Goal: Task Accomplishment & Management: Complete application form

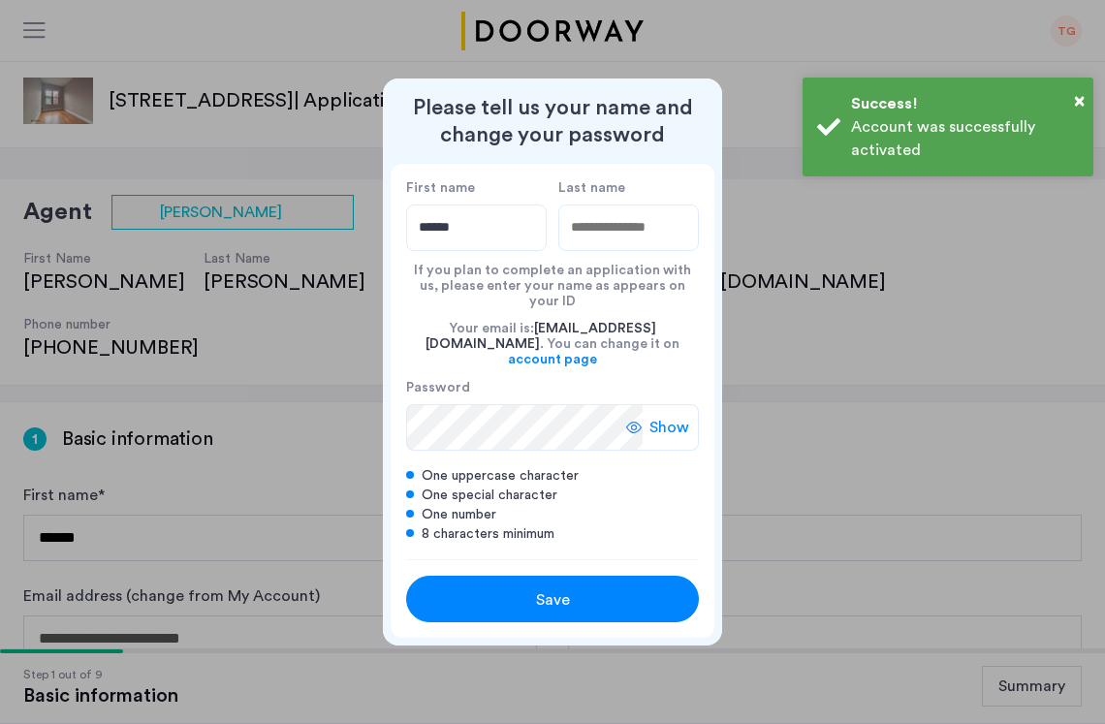
type input "******"
drag, startPoint x: 657, startPoint y: 258, endPoint x: 633, endPoint y: 258, distance: 24.2
click at [633, 251] on input "Last name" at bounding box center [628, 228] width 141 height 47
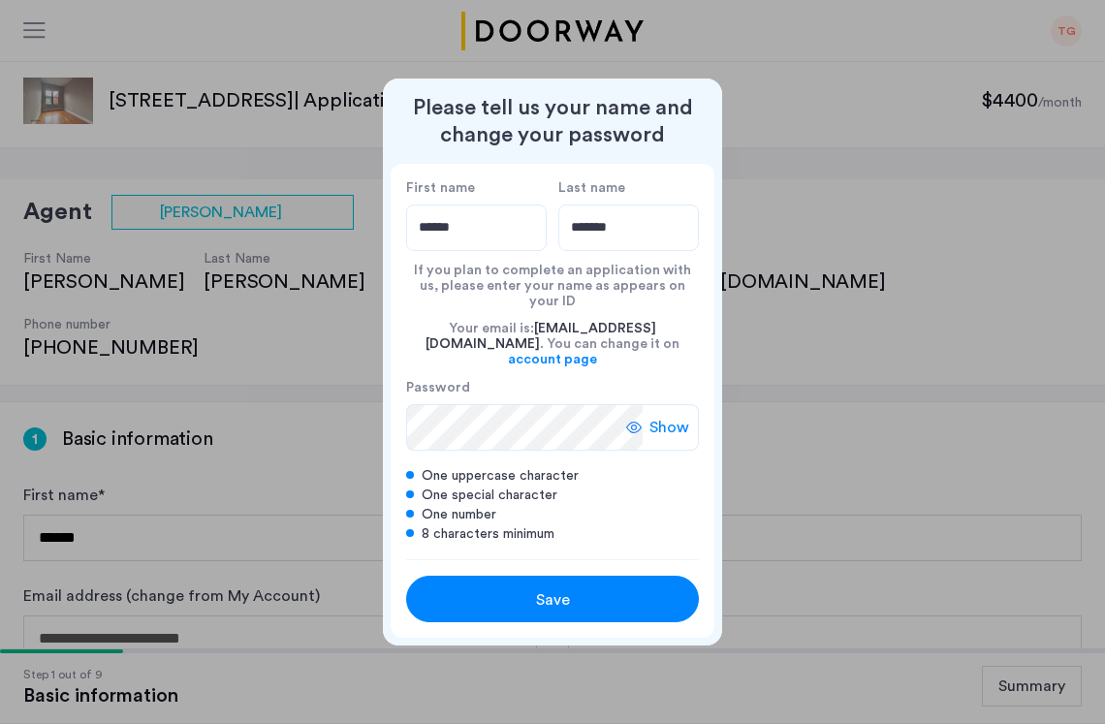
type input "*******"
click at [678, 416] on span "Show" at bounding box center [669, 427] width 40 height 23
click at [525, 588] on div "Save" at bounding box center [552, 599] width 186 height 23
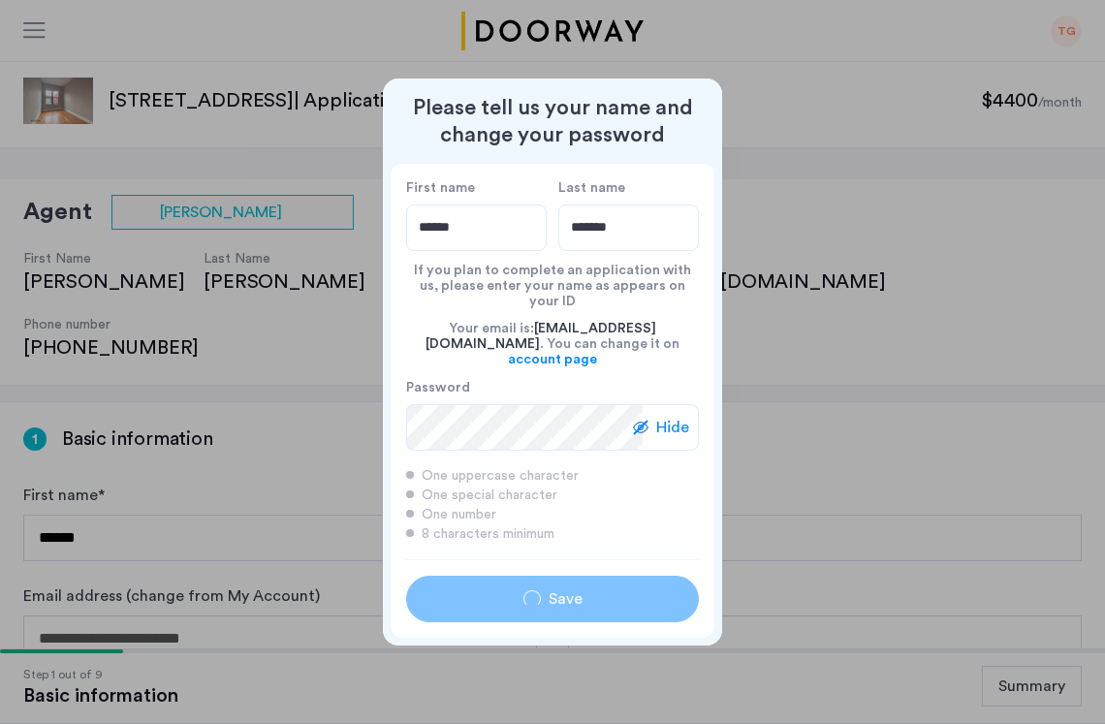
type input "******"
type input "*******"
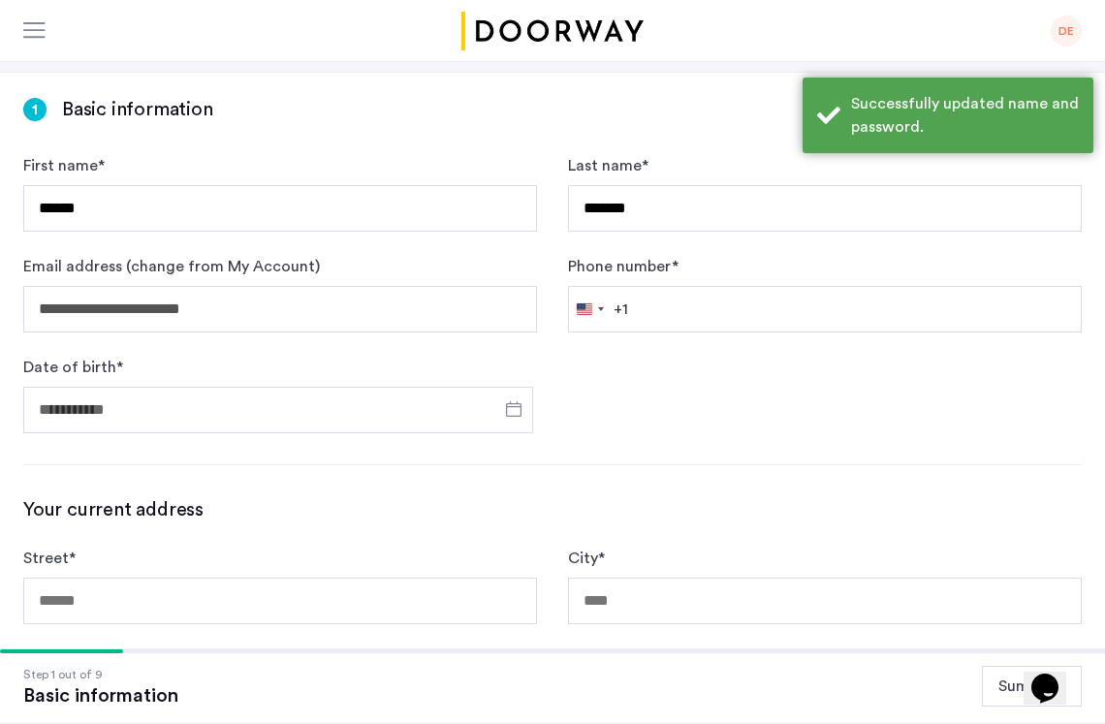
click at [258, 380] on div at bounding box center [278, 410] width 510 height 60
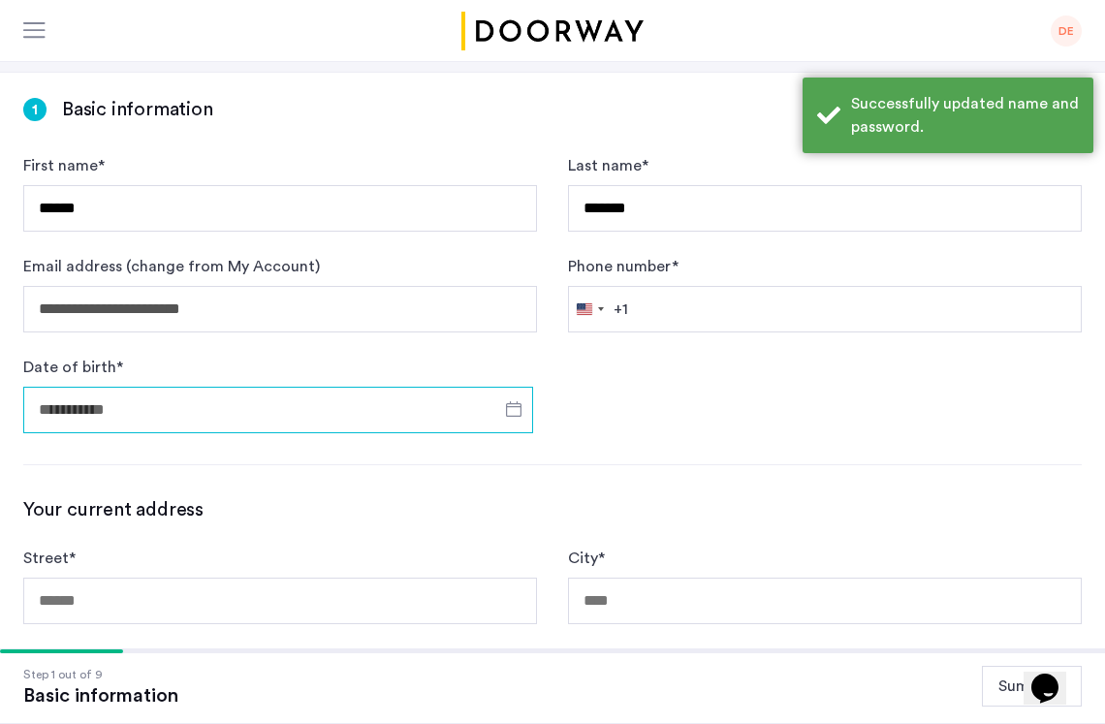
click at [240, 387] on input "Date of birth *" at bounding box center [278, 410] width 510 height 47
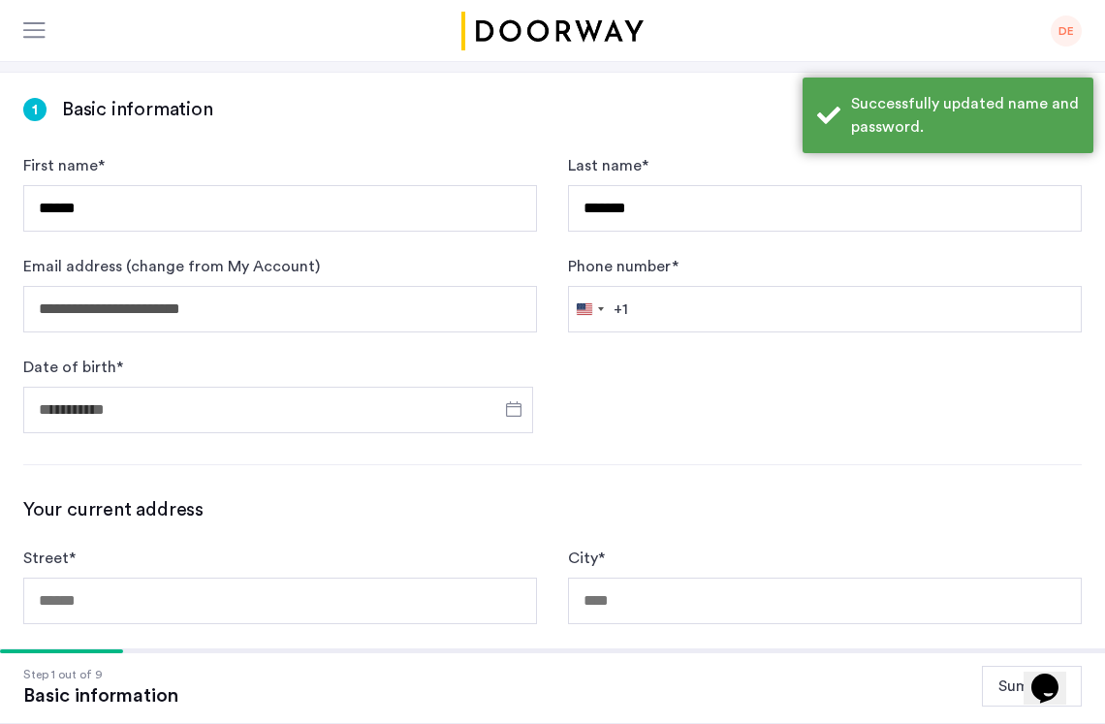
scroll to position [534, 0]
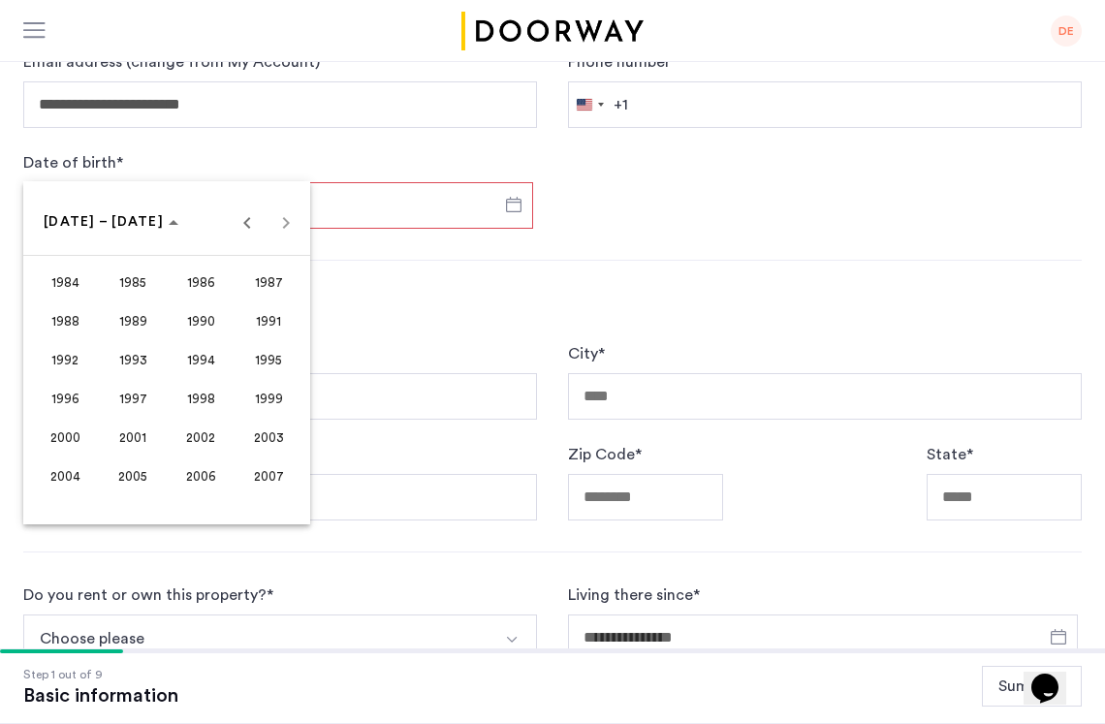
click at [114, 438] on span "2001" at bounding box center [133, 437] width 61 height 35
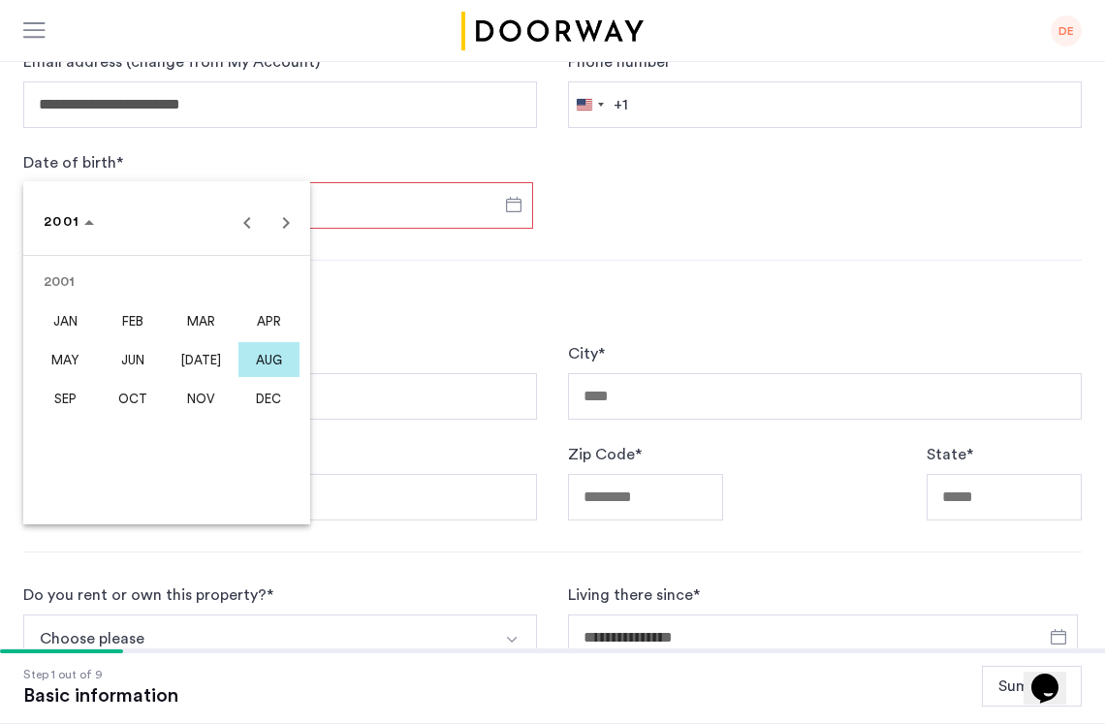
click at [262, 359] on span "AUG" at bounding box center [268, 359] width 61 height 35
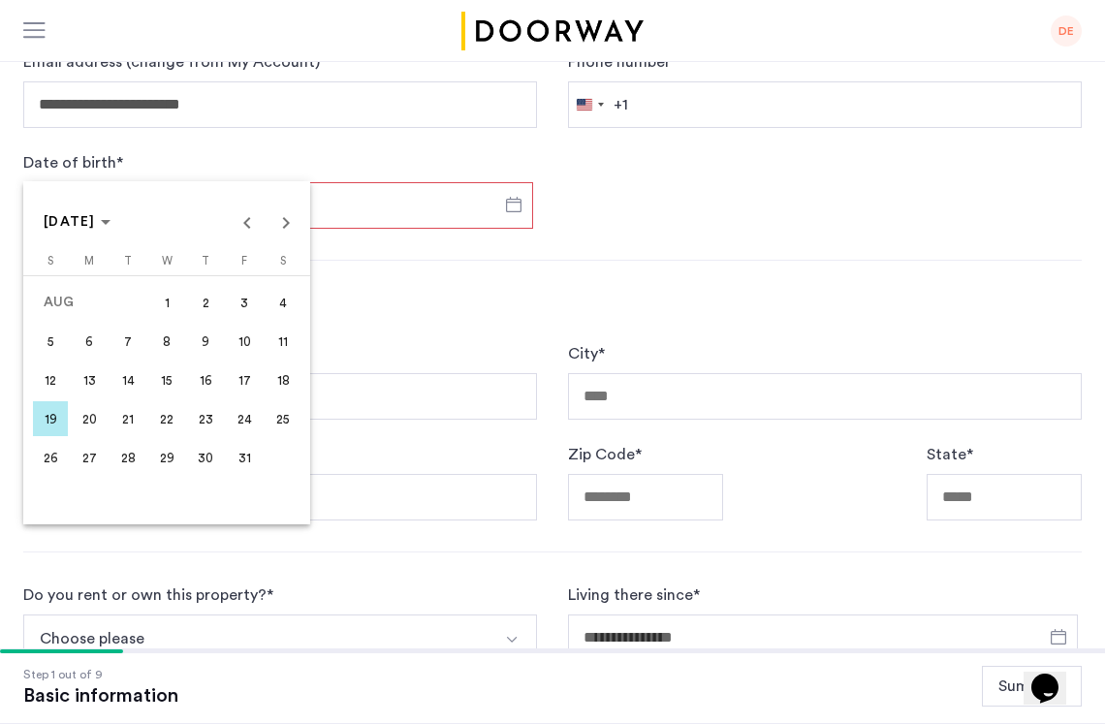
click at [86, 377] on span "13" at bounding box center [89, 379] width 35 height 35
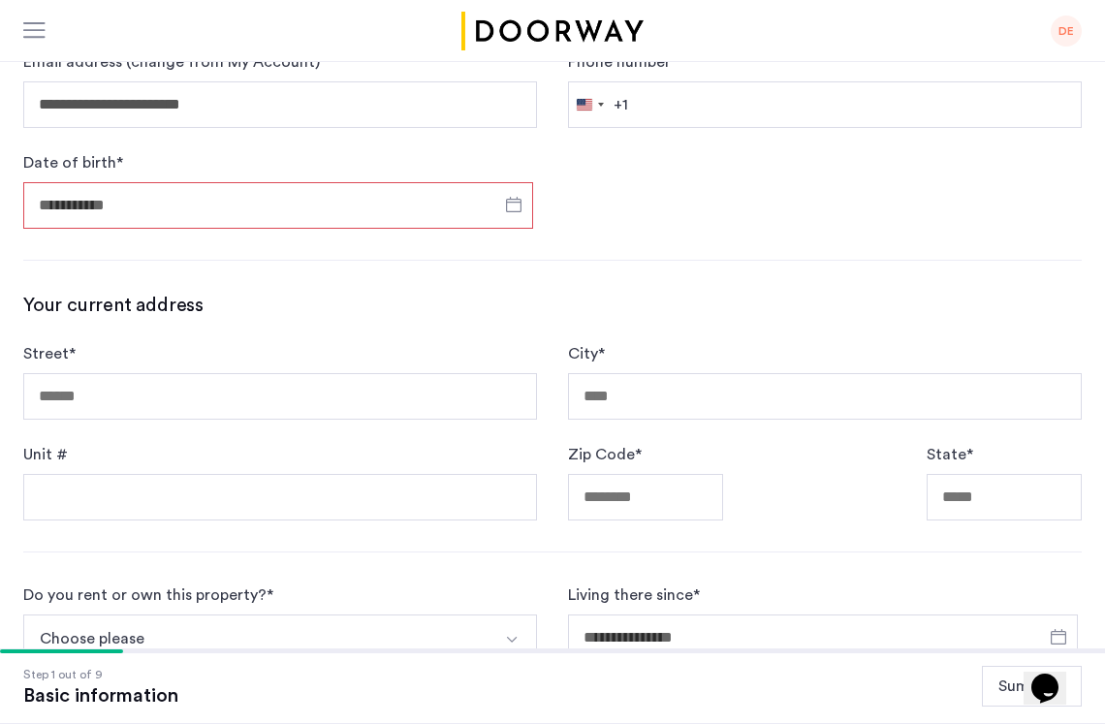
type input "**********"
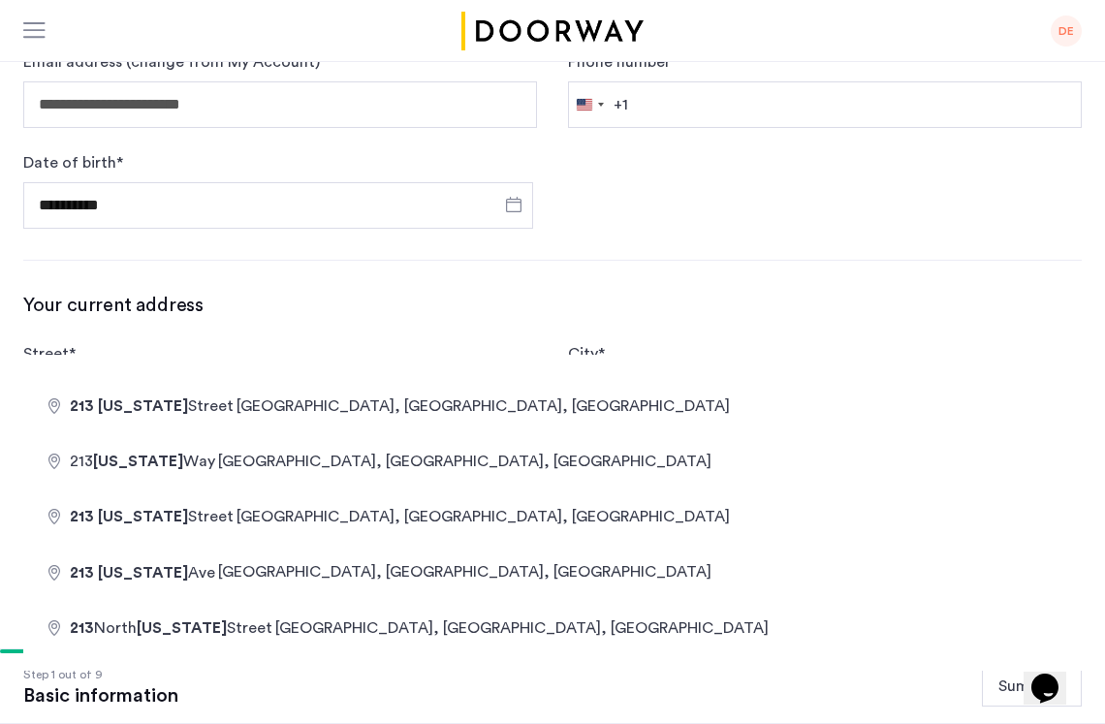
type input "*"
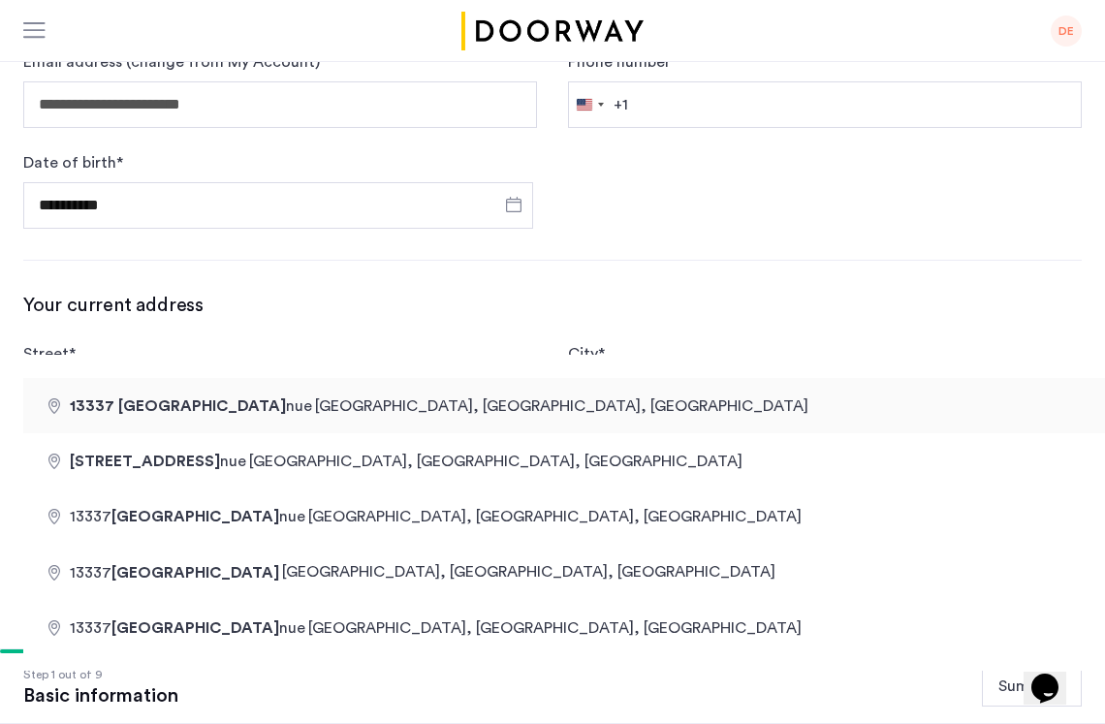
type input "**********"
type input "*****"
type input "**"
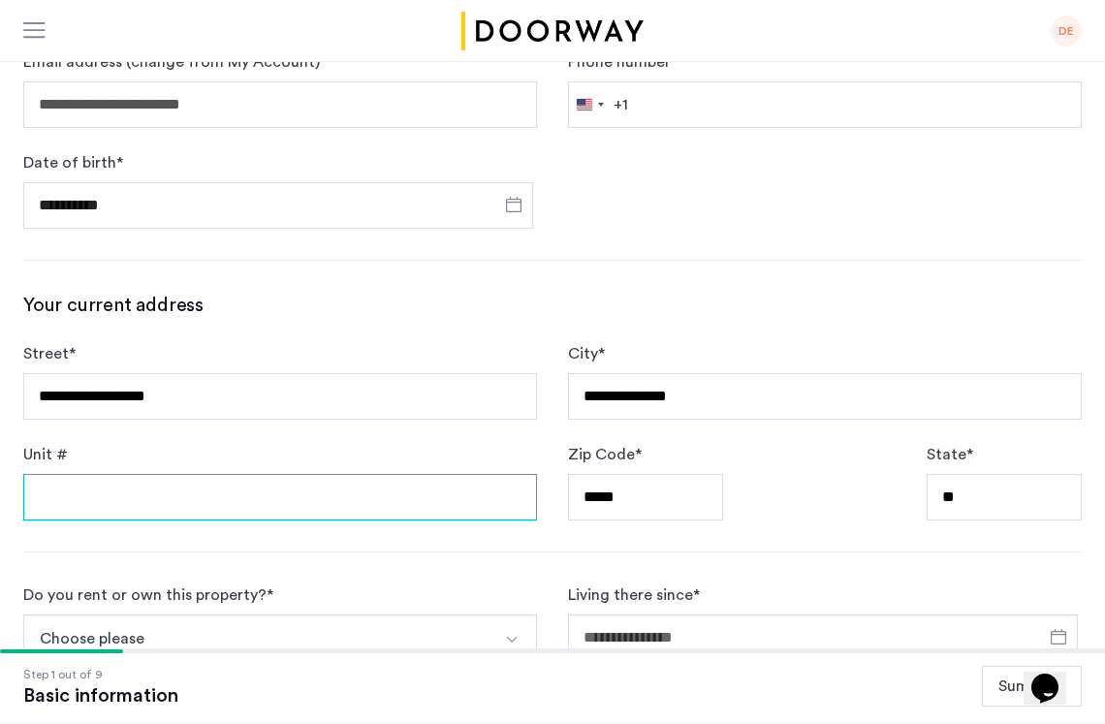
click at [311, 474] on input "Unit #" at bounding box center [280, 497] width 514 height 47
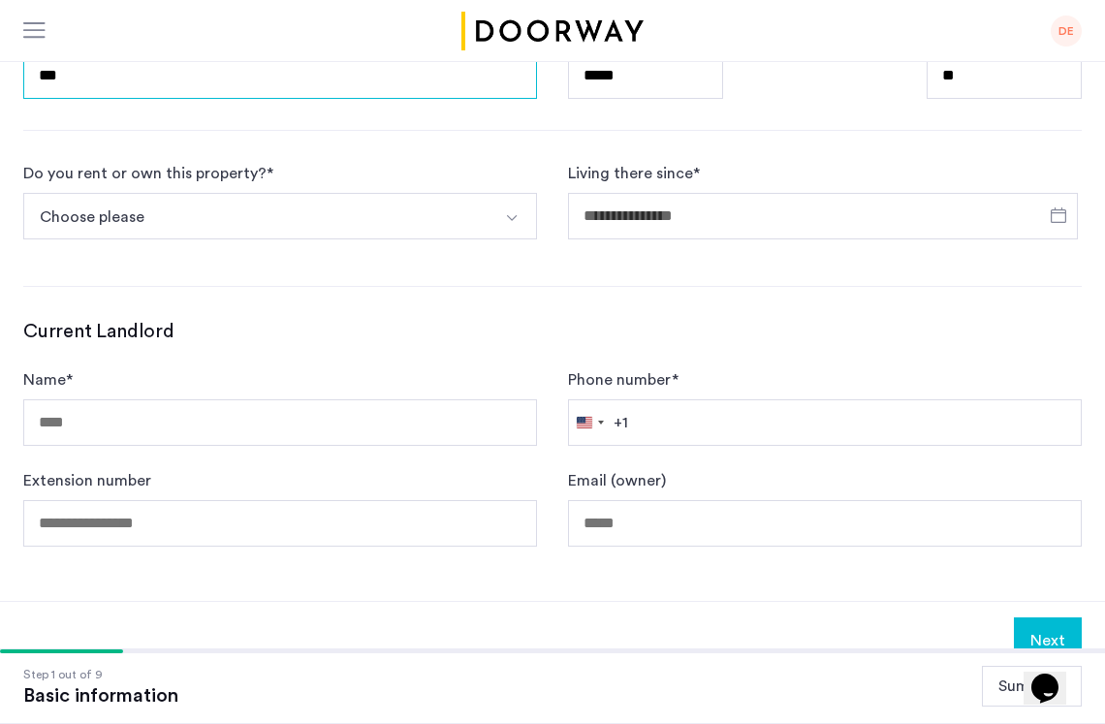
scroll to position [960, 0]
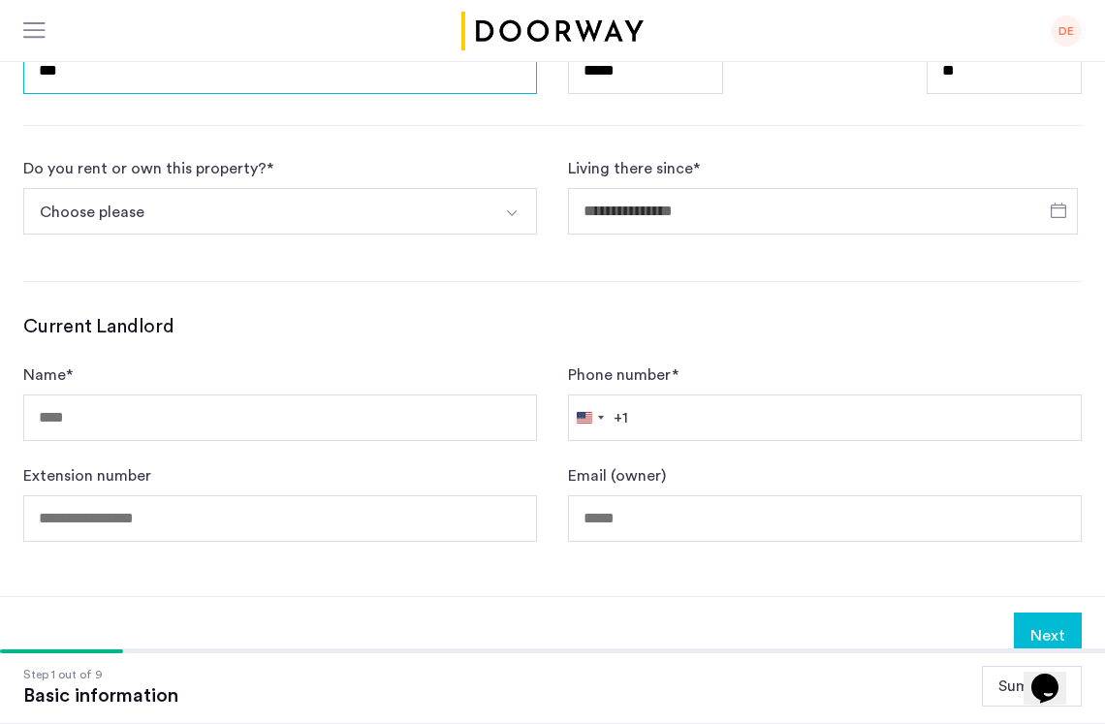
type input "***"
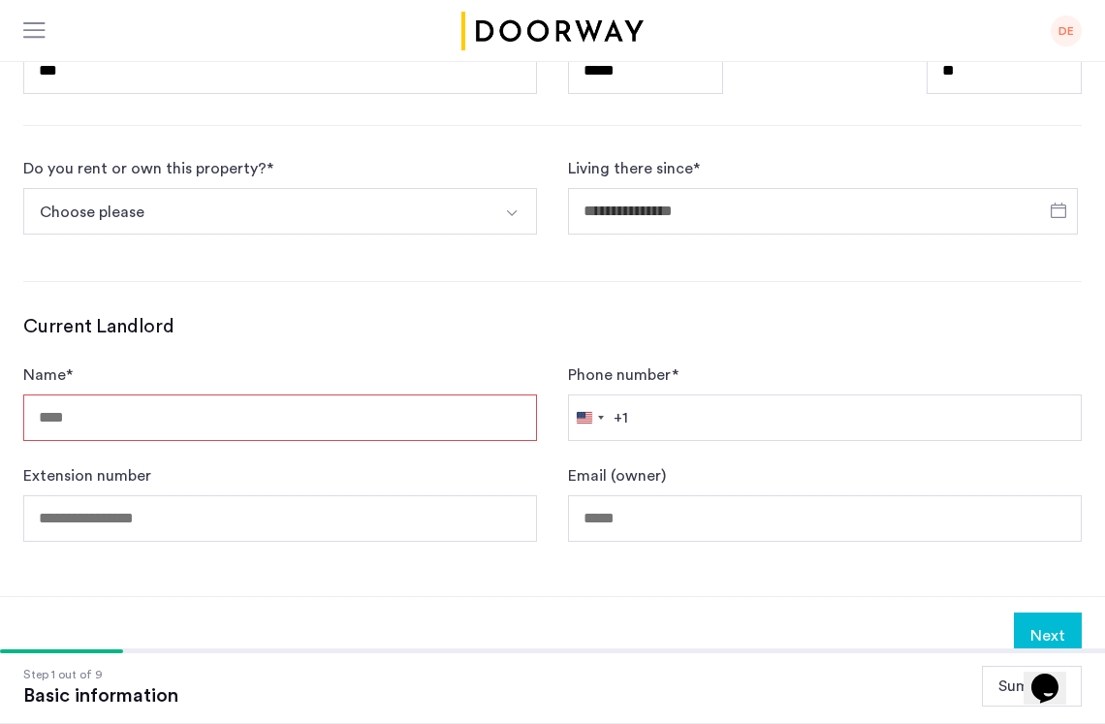
click at [238, 394] on input "Name *" at bounding box center [280, 417] width 514 height 47
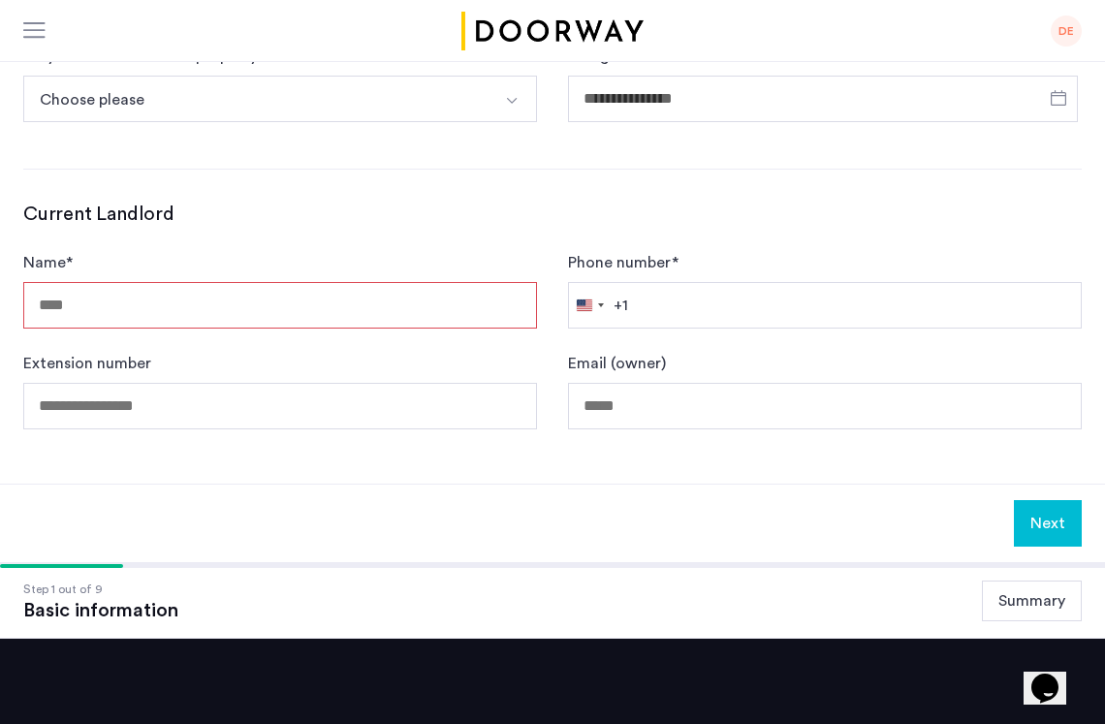
click at [194, 282] on input "Name *" at bounding box center [280, 305] width 514 height 47
paste input "**********"
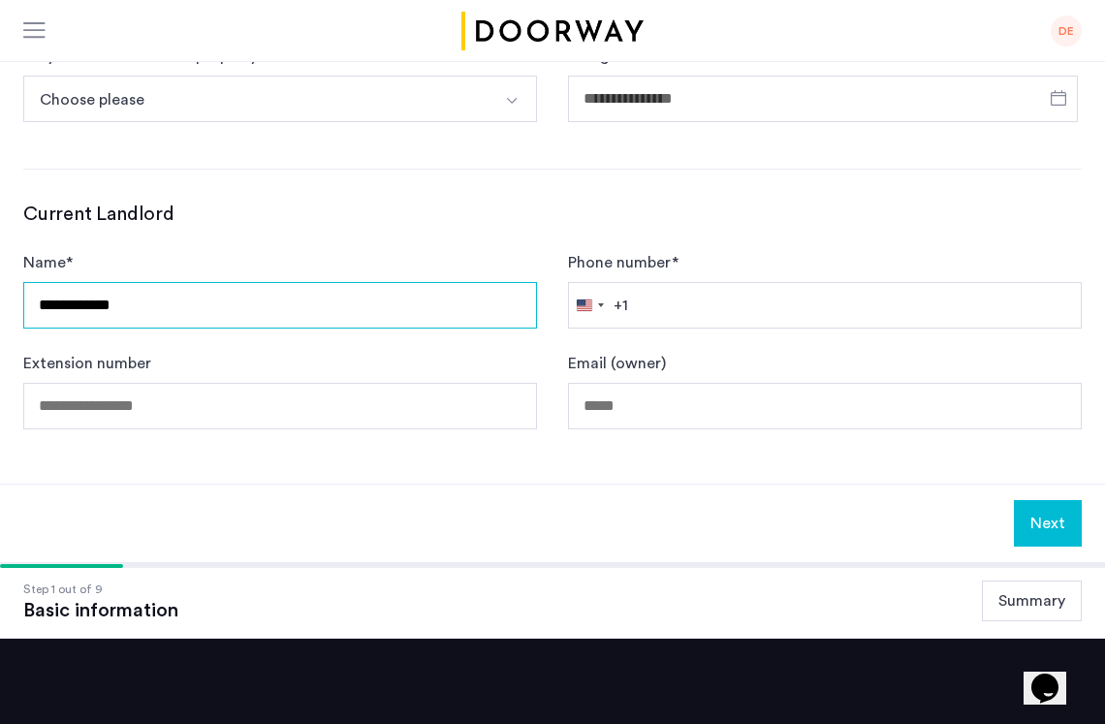
type input "**********"
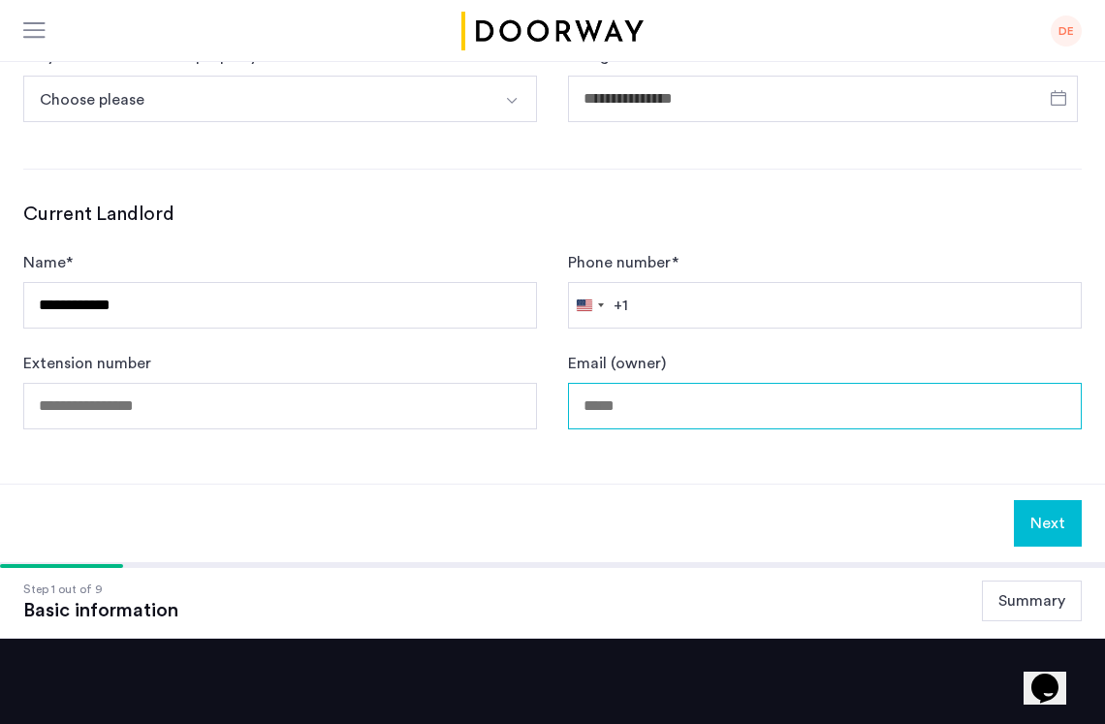
paste input "**********"
type input "**********"
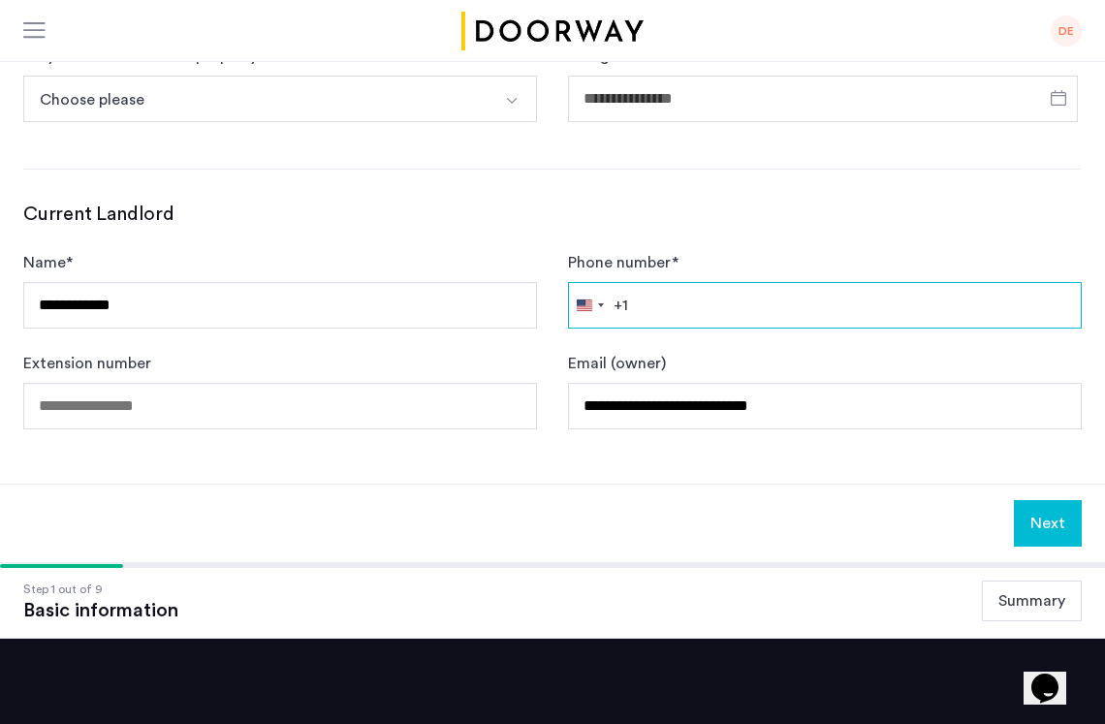
click at [664, 282] on input "Phone number *" at bounding box center [825, 305] width 514 height 47
paste input "**********"
type input "**********"
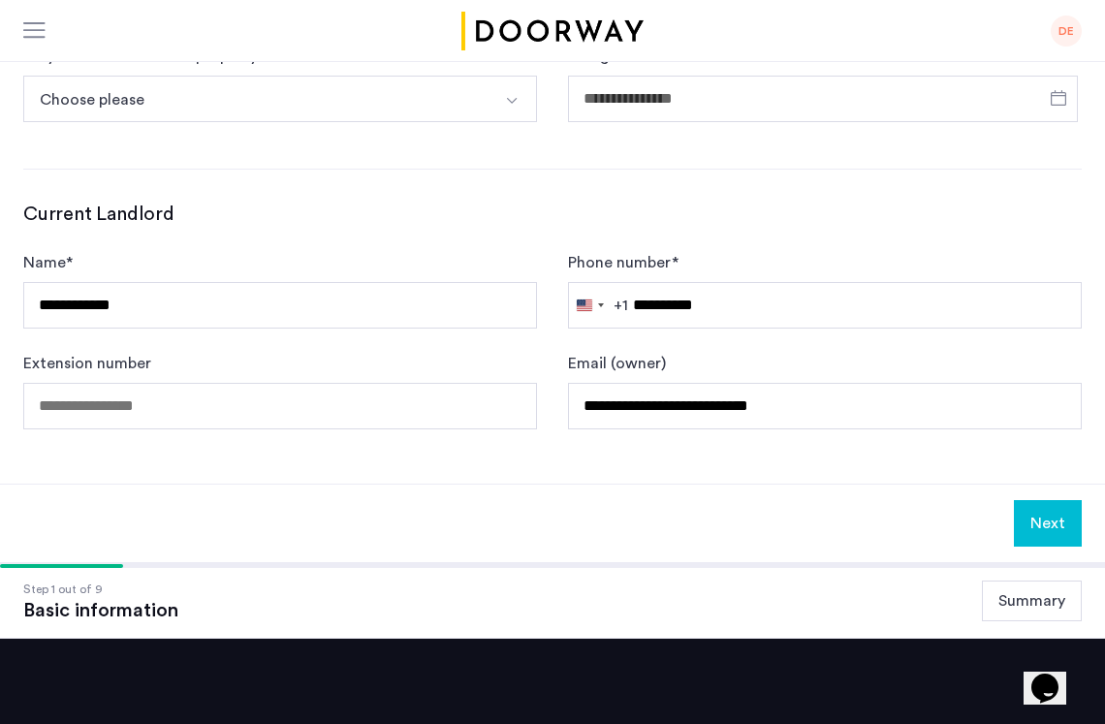
click at [1047, 500] on button "Next" at bounding box center [1048, 523] width 68 height 47
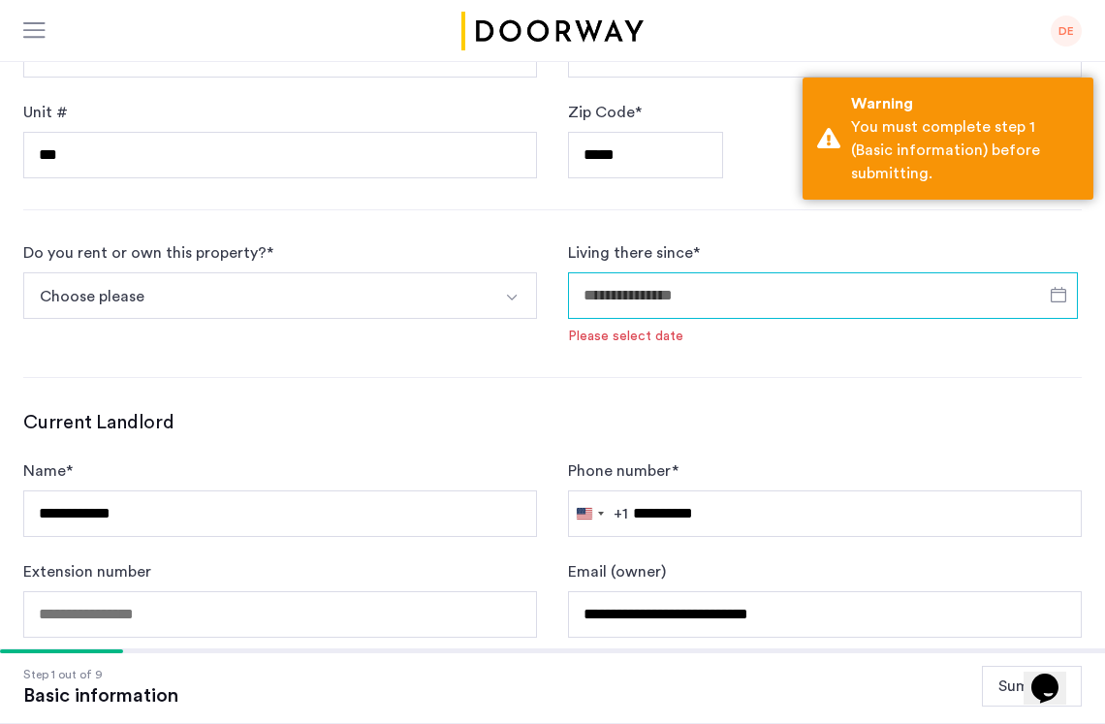
click at [758, 272] on input "Living there since *" at bounding box center [823, 295] width 510 height 47
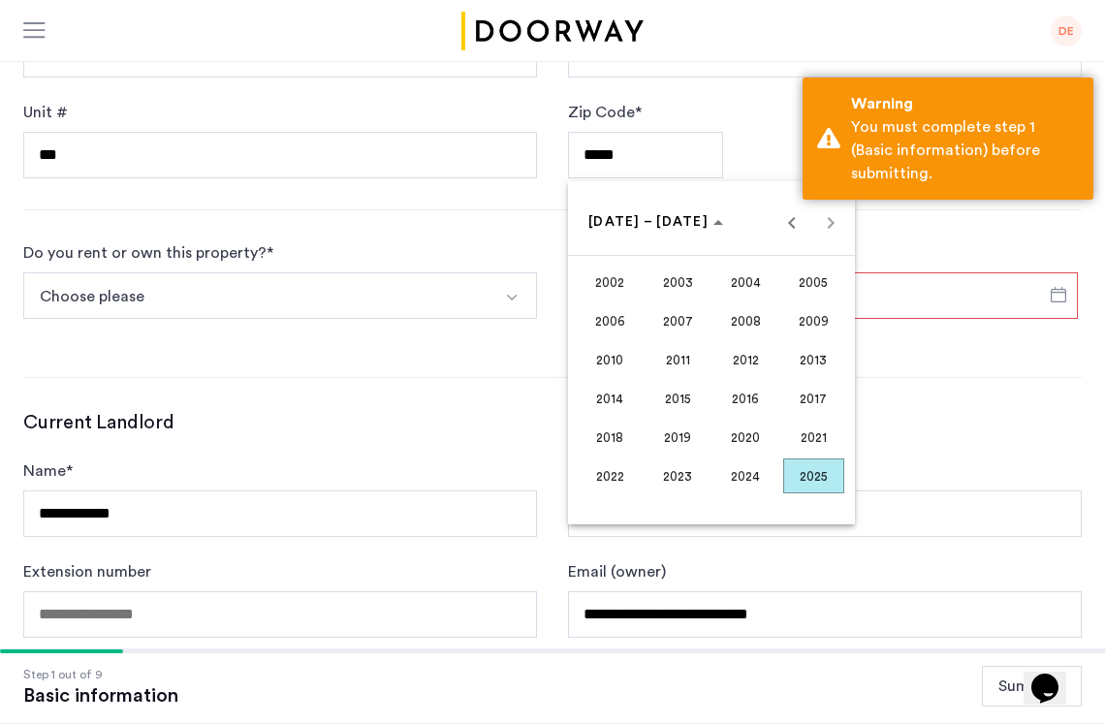
scroll to position [993, 0]
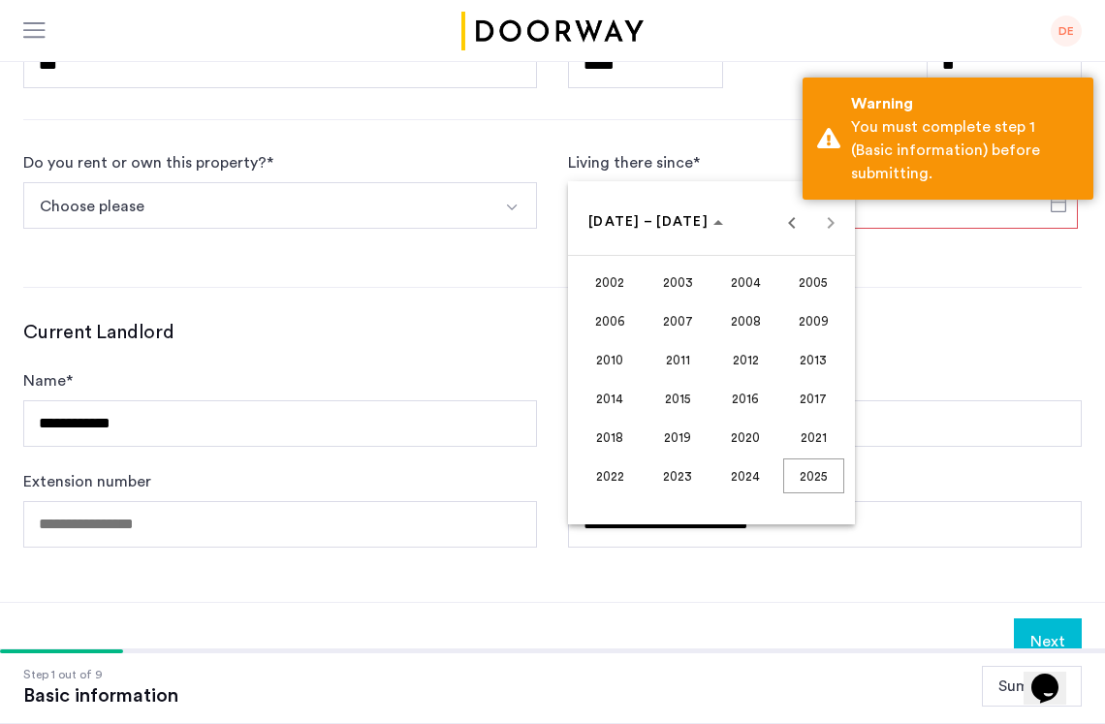
click at [740, 479] on span "2024" at bounding box center [745, 475] width 61 height 35
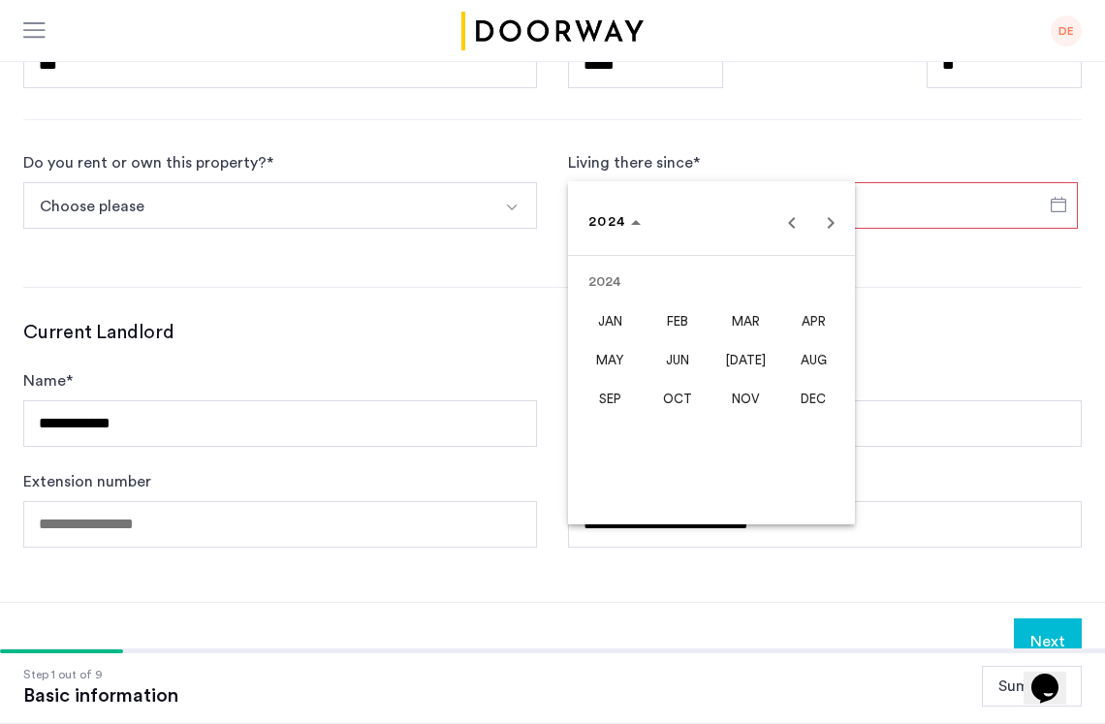
click at [744, 356] on span "[DATE]" at bounding box center [745, 359] width 61 height 35
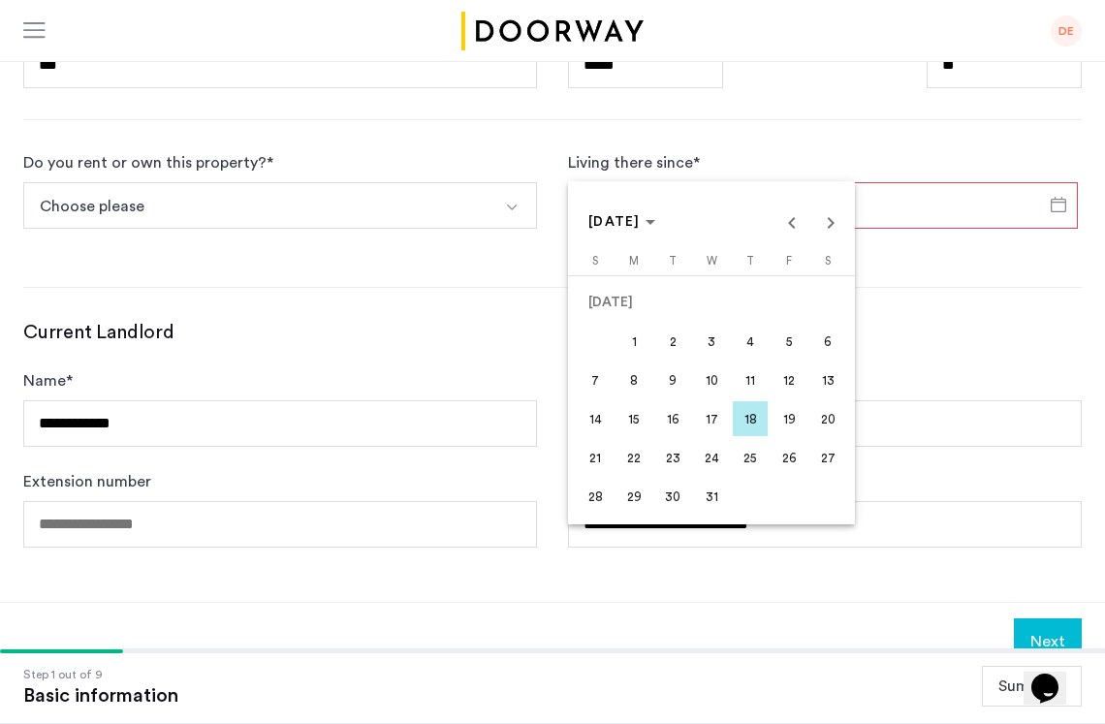
click at [627, 344] on span "1" at bounding box center [633, 341] width 35 height 35
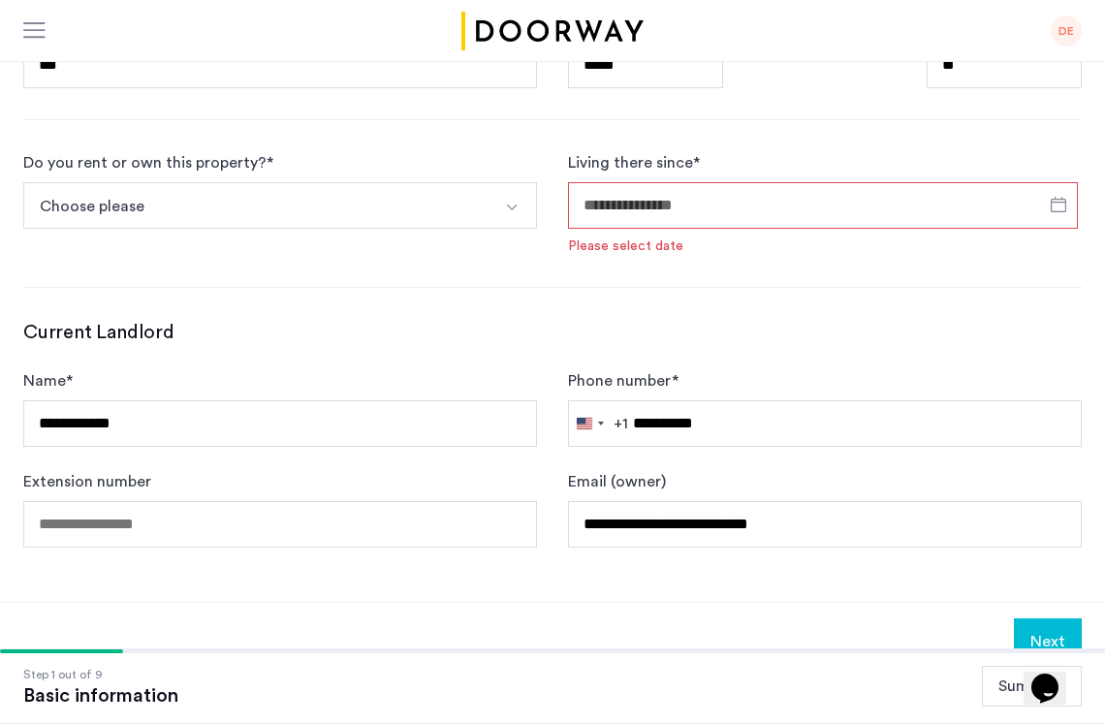
type input "**********"
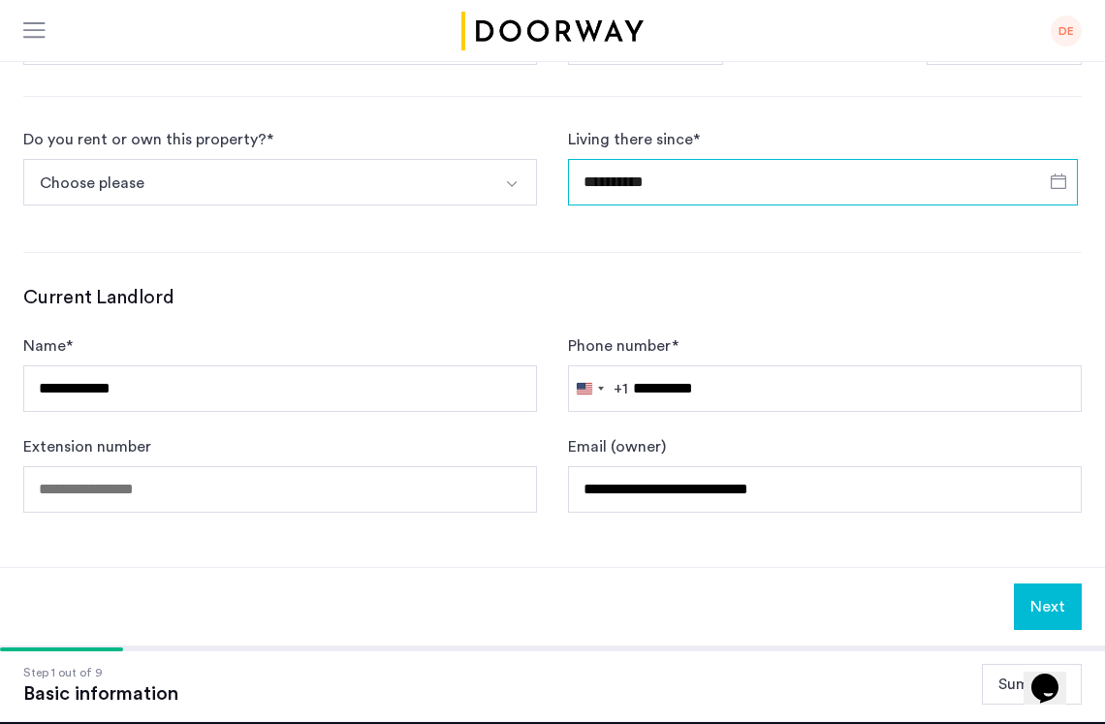
scroll to position [1027, 0]
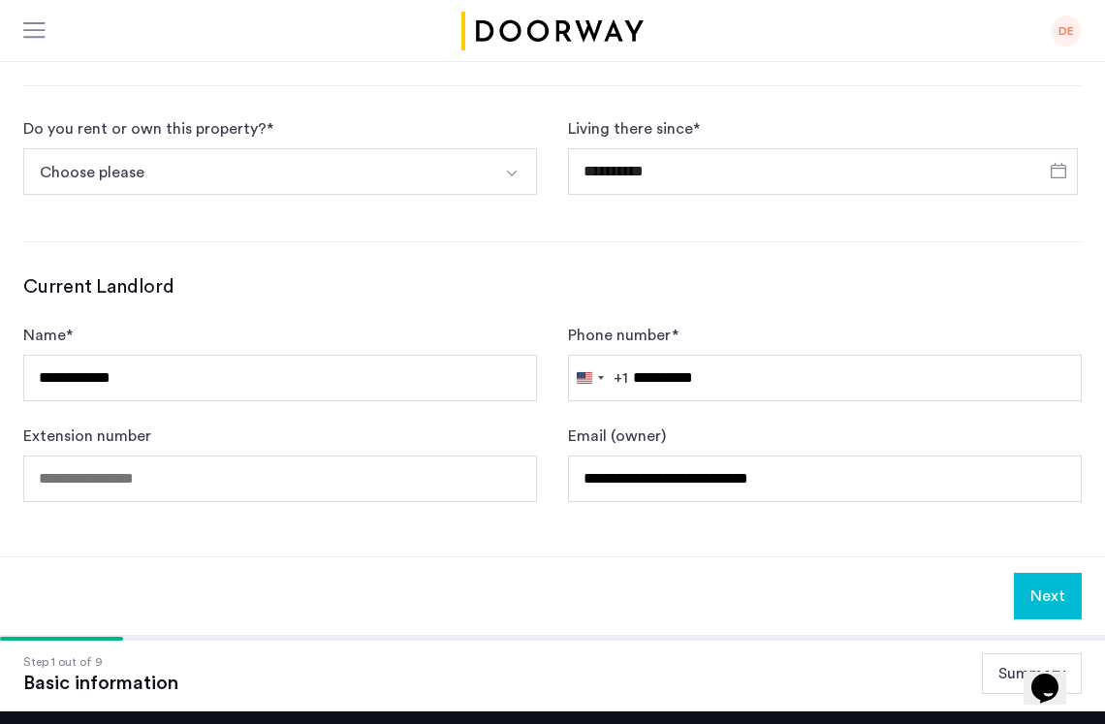
click at [1047, 573] on button "Next" at bounding box center [1048, 596] width 68 height 47
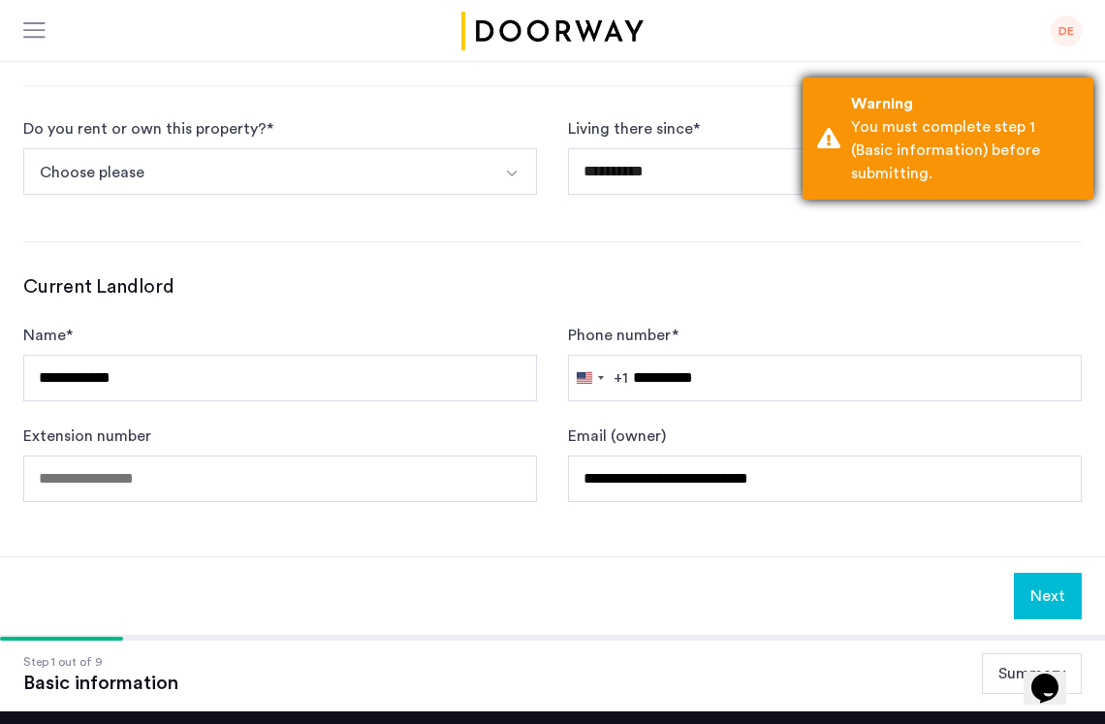
click at [1011, 112] on div "Warning" at bounding box center [965, 103] width 228 height 23
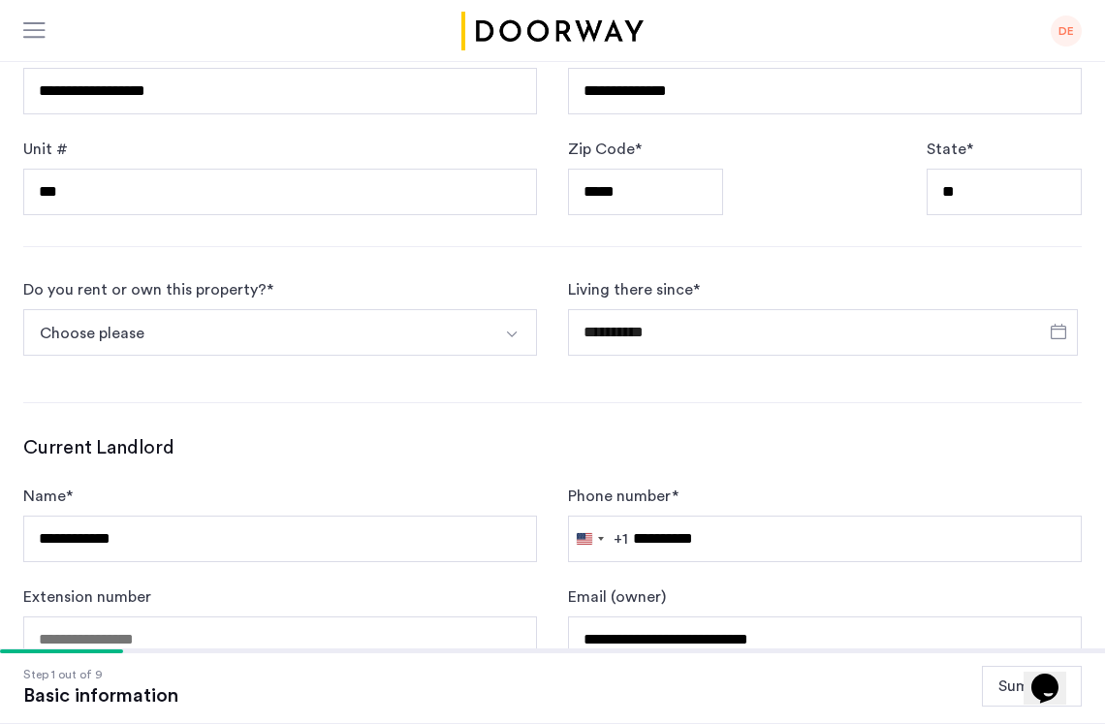
scroll to position [1145, 0]
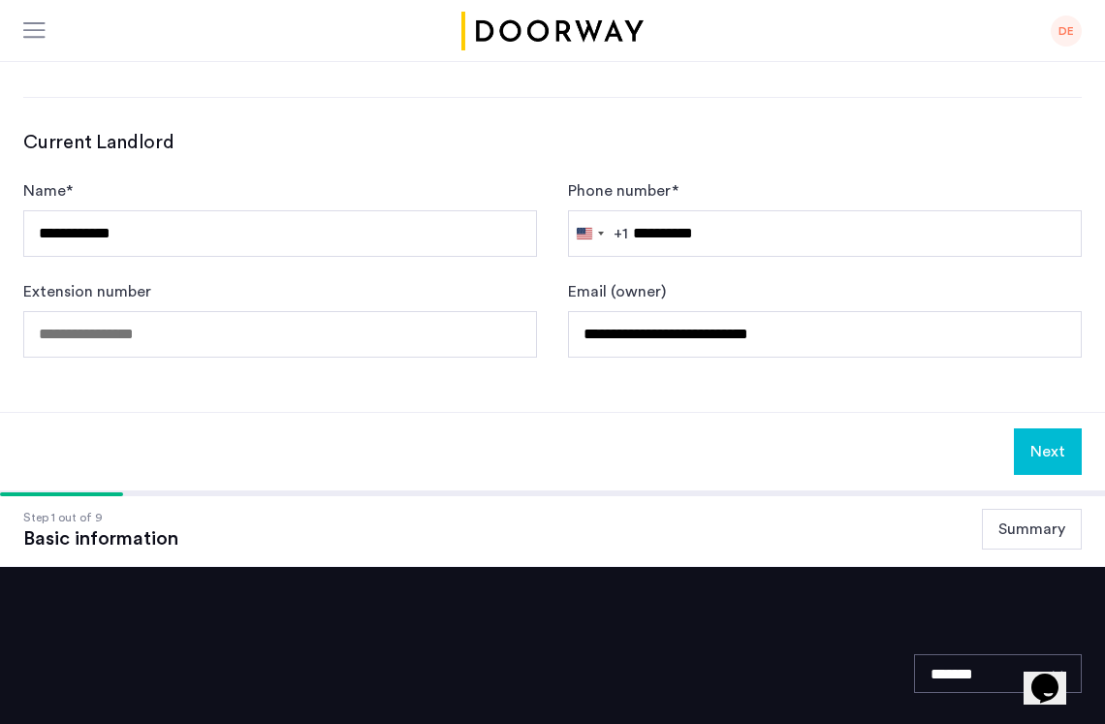
type input "**********"
click at [1049, 428] on button "Next" at bounding box center [1048, 451] width 68 height 47
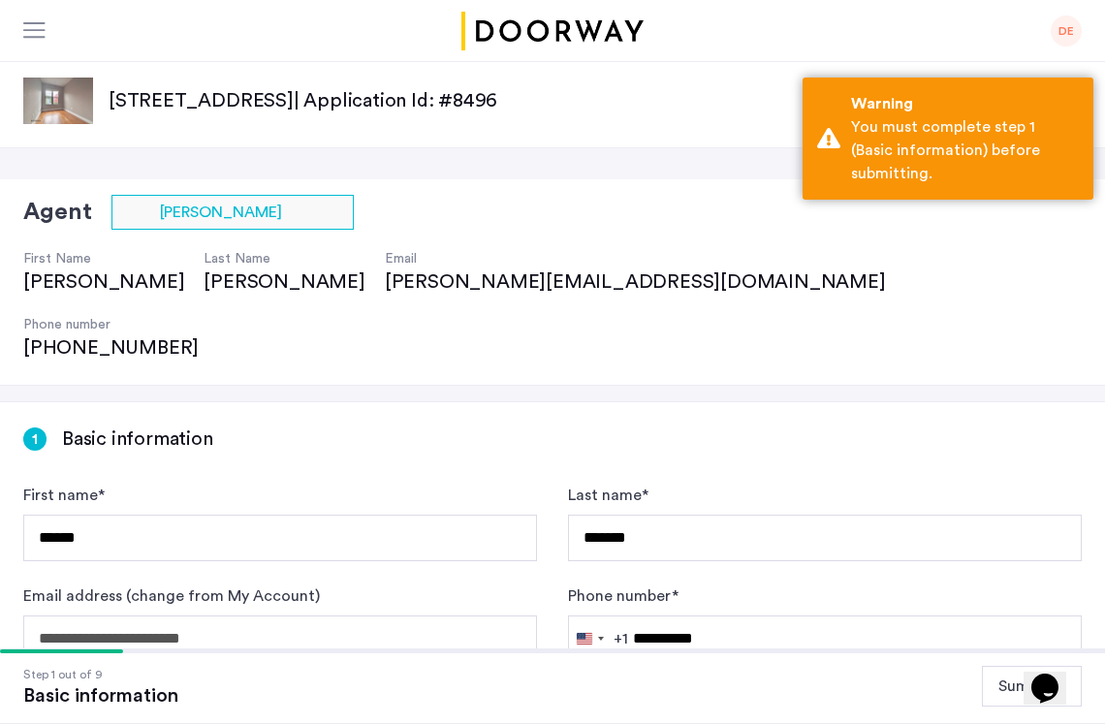
scroll to position [0, 0]
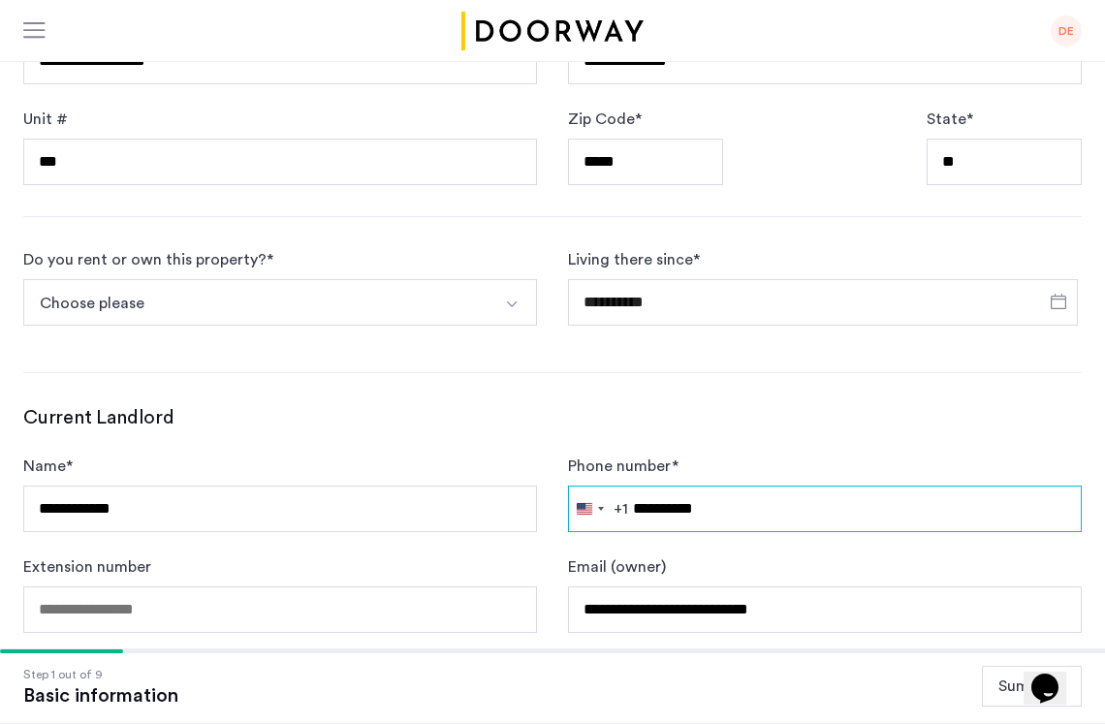
click at [743, 486] on input "**********" at bounding box center [825, 509] width 514 height 47
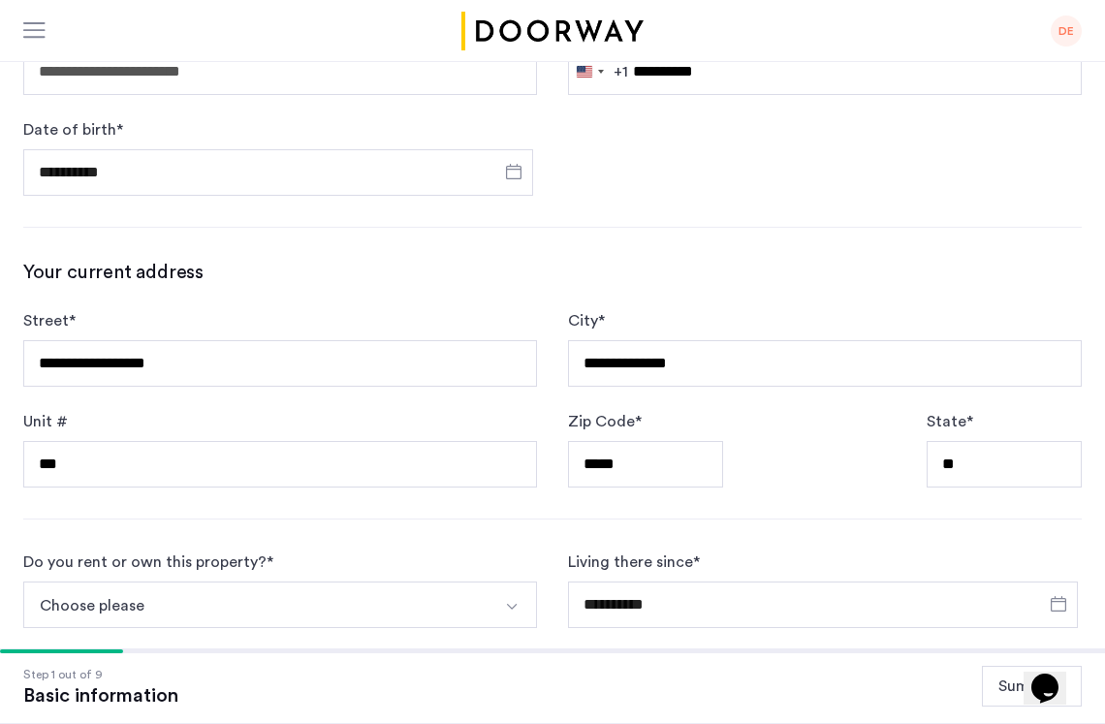
scroll to position [569, 0]
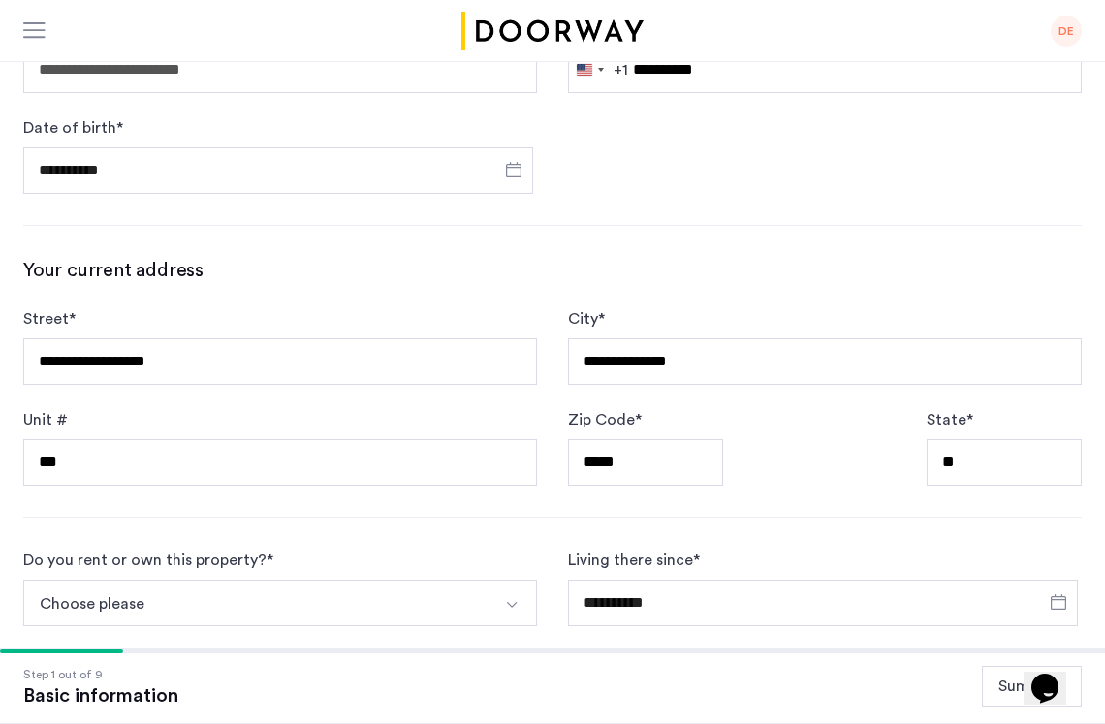
click at [241, 580] on button "Choose please" at bounding box center [257, 603] width 468 height 47
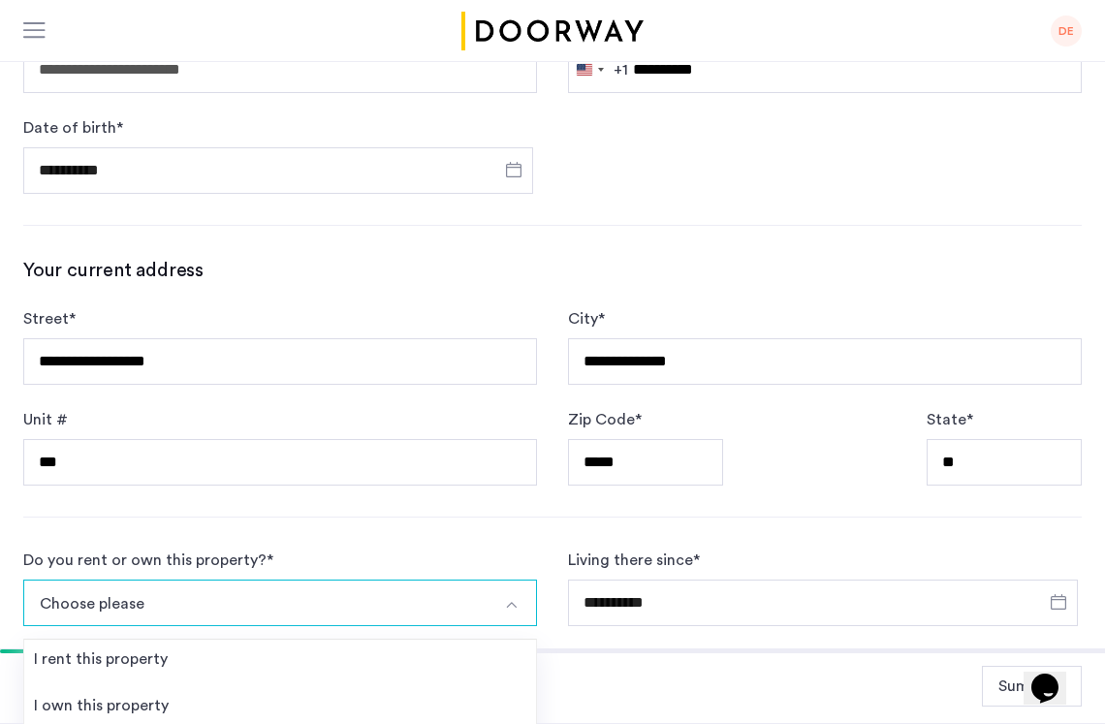
scroll to position [966, 0]
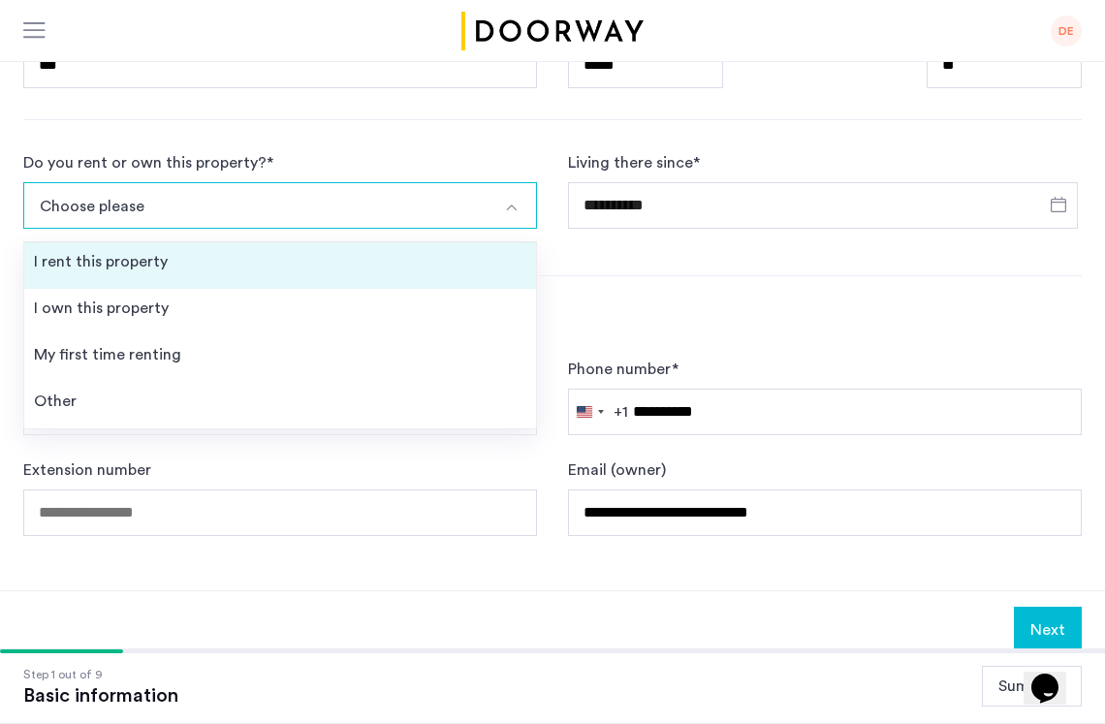
click at [203, 242] on li "I rent this property" at bounding box center [280, 265] width 512 height 47
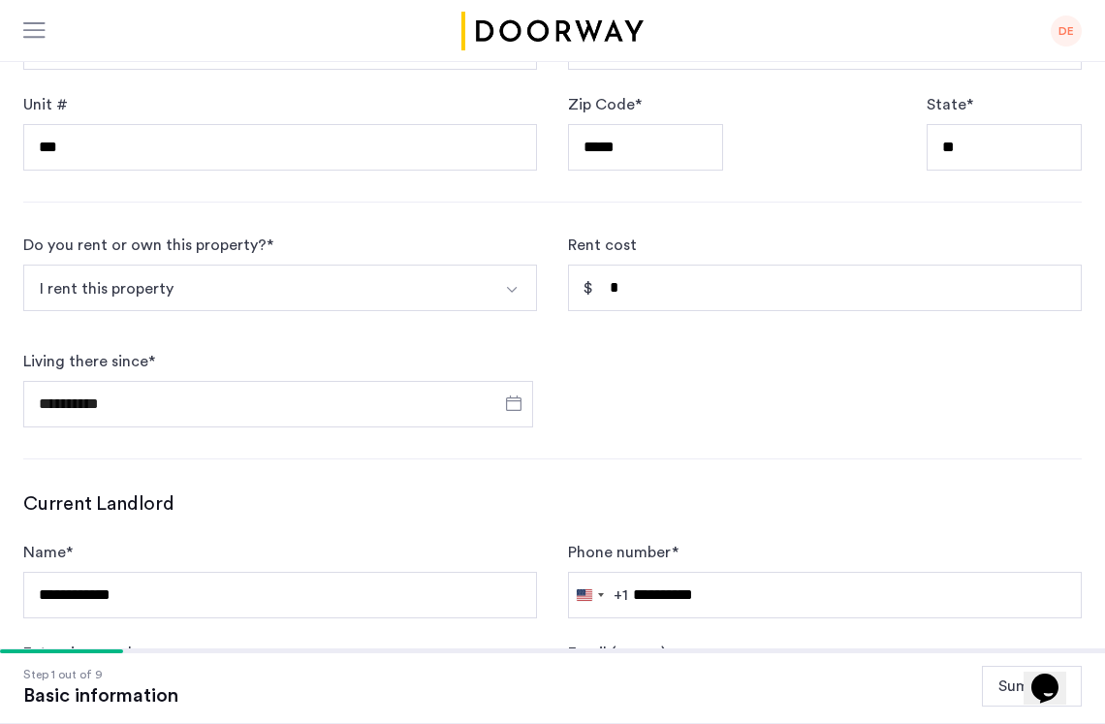
scroll to position [881, 0]
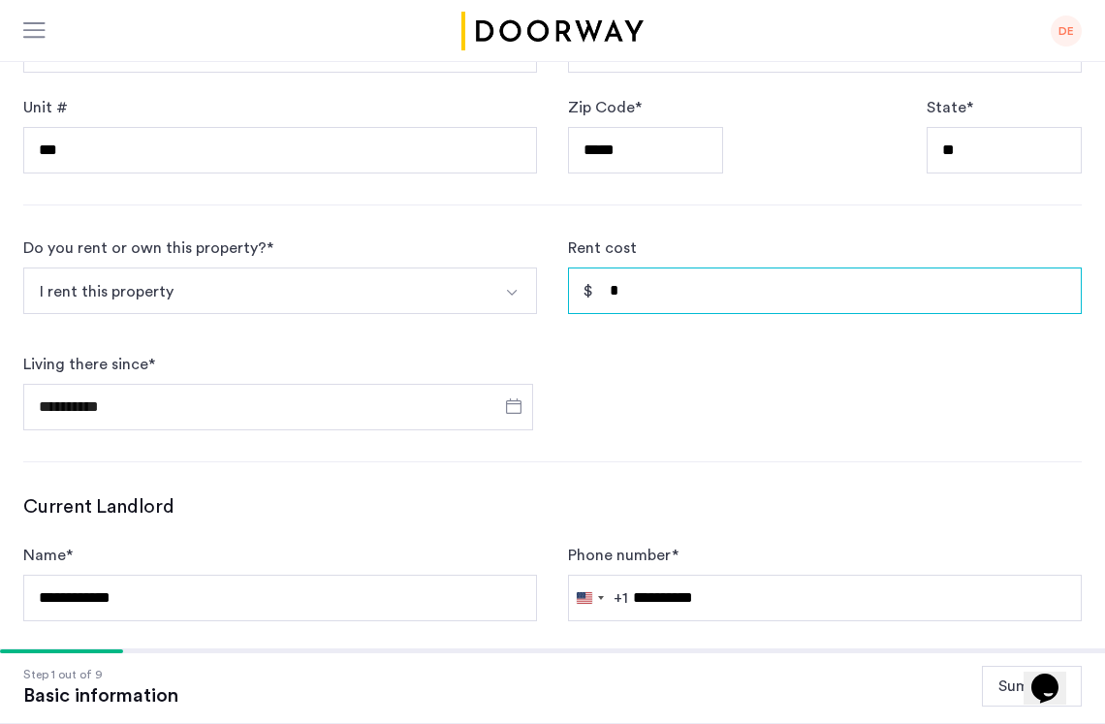
drag, startPoint x: 659, startPoint y: 225, endPoint x: 576, endPoint y: 227, distance: 83.4
click at [576, 268] on input "*" at bounding box center [825, 291] width 514 height 47
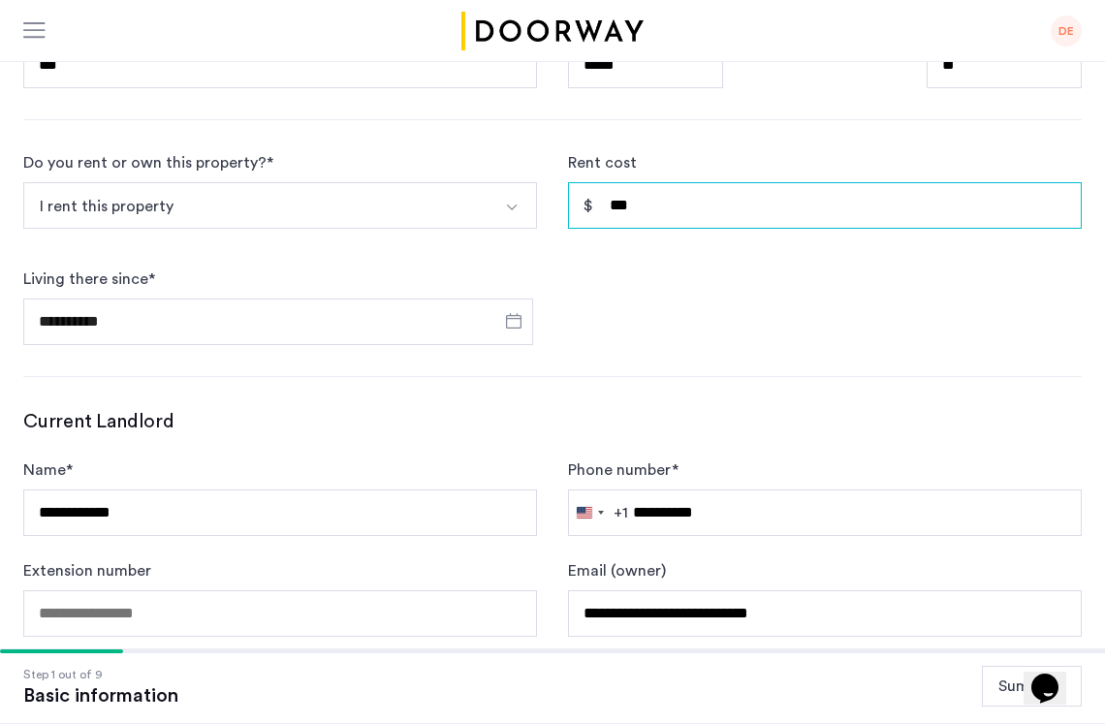
type input "*****"
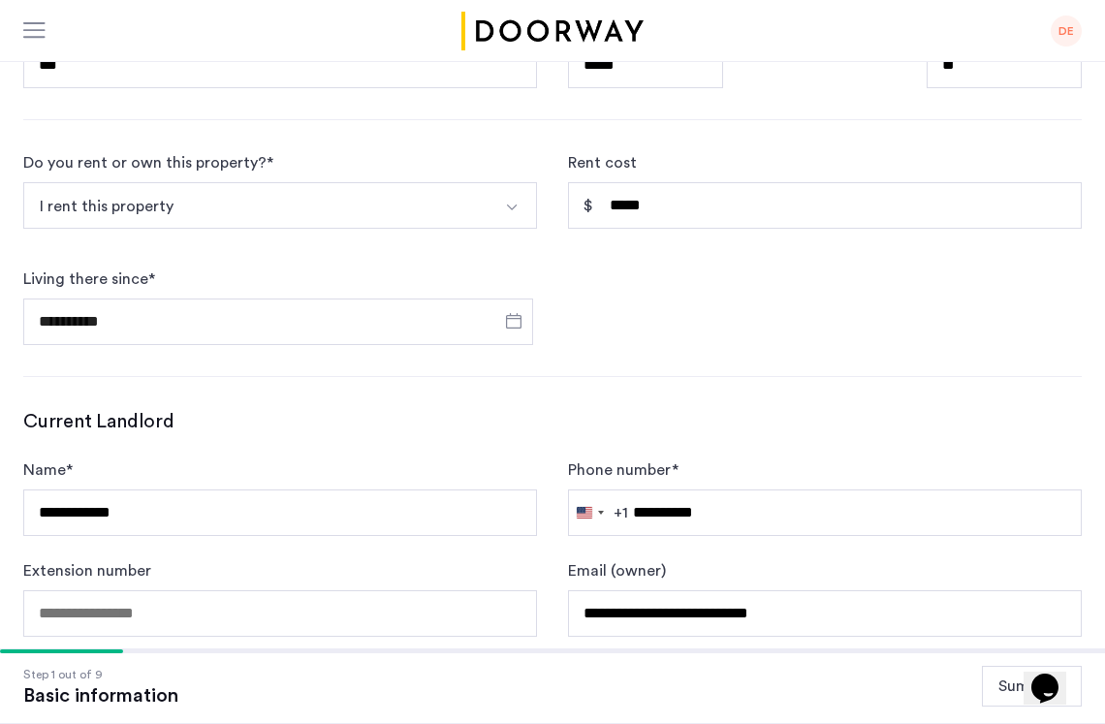
click at [807, 303] on div "**********" at bounding box center [552, 63] width 1105 height 1255
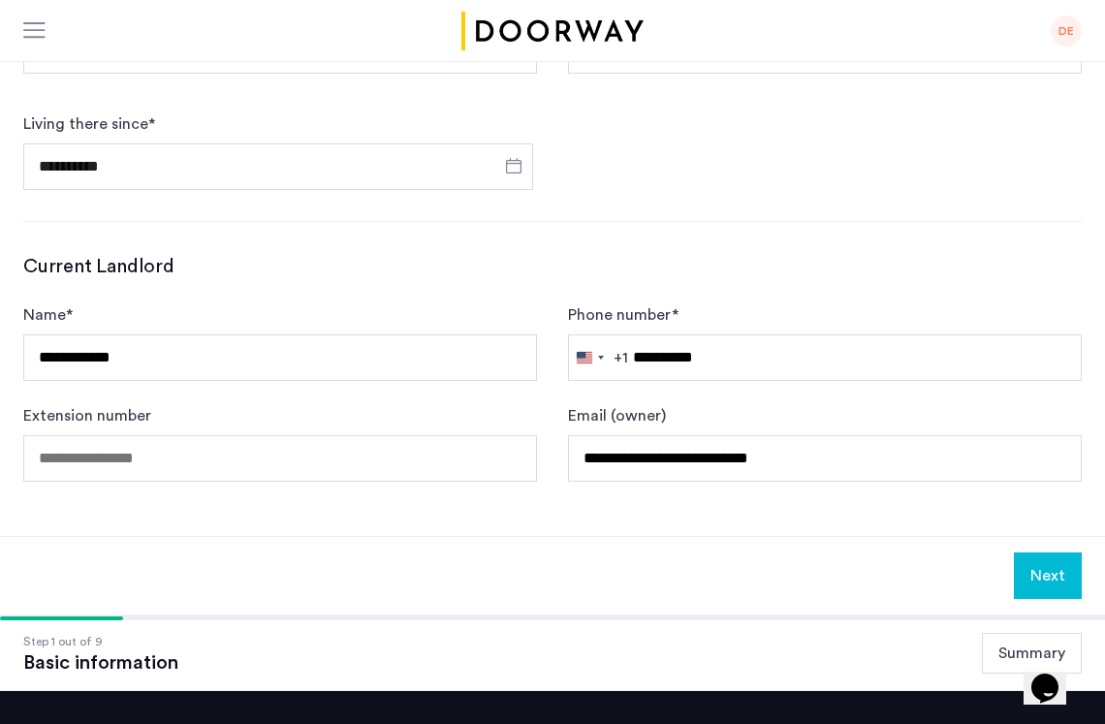
scroll to position [1150, 0]
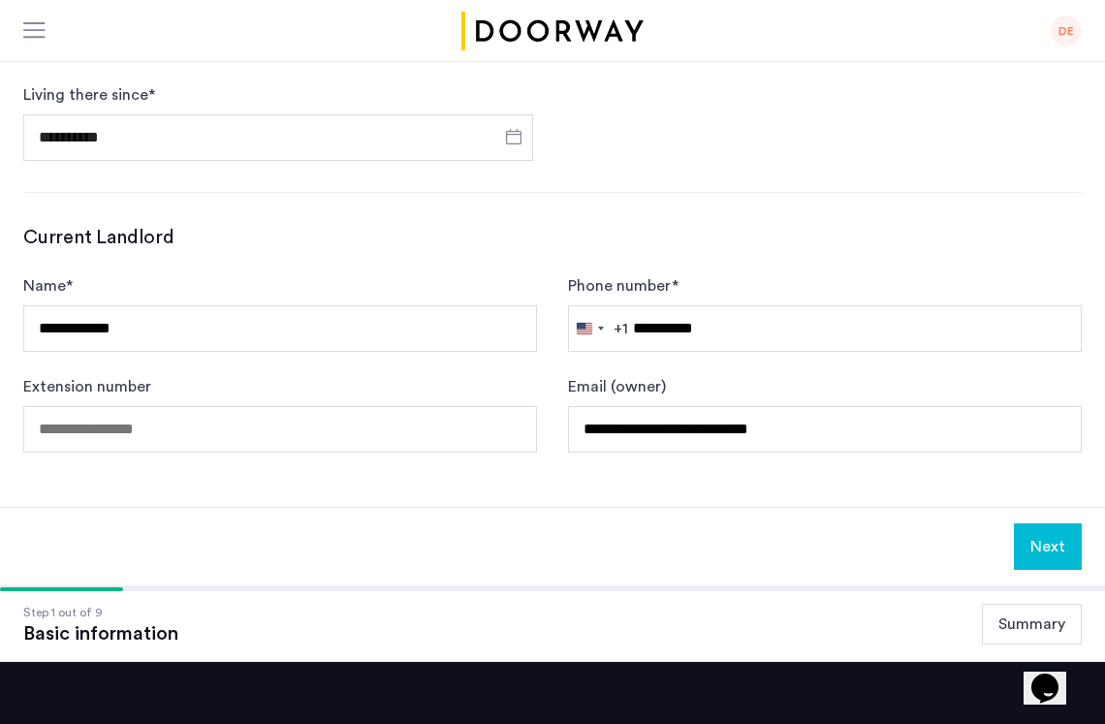
click at [1049, 523] on button "Next" at bounding box center [1048, 546] width 68 height 47
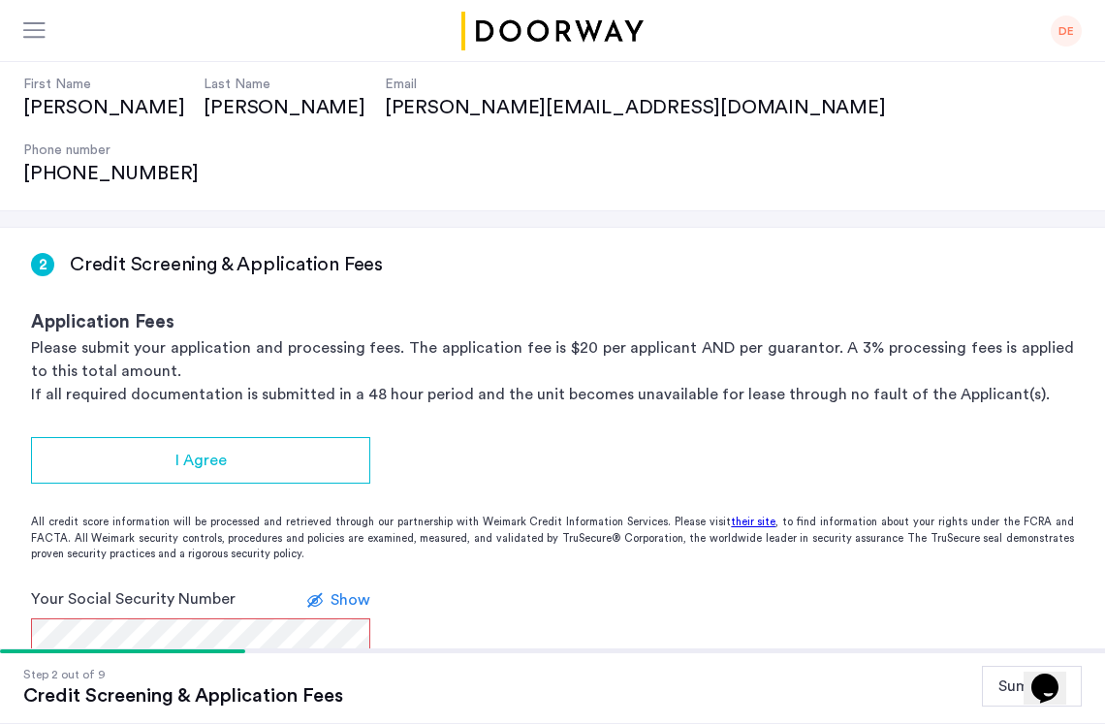
scroll to position [196, 0]
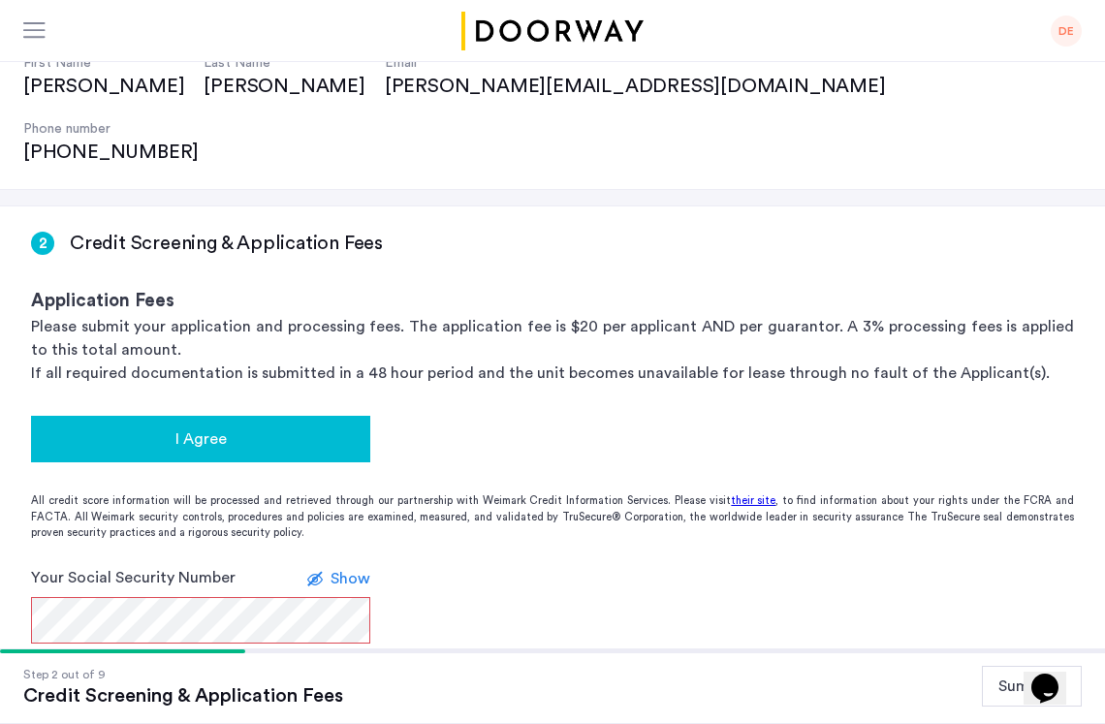
click at [293, 416] on button "I Agree" at bounding box center [200, 439] width 339 height 47
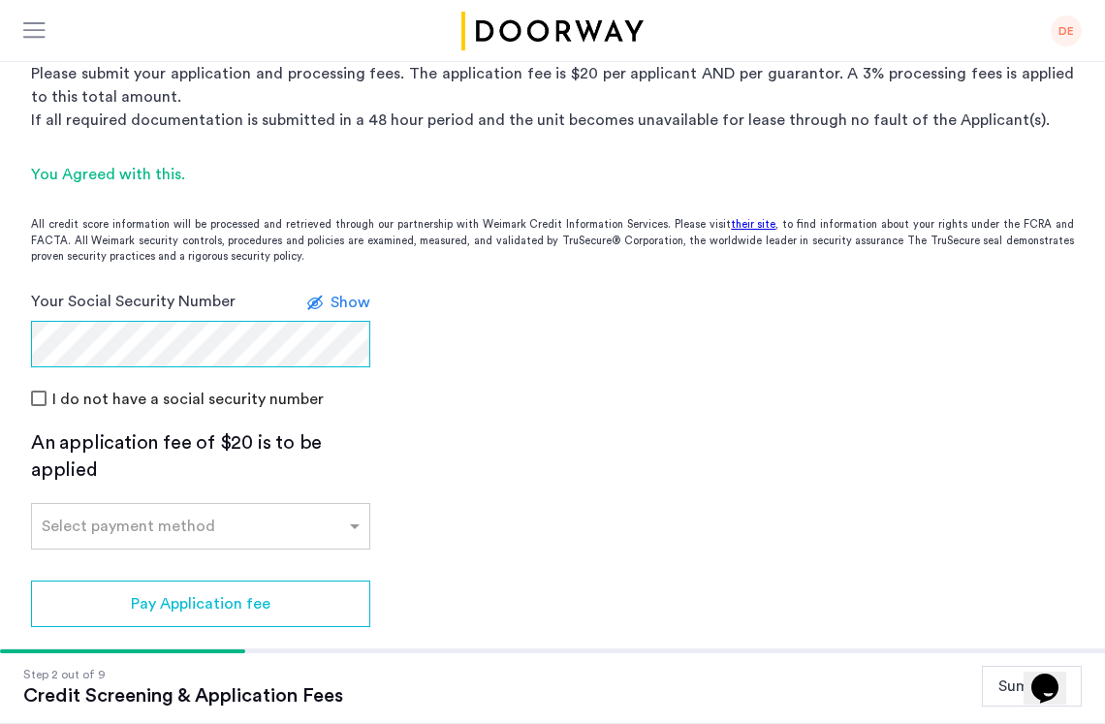
scroll to position [474, 0]
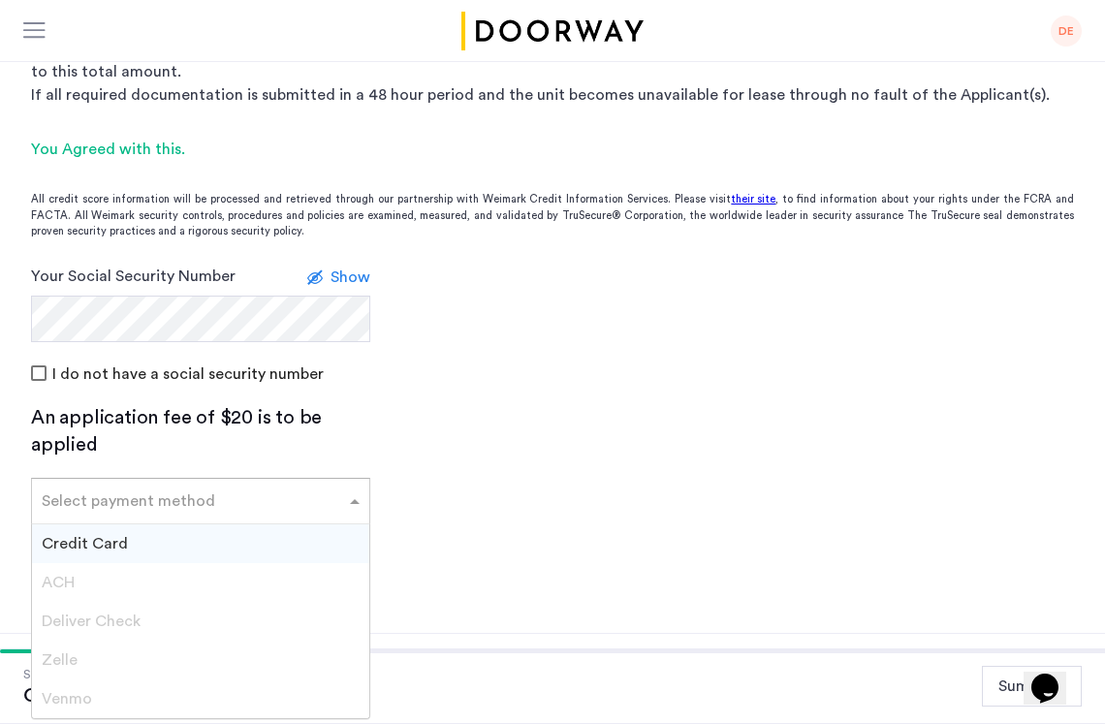
click at [215, 490] on input "text" at bounding box center [181, 497] width 279 height 14
click at [162, 524] on div "Credit Card" at bounding box center [200, 543] width 337 height 39
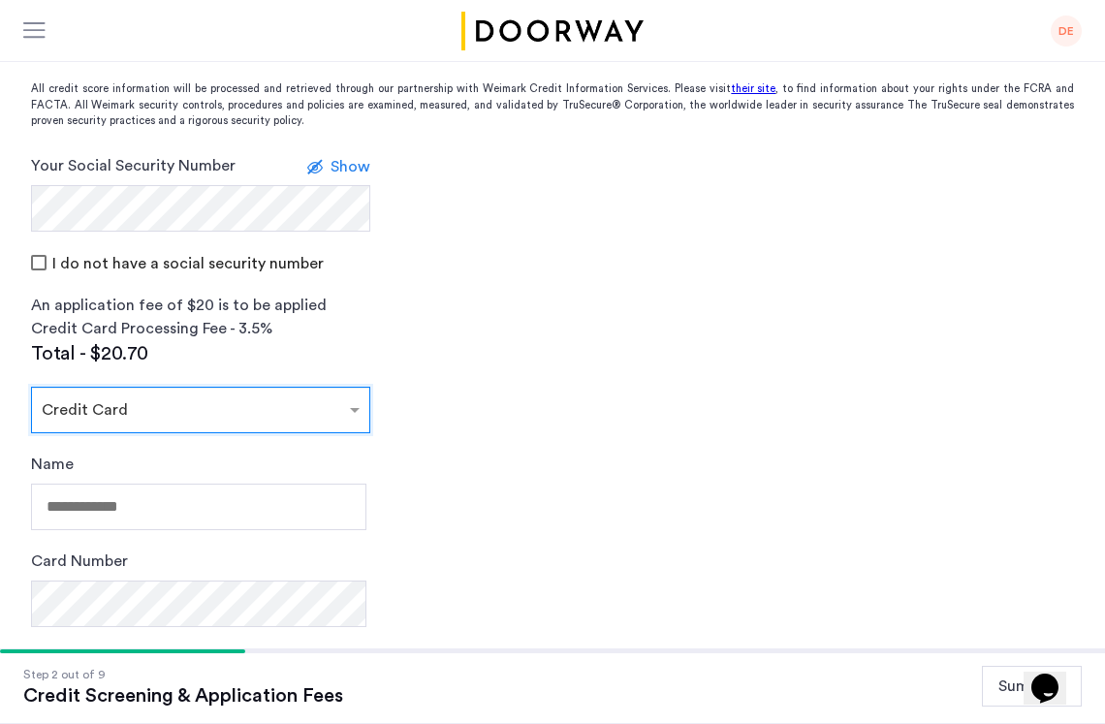
scroll to position [585, 0]
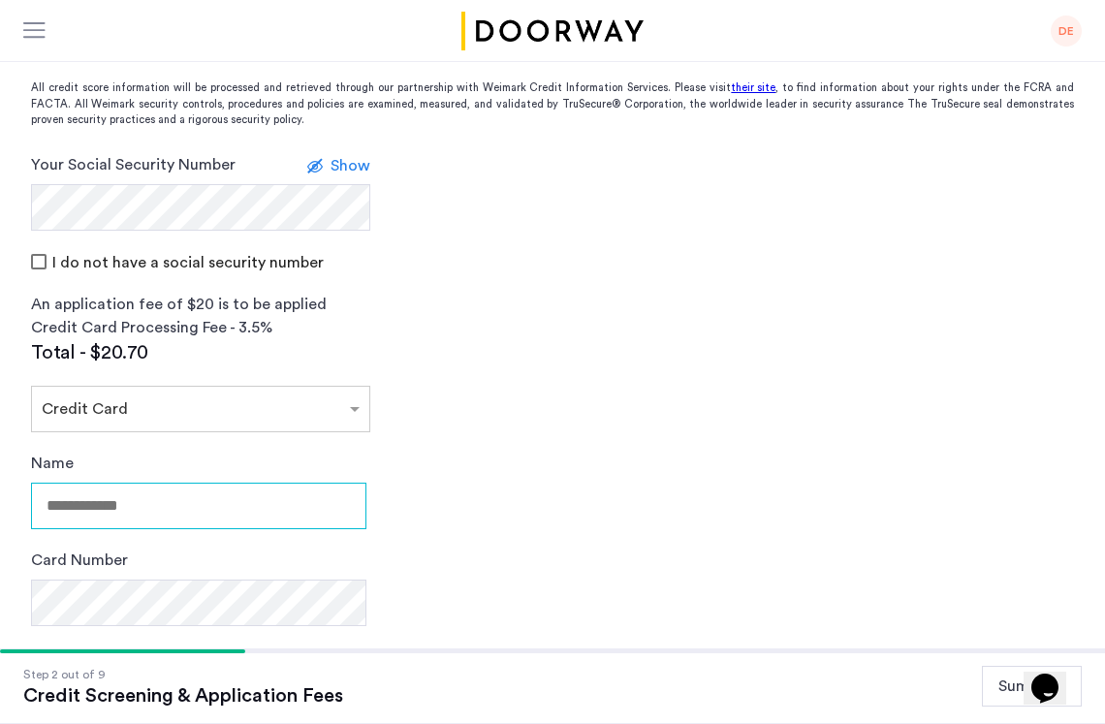
click at [185, 483] on input "Name" at bounding box center [198, 506] width 335 height 47
type input "**********"
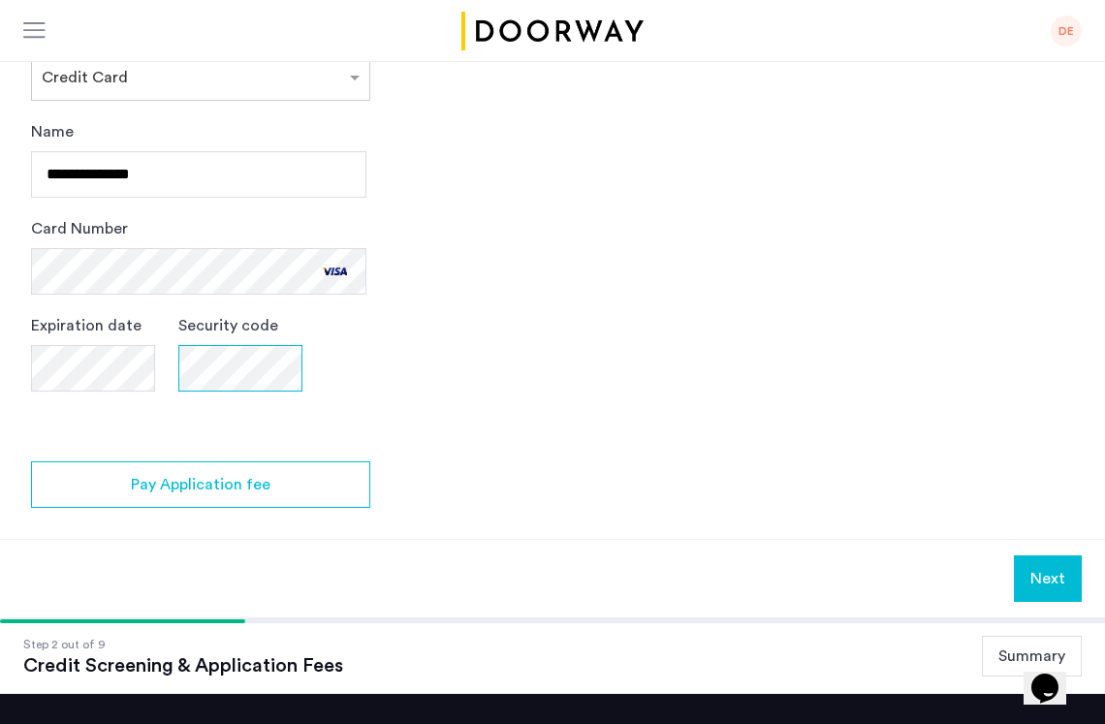
scroll to position [952, 0]
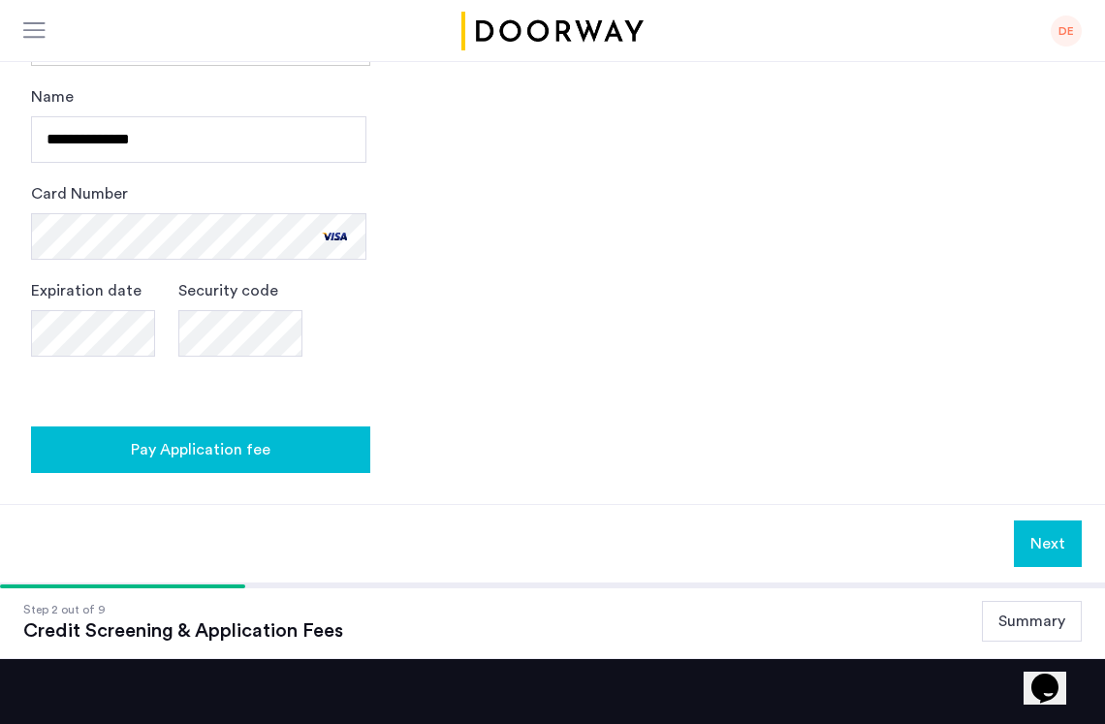
click at [267, 438] on span "Pay Application fee" at bounding box center [201, 449] width 140 height 23
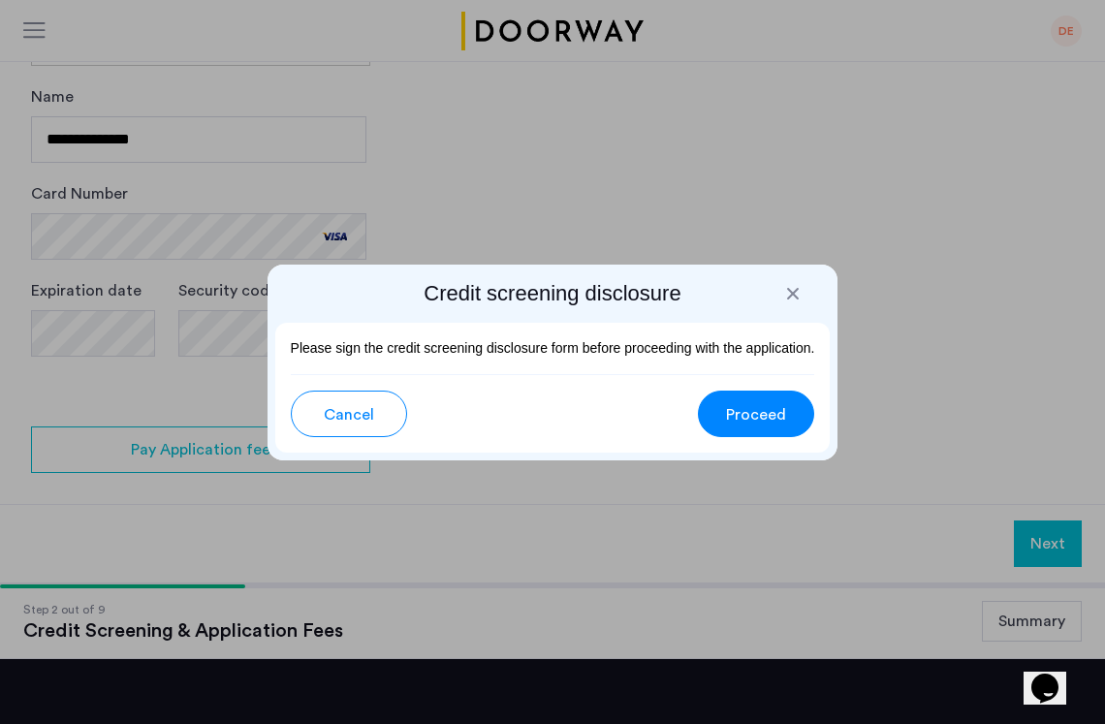
scroll to position [0, 0]
click at [771, 418] on span "Proceed" at bounding box center [756, 414] width 60 height 23
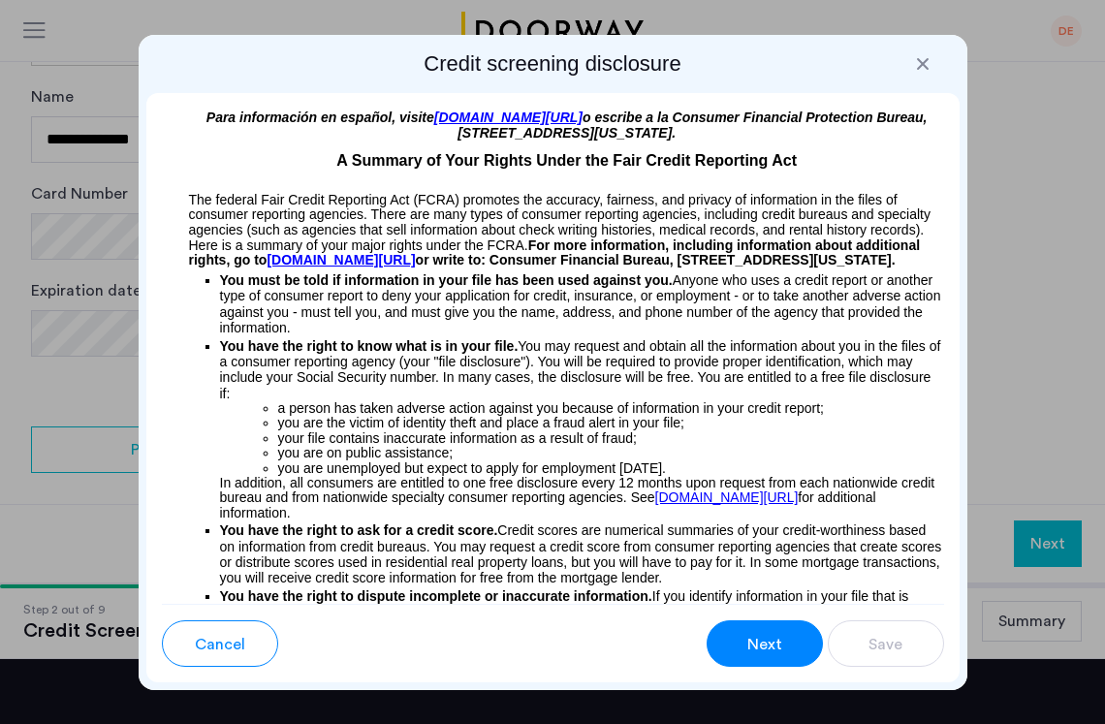
click at [753, 646] on span "Next" at bounding box center [764, 644] width 35 height 23
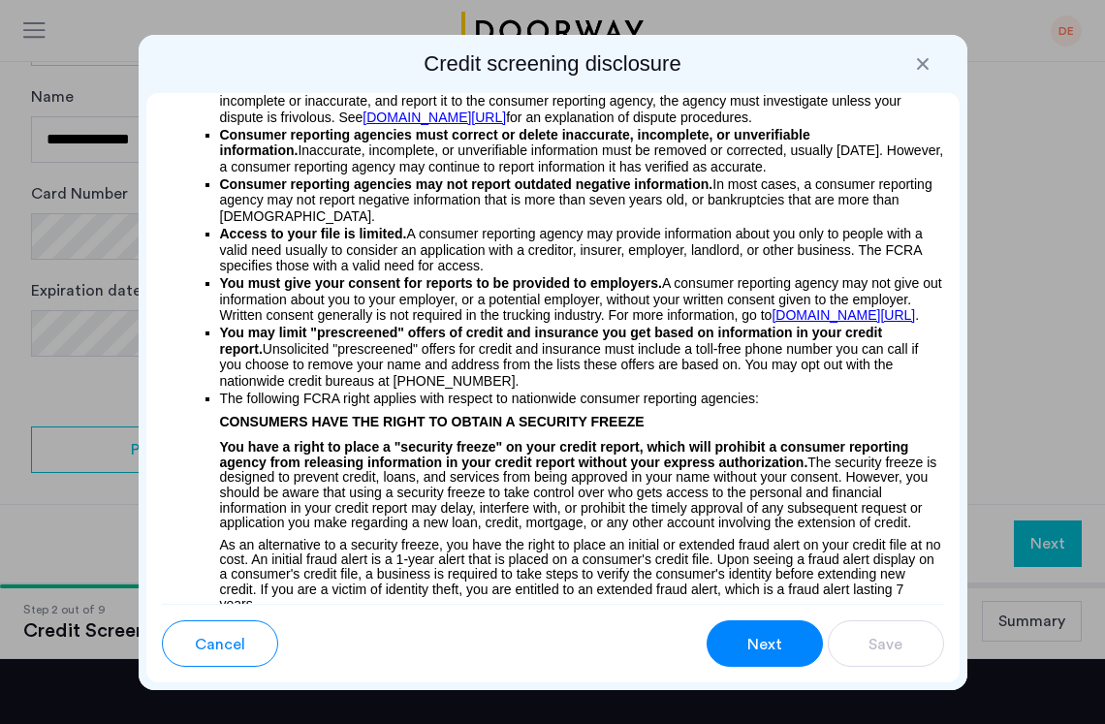
click at [753, 646] on span "Next" at bounding box center [764, 644] width 35 height 23
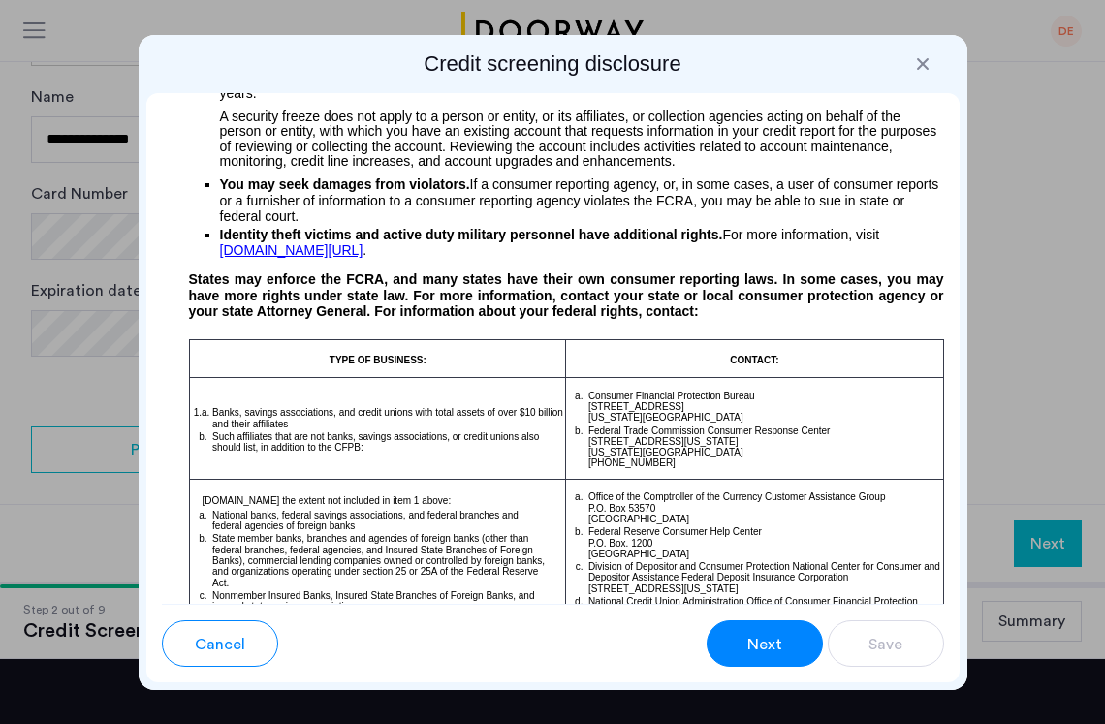
click at [753, 646] on span "Next" at bounding box center [764, 644] width 35 height 23
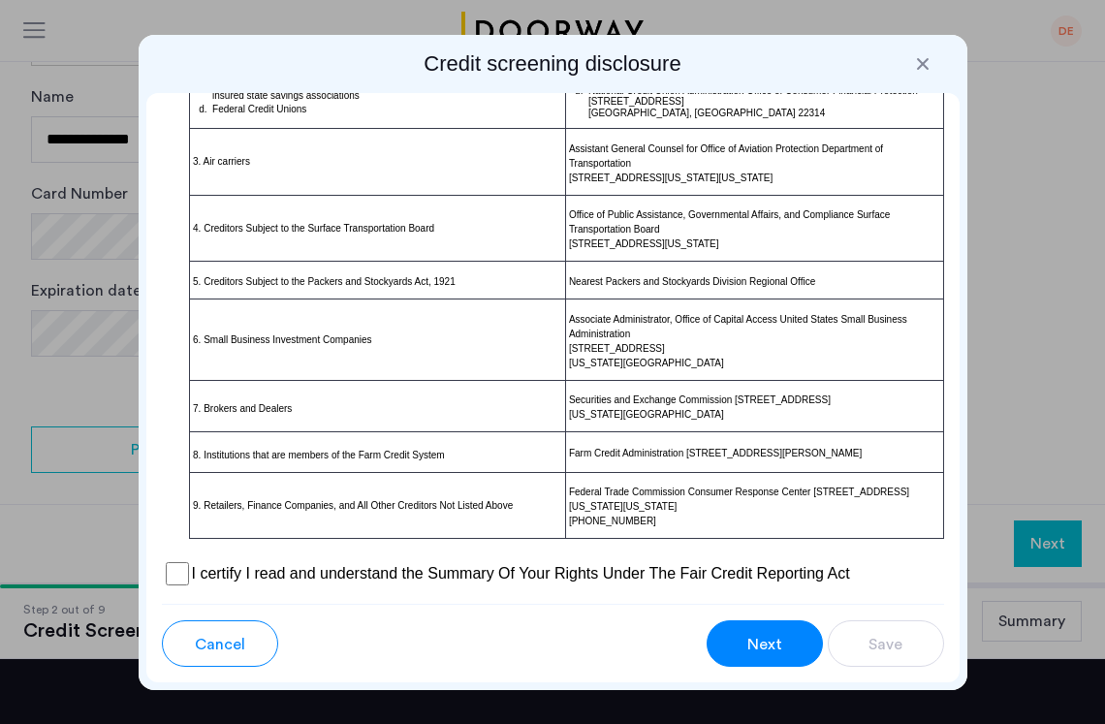
click at [753, 646] on span "Next" at bounding box center [764, 644] width 35 height 23
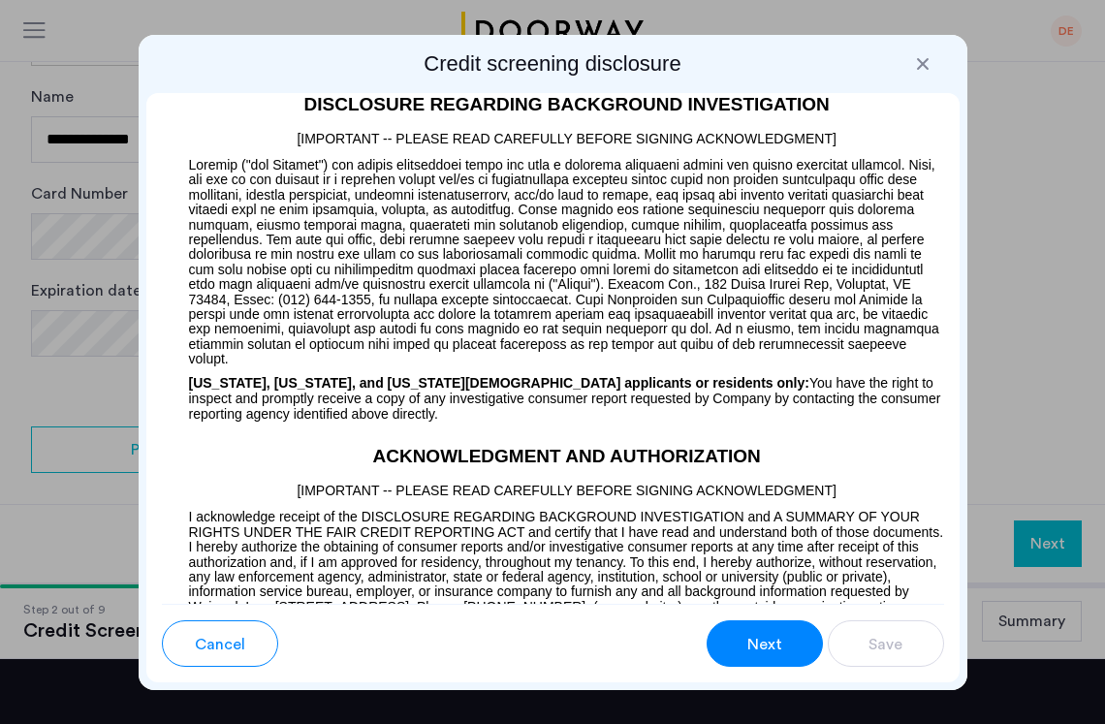
click at [753, 646] on span "Next" at bounding box center [764, 644] width 35 height 23
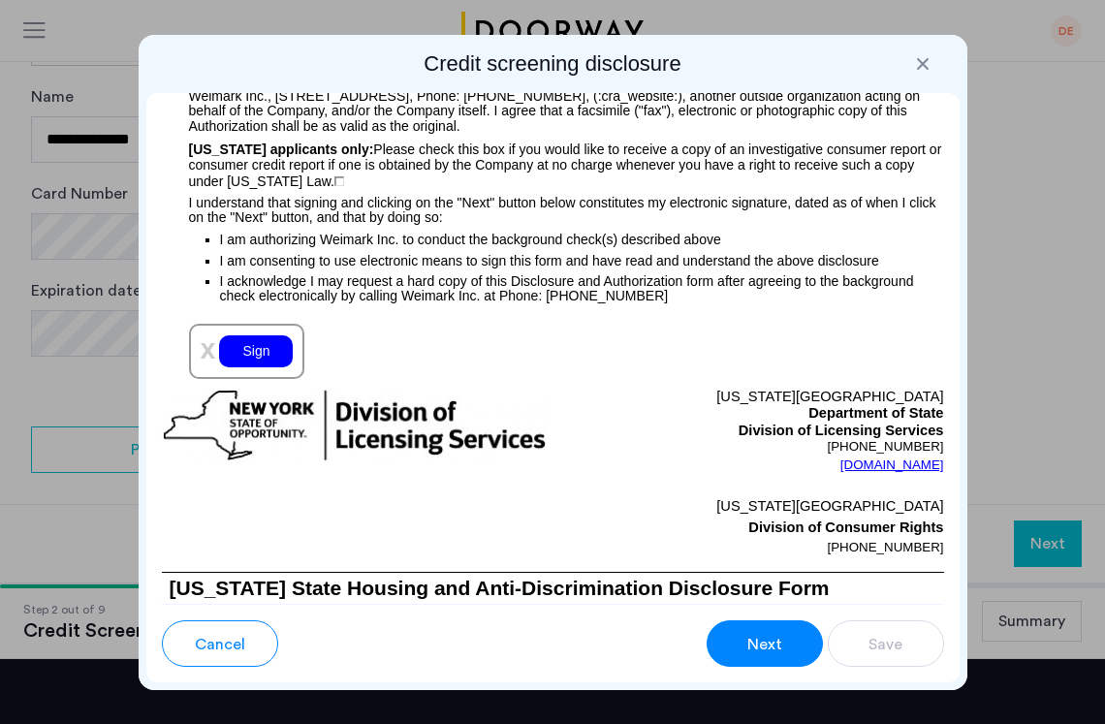
click at [753, 646] on span "Next" at bounding box center [764, 644] width 35 height 23
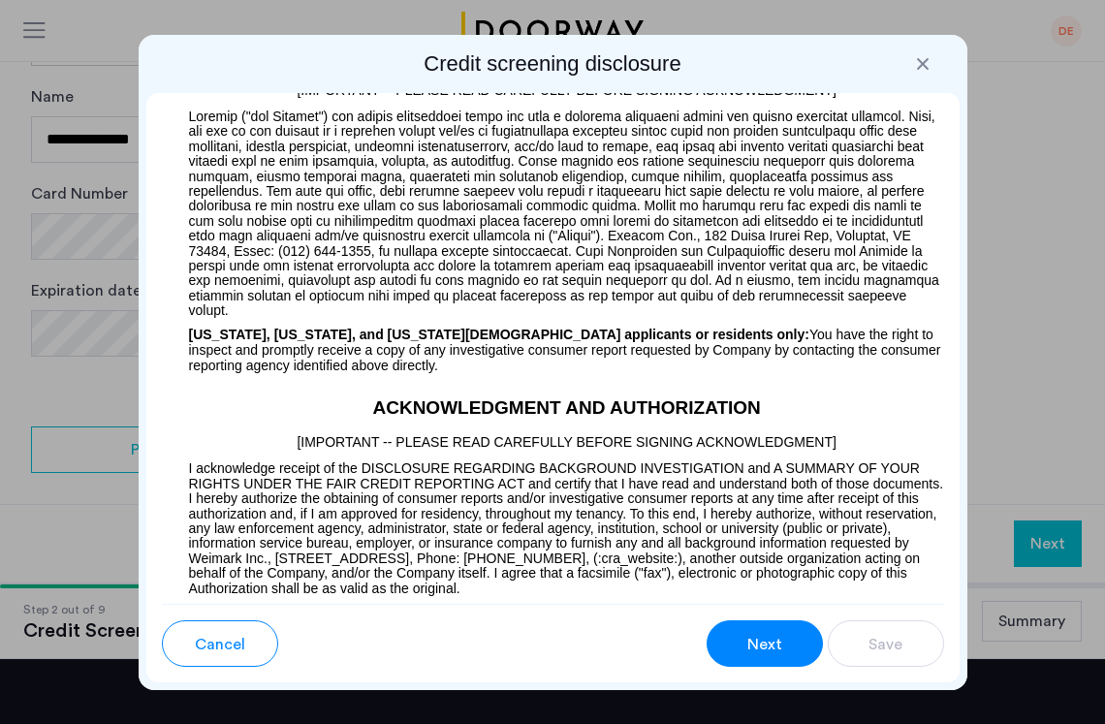
scroll to position [2559, 0]
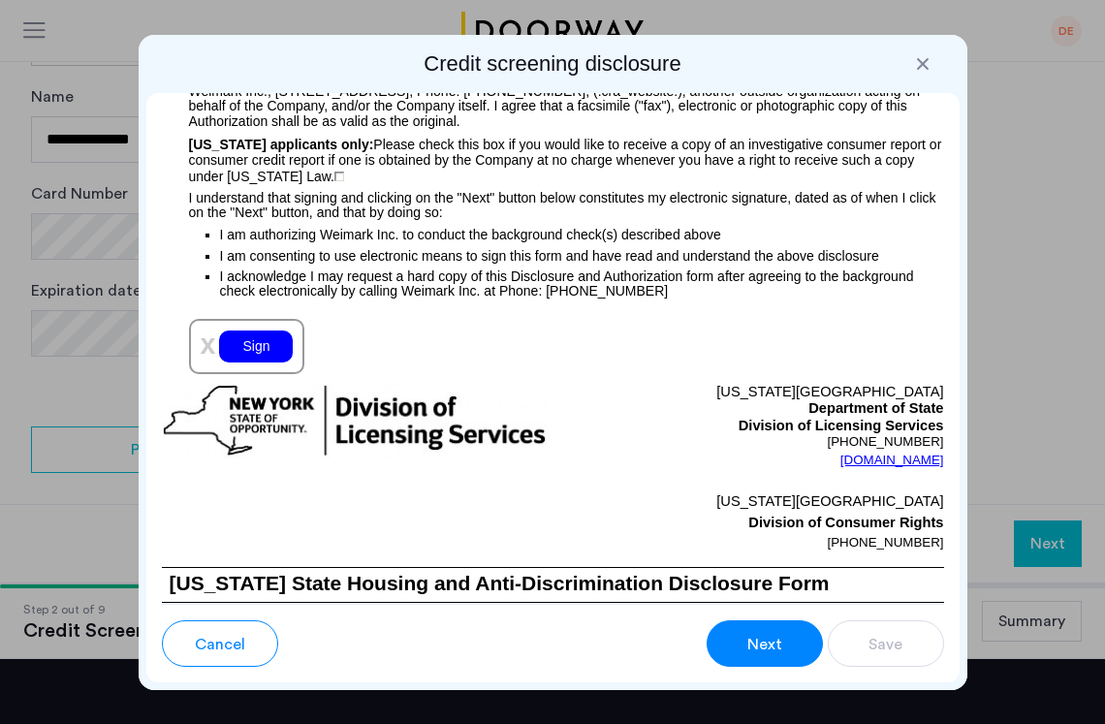
click at [254, 362] on div "Sign" at bounding box center [256, 346] width 74 height 32
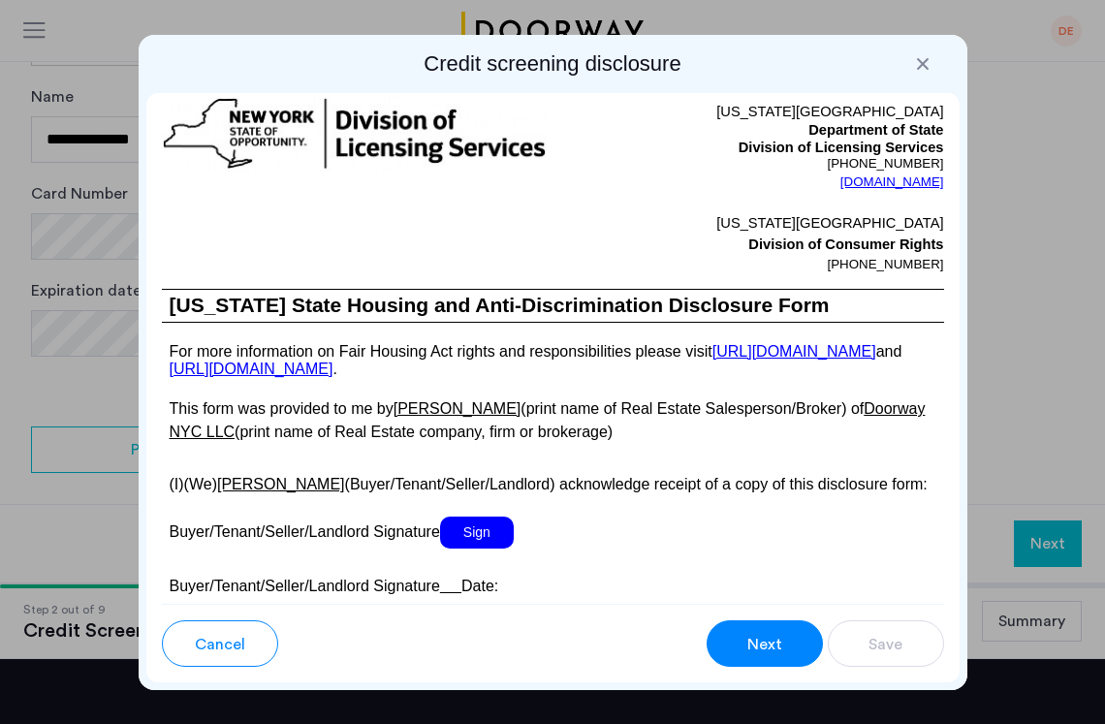
scroll to position [4079, 0]
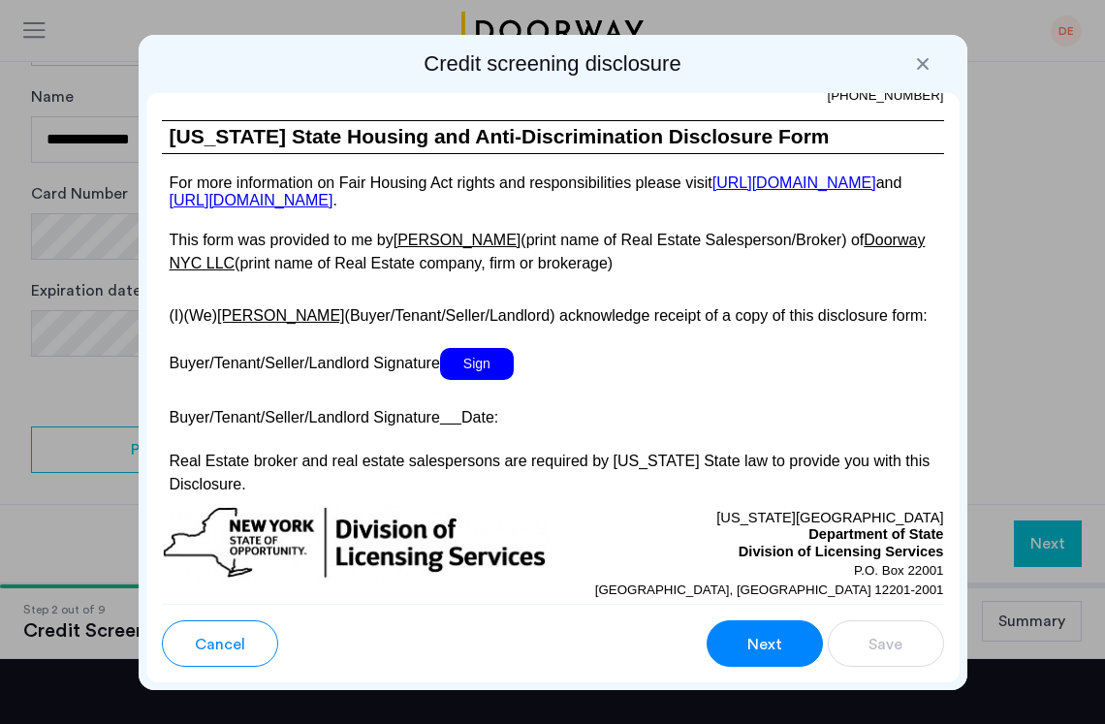
click at [489, 380] on span "Sign" at bounding box center [477, 364] width 74 height 32
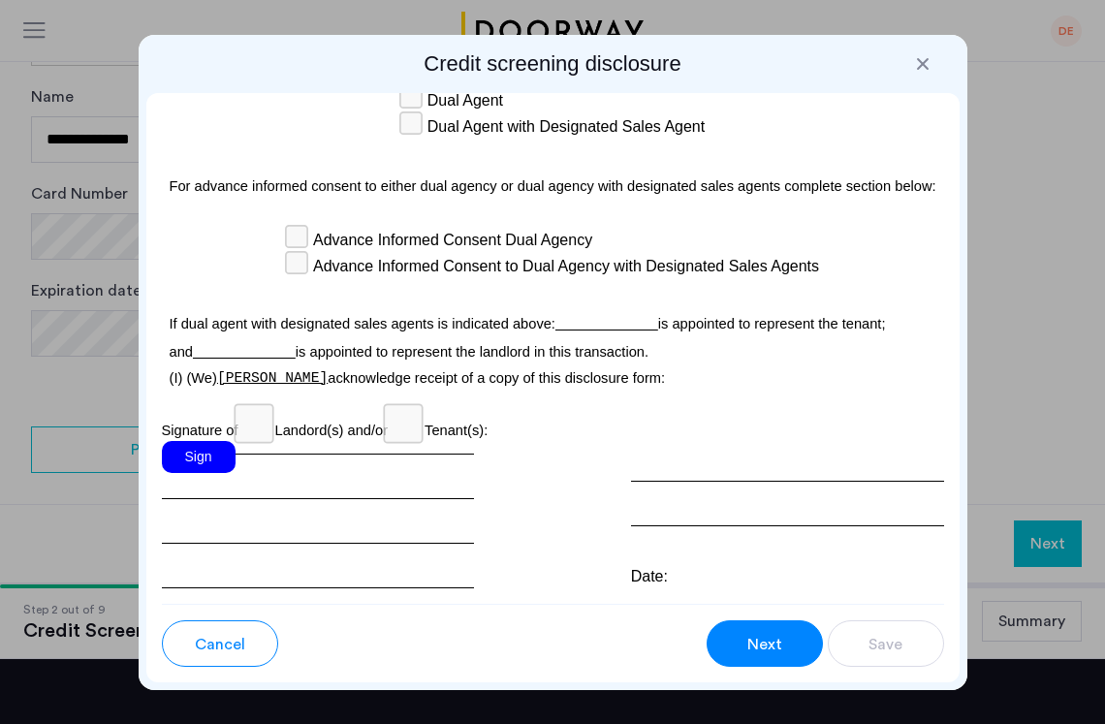
scroll to position [6594, 0]
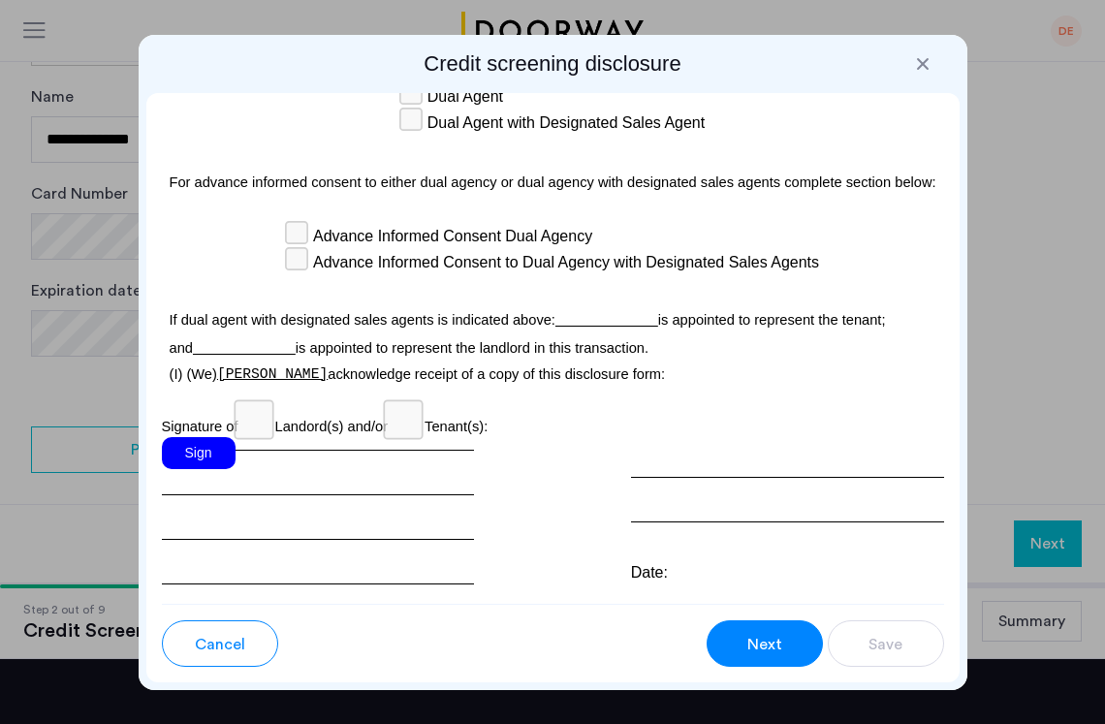
click at [217, 456] on div "Sign" at bounding box center [199, 453] width 74 height 32
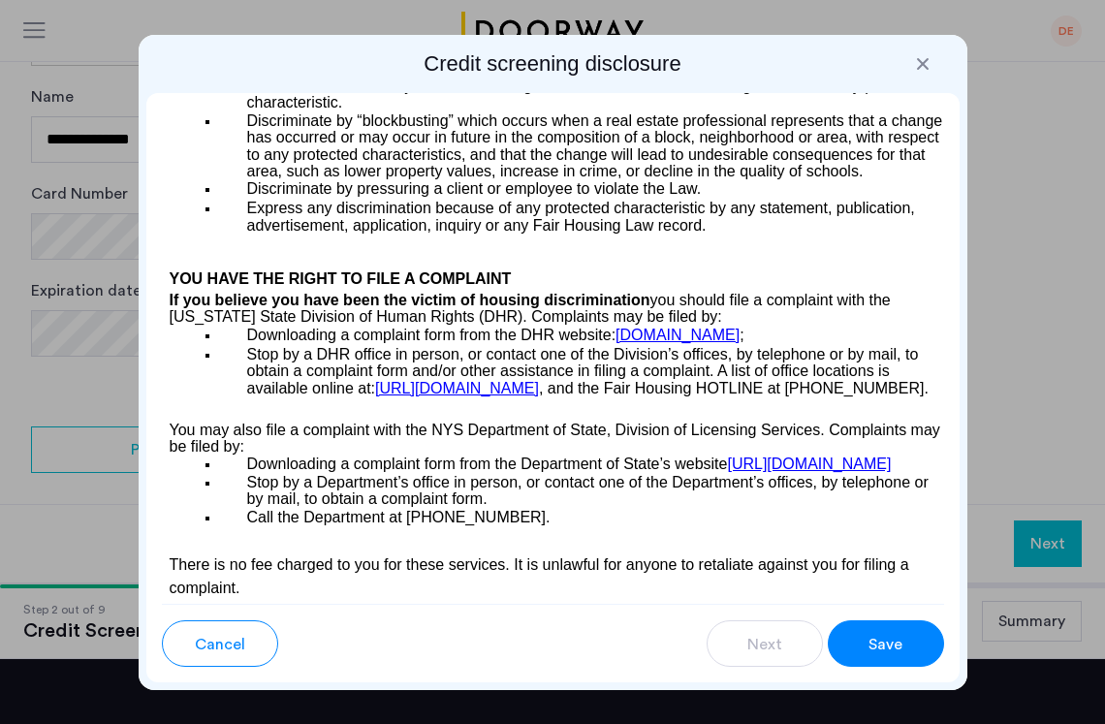
scroll to position [3623, 0]
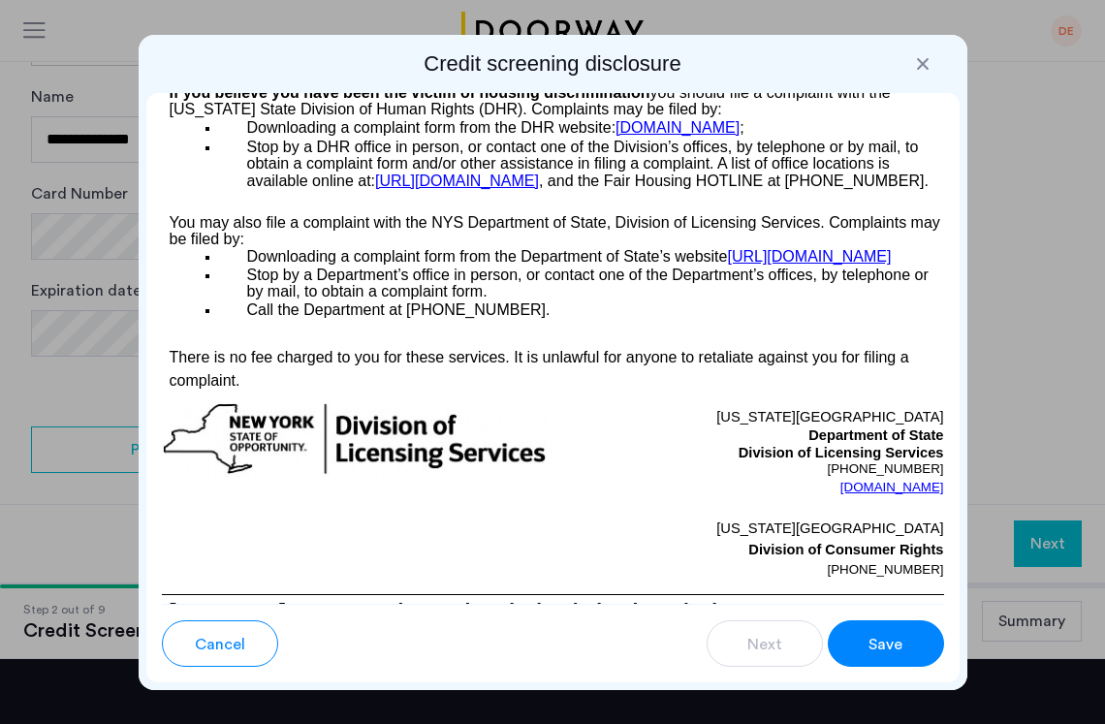
click at [876, 645] on span "Save" at bounding box center [885, 644] width 34 height 23
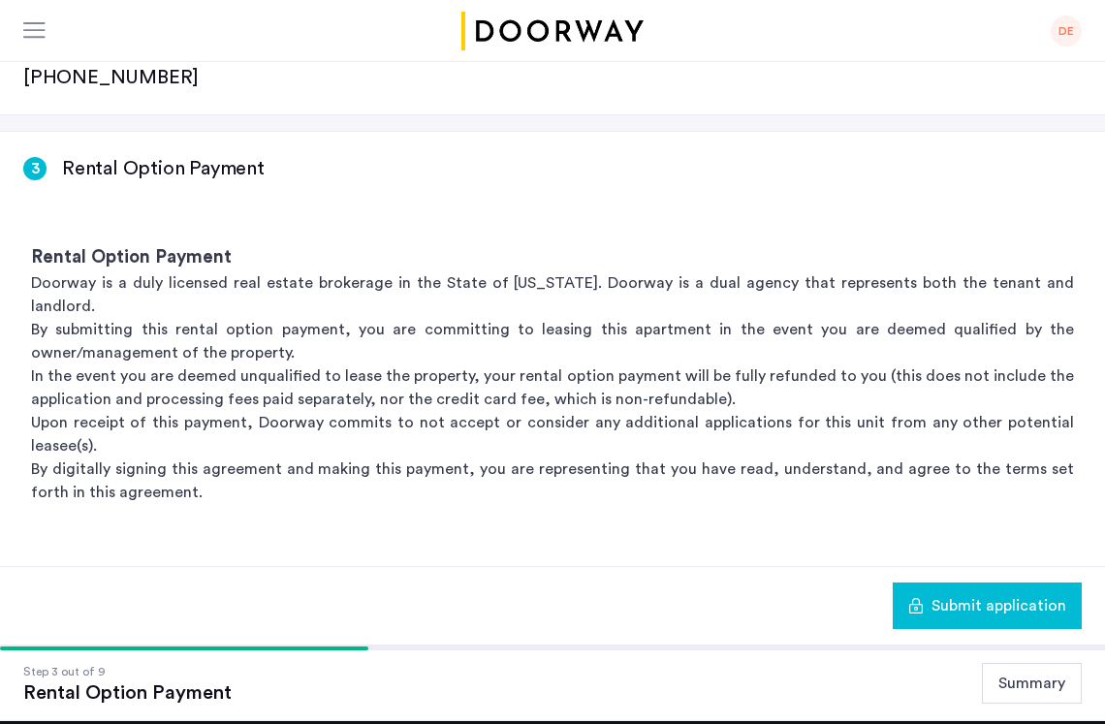
scroll to position [300, 0]
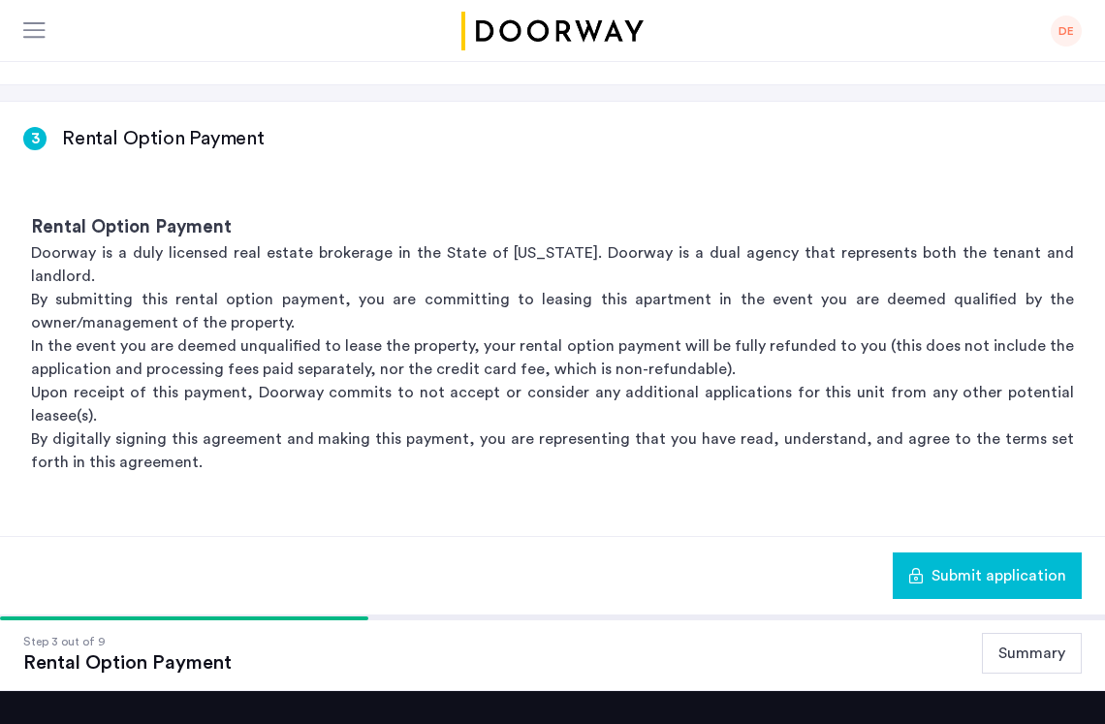
click at [943, 564] on span "Submit application" at bounding box center [998, 575] width 135 height 23
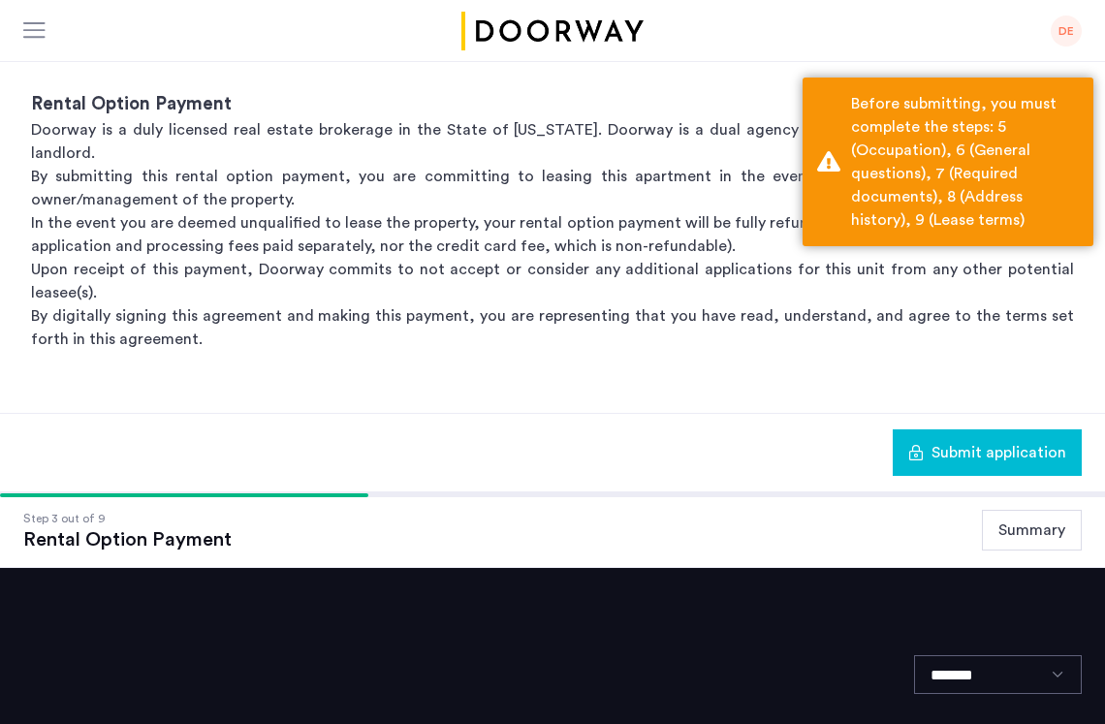
scroll to position [423, 0]
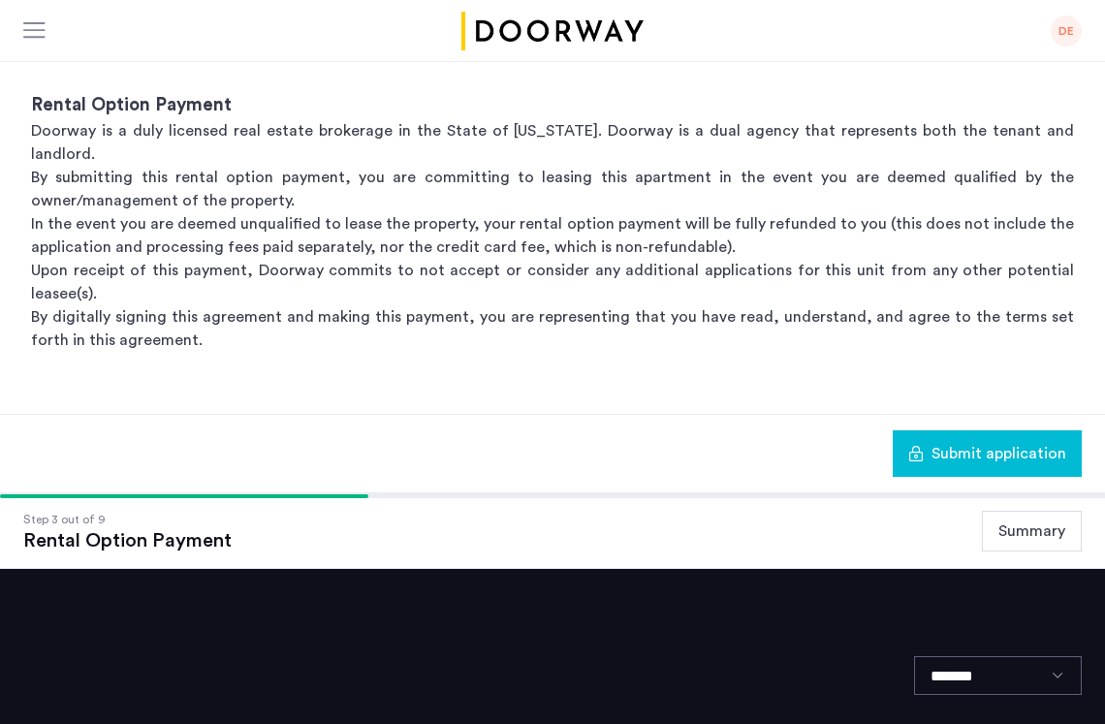
click at [549, 414] on div "Submit application" at bounding box center [552, 453] width 1105 height 79
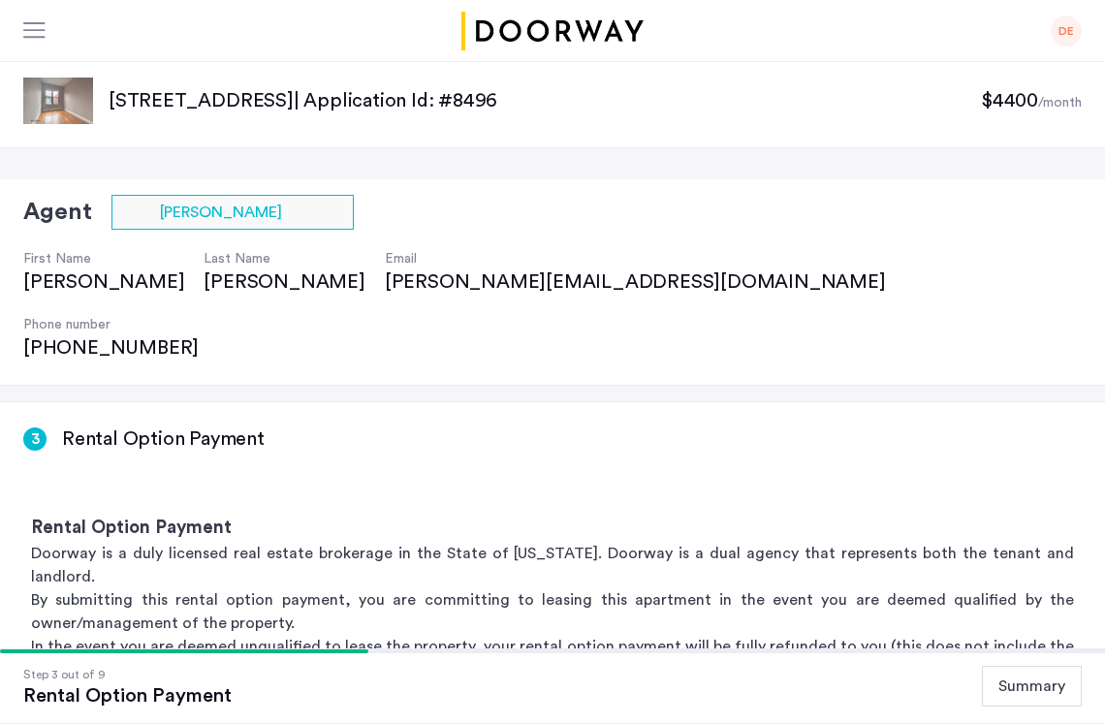
scroll to position [0, 0]
click at [549, 425] on div "3 Rental Option Payment" at bounding box center [552, 438] width 1058 height 27
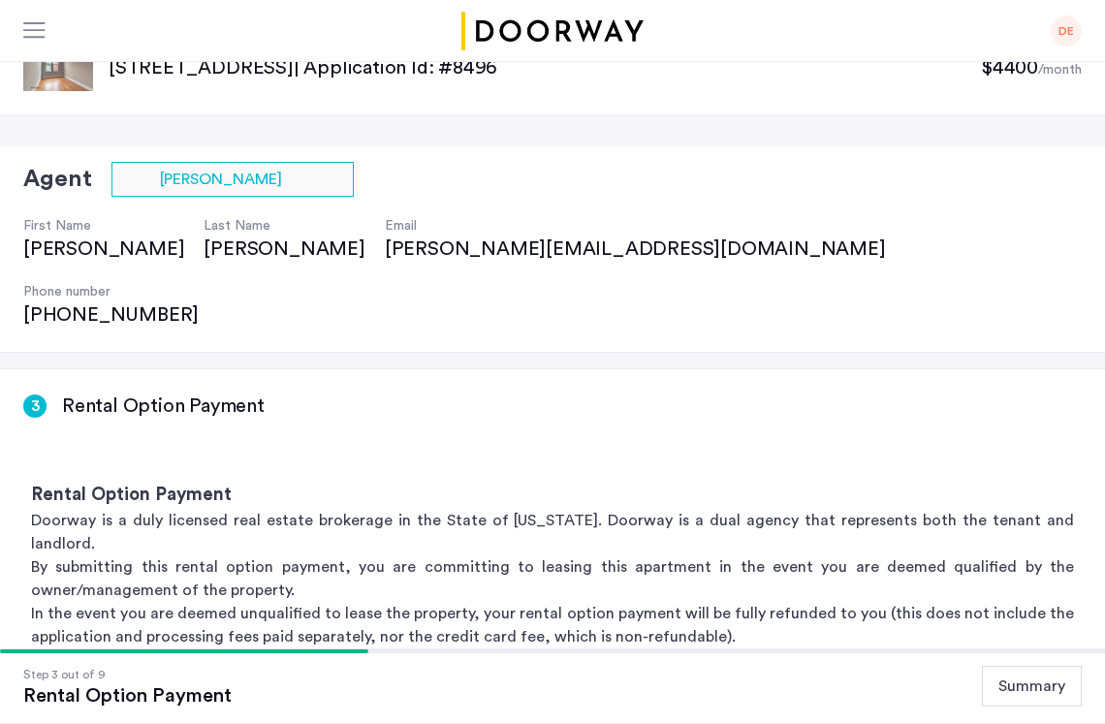
click at [167, 393] on h3 "Rental Option Payment" at bounding box center [163, 406] width 203 height 27
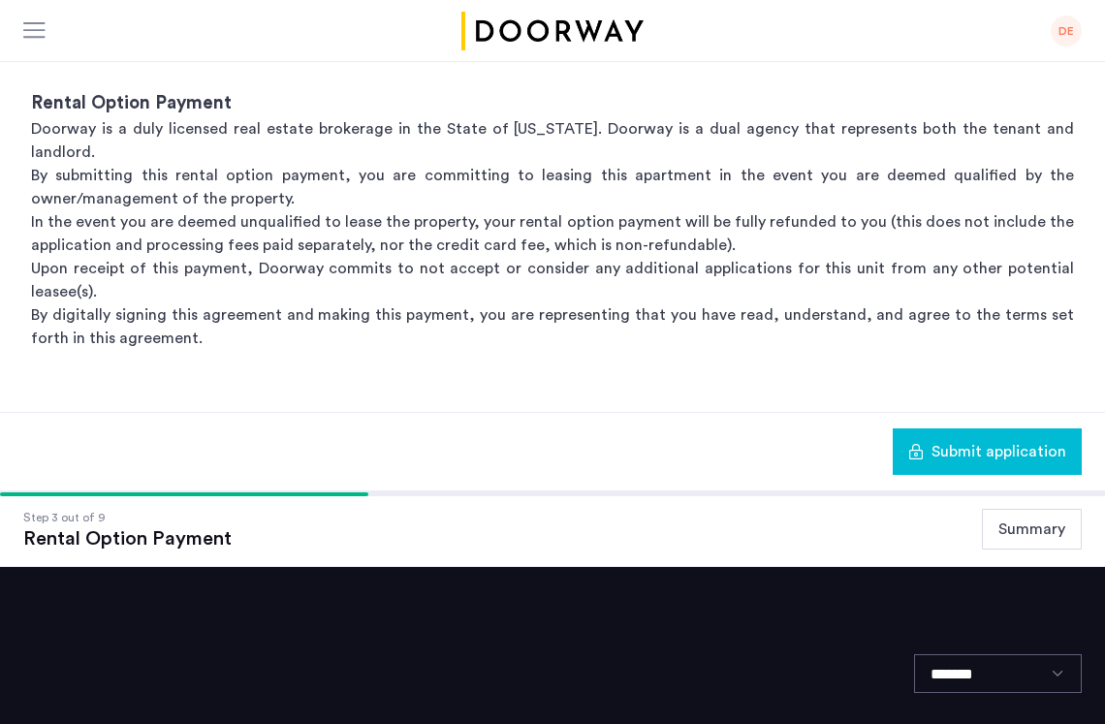
scroll to position [0, 0]
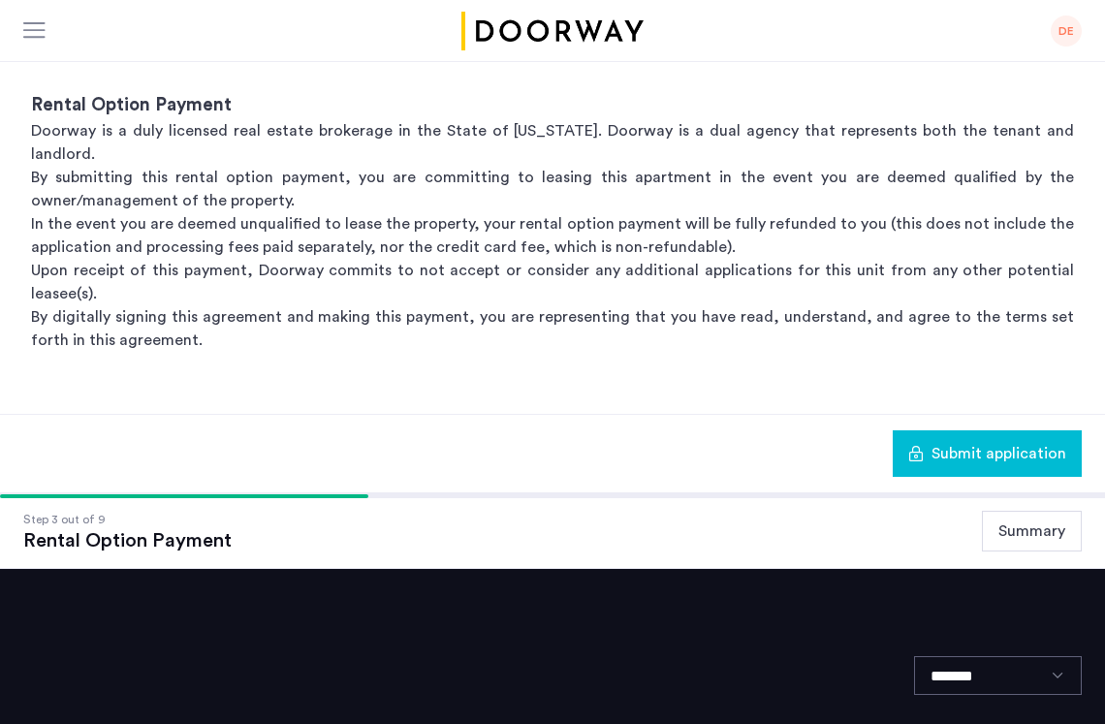
click at [1025, 511] on button "Summary" at bounding box center [1032, 531] width 100 height 41
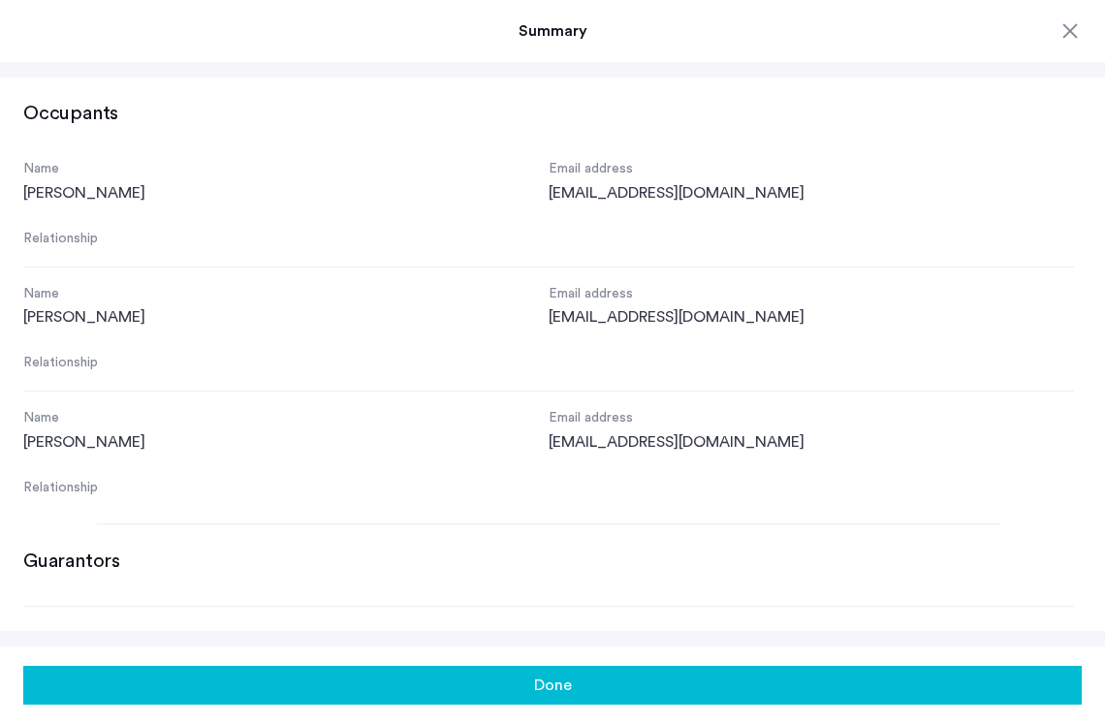
scroll to position [958, 0]
click at [133, 185] on div "[PERSON_NAME]" at bounding box center [285, 193] width 525 height 23
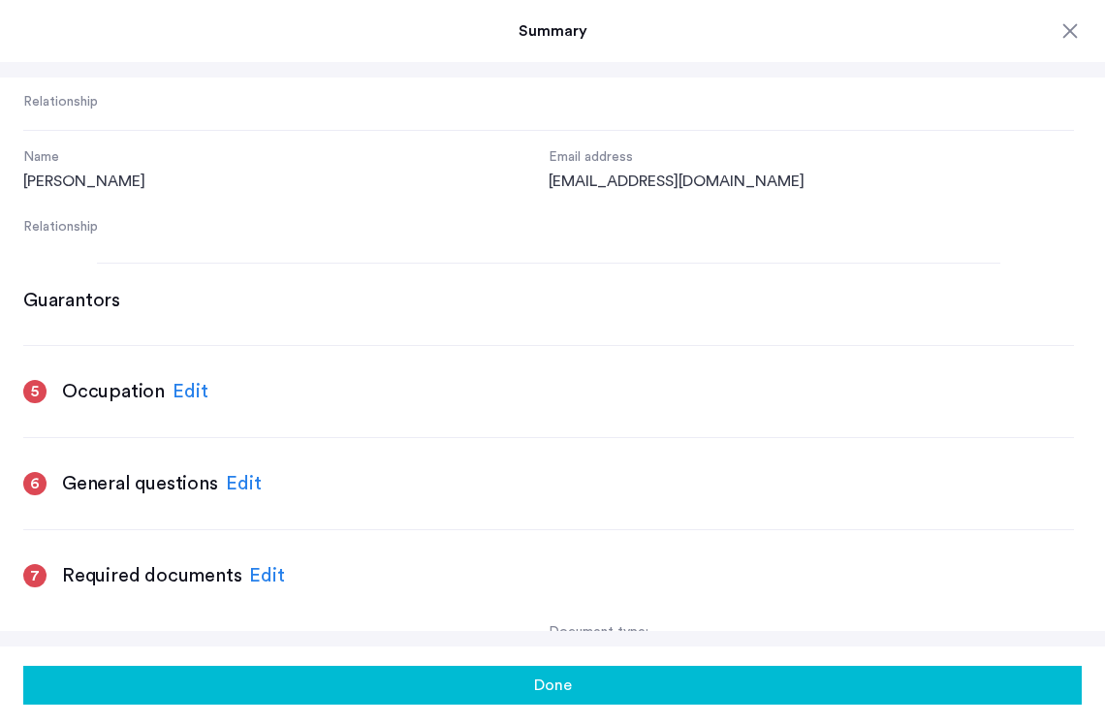
click at [182, 378] on div "Edit" at bounding box center [191, 391] width 36 height 29
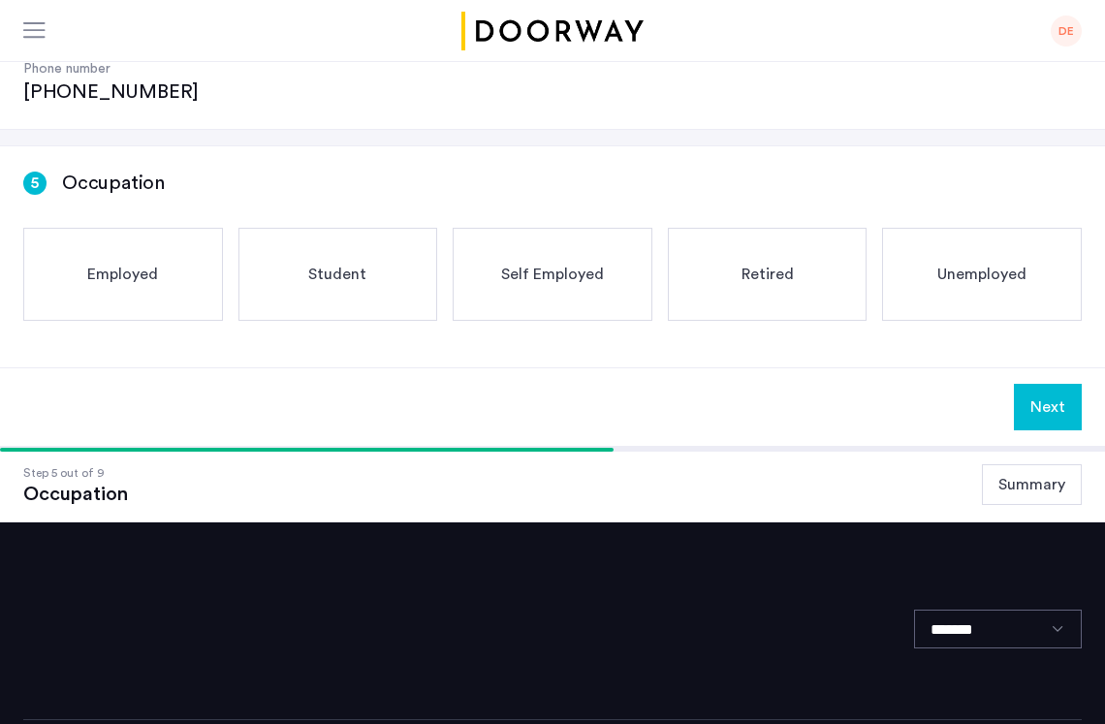
click at [126, 263] on span "Employed" at bounding box center [122, 274] width 71 height 23
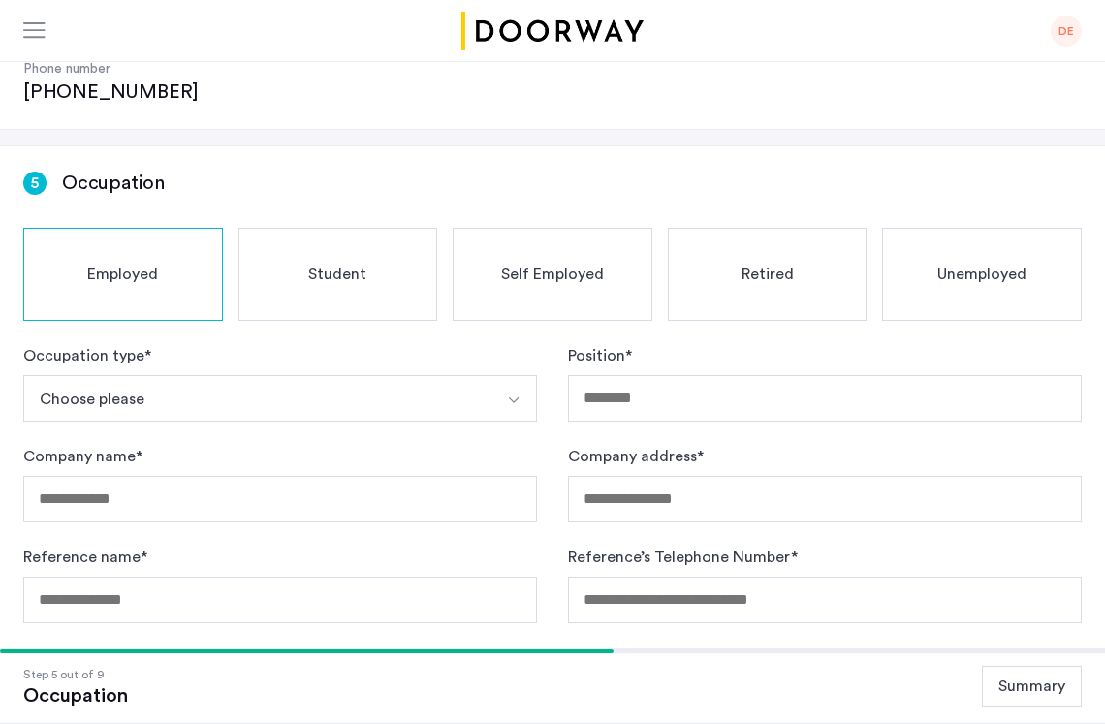
click at [279, 375] on button "Choose please" at bounding box center [257, 398] width 468 height 47
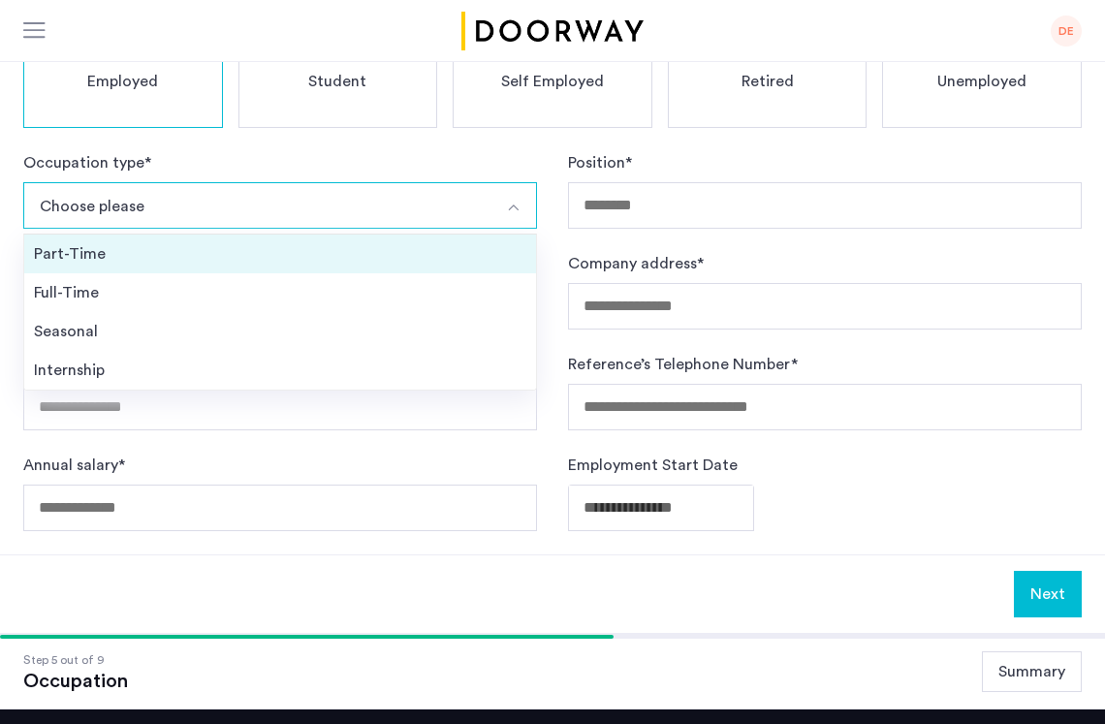
click at [168, 242] on div "Part-Time" at bounding box center [280, 253] width 492 height 23
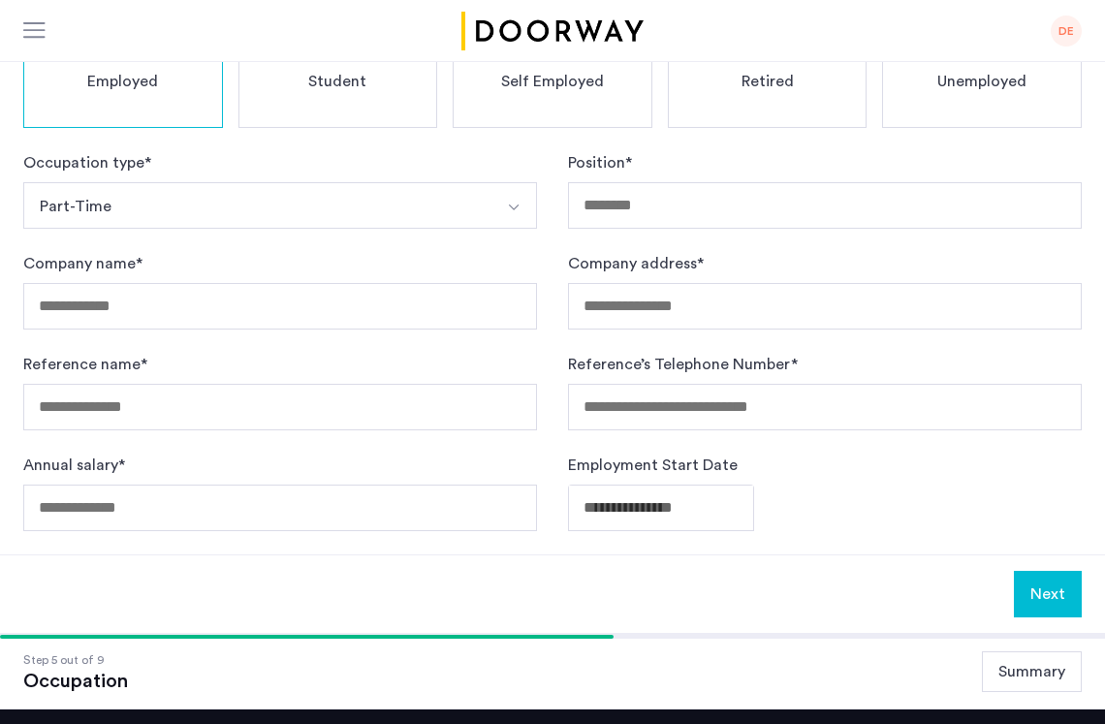
click at [151, 182] on button "Part-Time" at bounding box center [257, 205] width 468 height 47
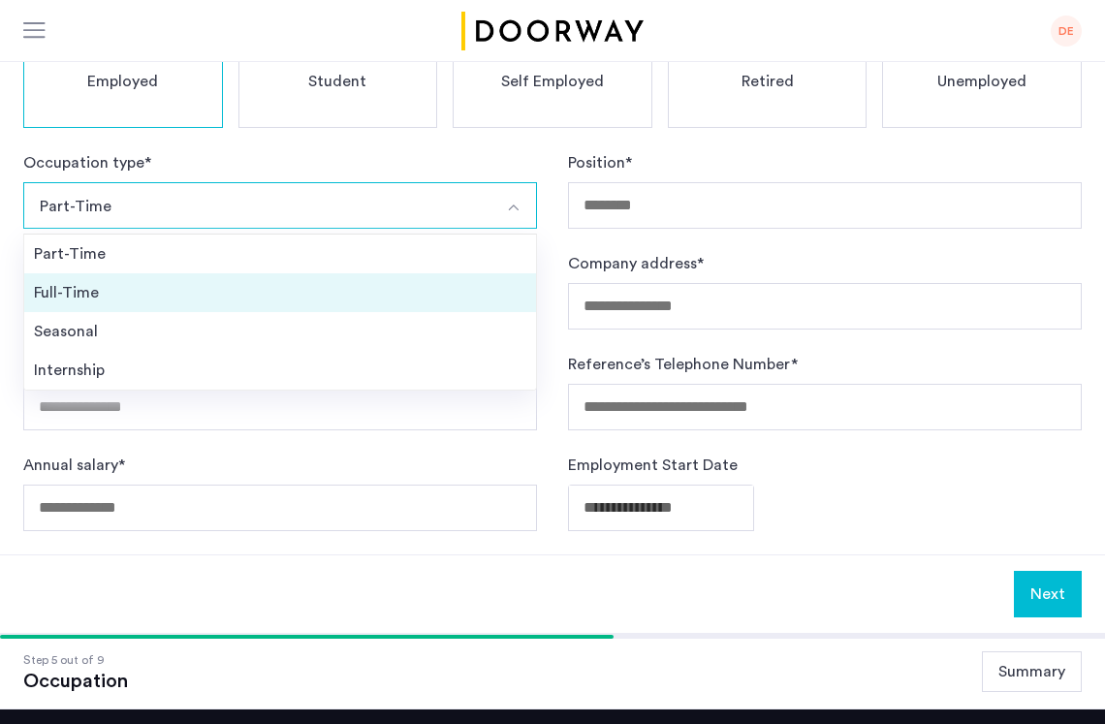
click at [133, 281] on div "Full-Time" at bounding box center [280, 292] width 492 height 23
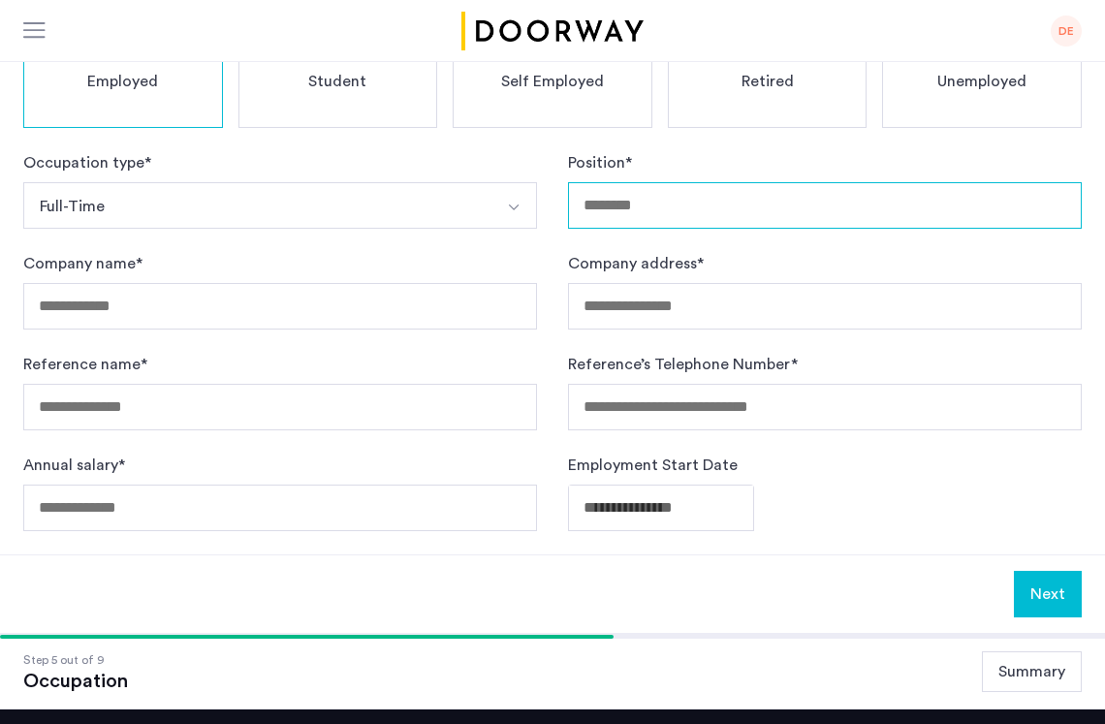
click at [721, 182] on input "Position *" at bounding box center [825, 205] width 514 height 47
type input "*"
type input "**********"
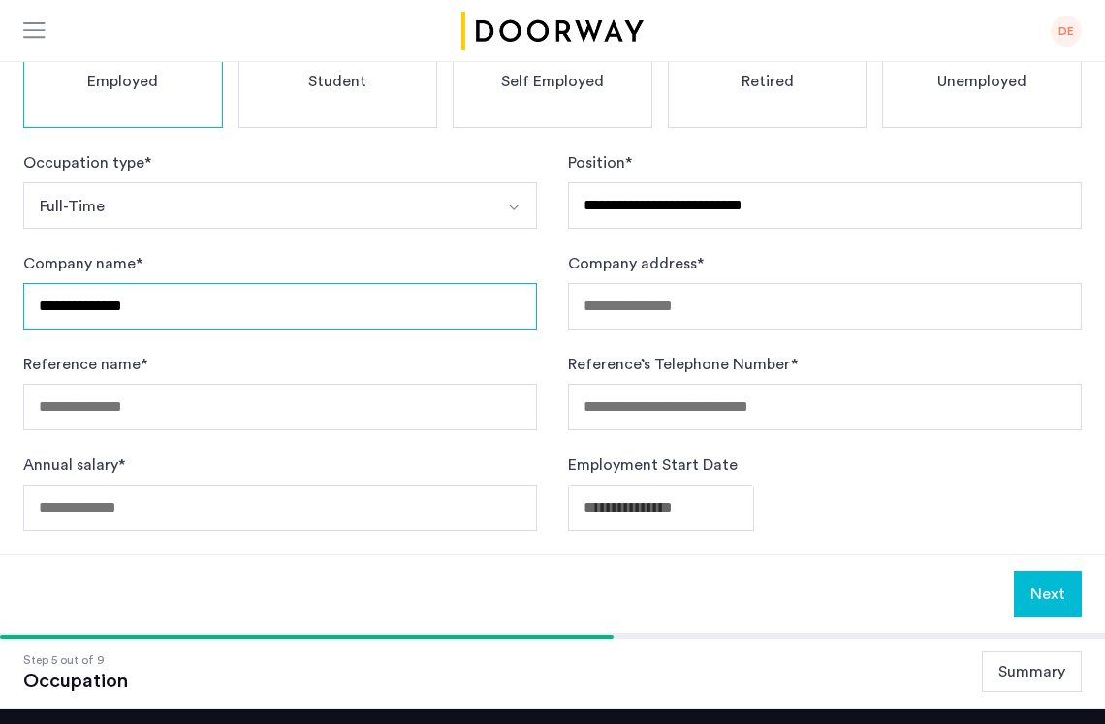
type input "**********"
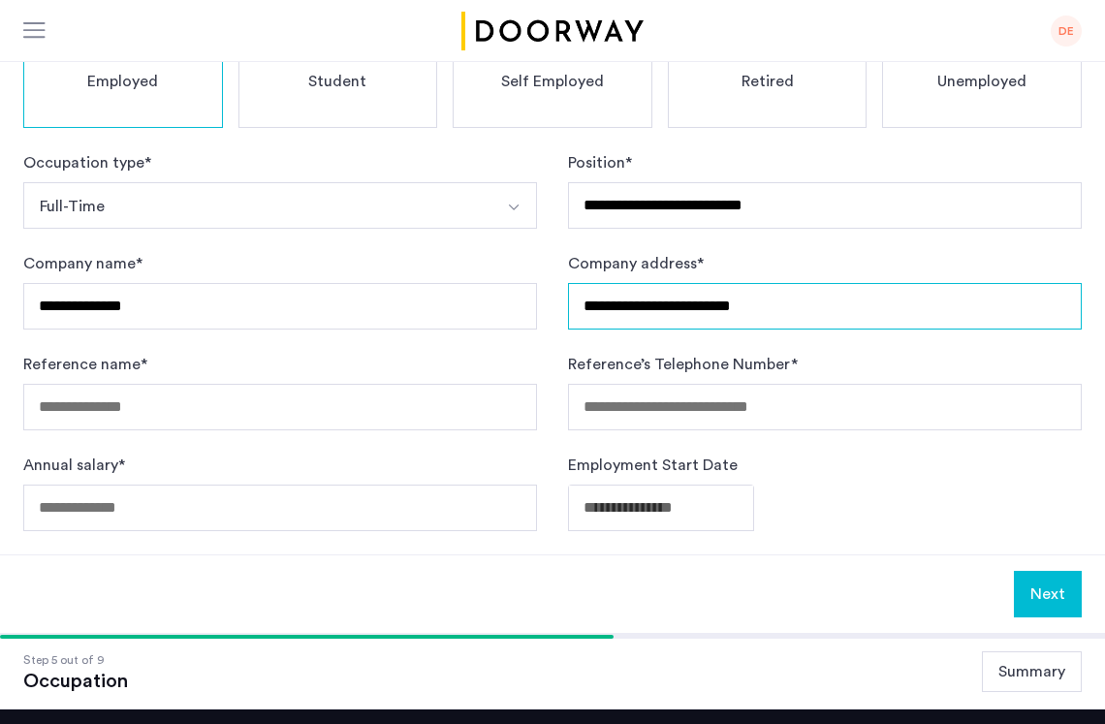
type input "**********"
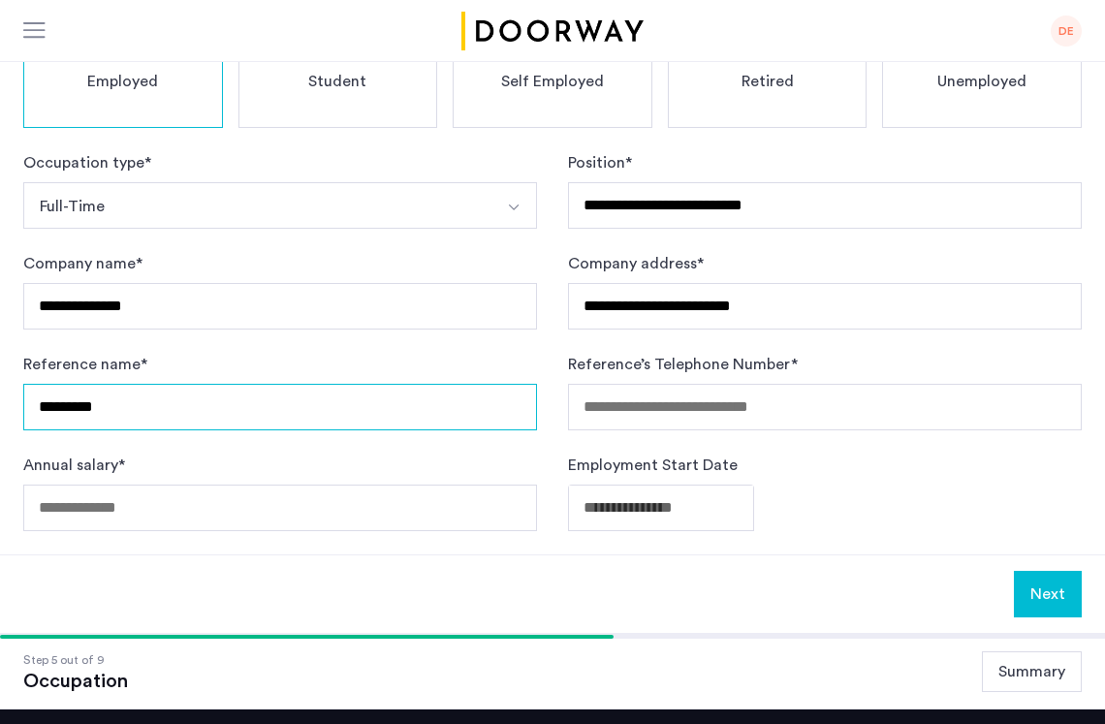
type input "*********"
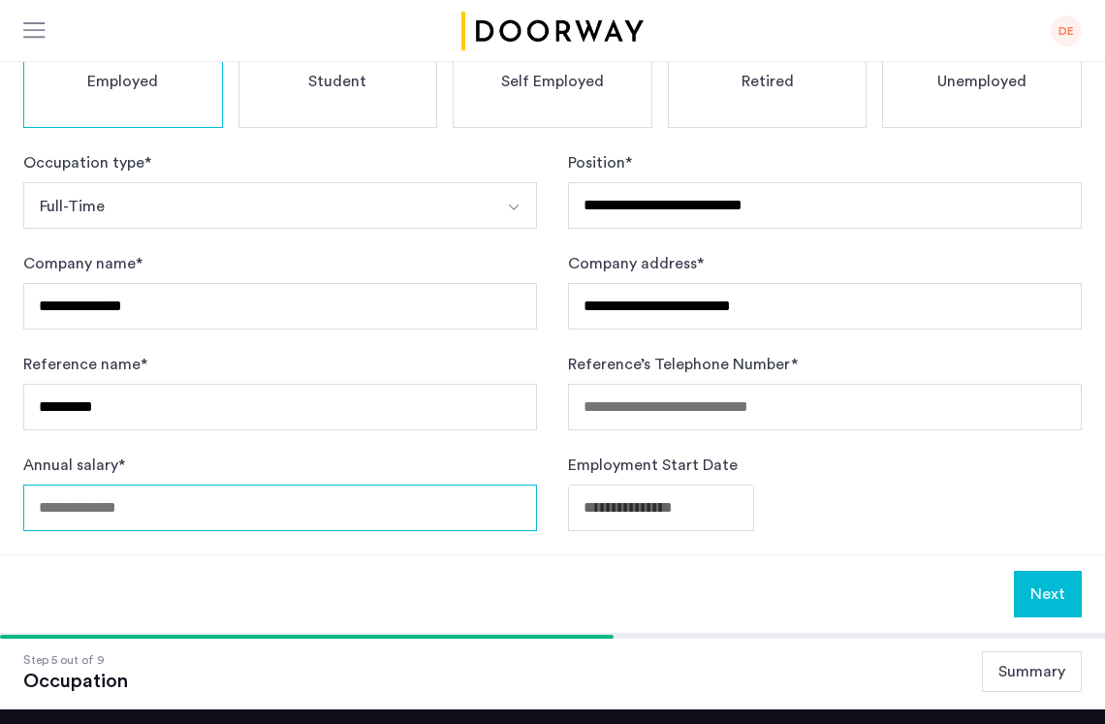
click at [279, 485] on input "Annual salary *" at bounding box center [280, 508] width 514 height 47
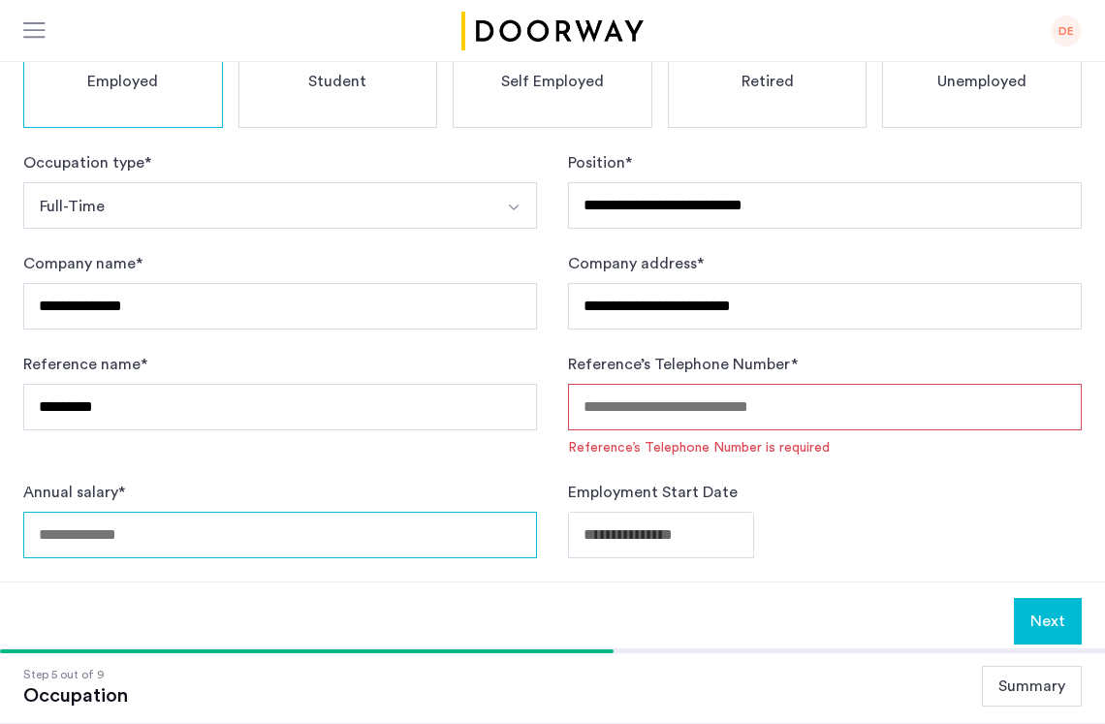
scroll to position [547, 0]
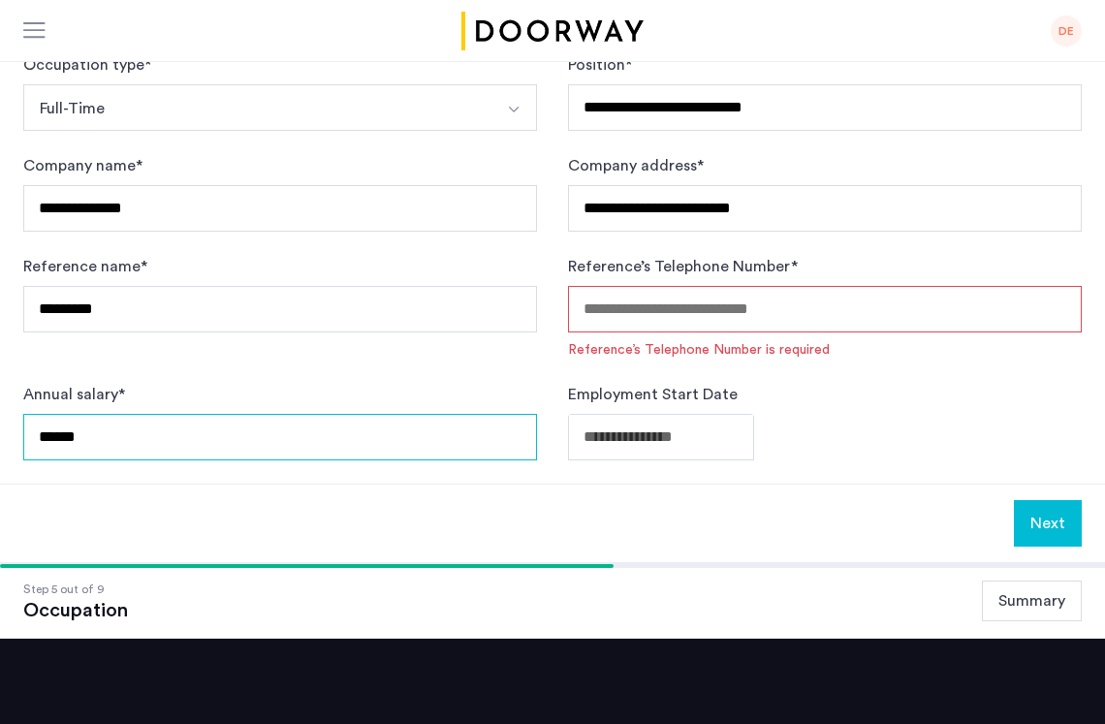
type input "******"
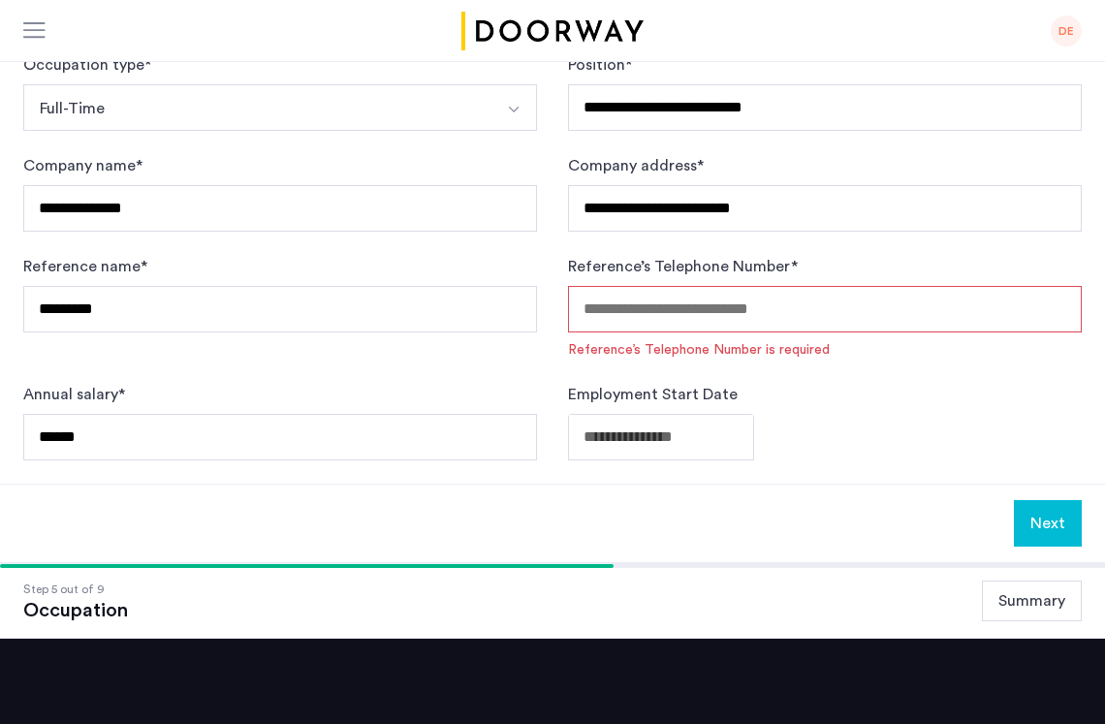
click at [664, 286] on input "Reference’s Telephone Number *" at bounding box center [825, 309] width 514 height 47
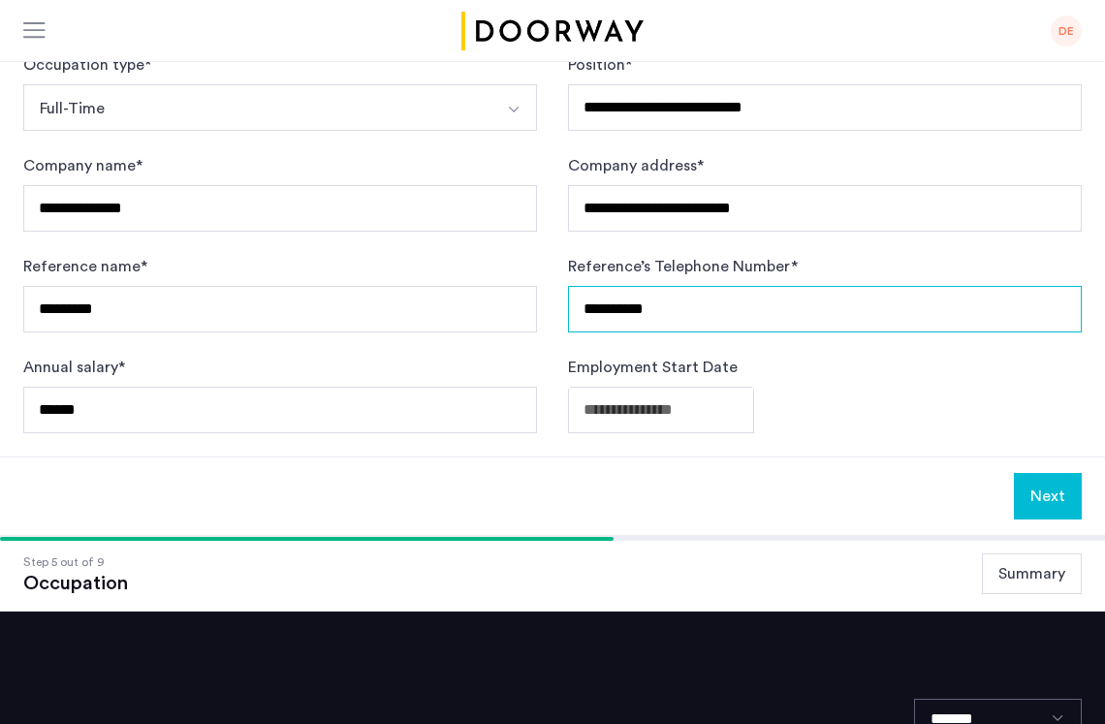
type input "**********"
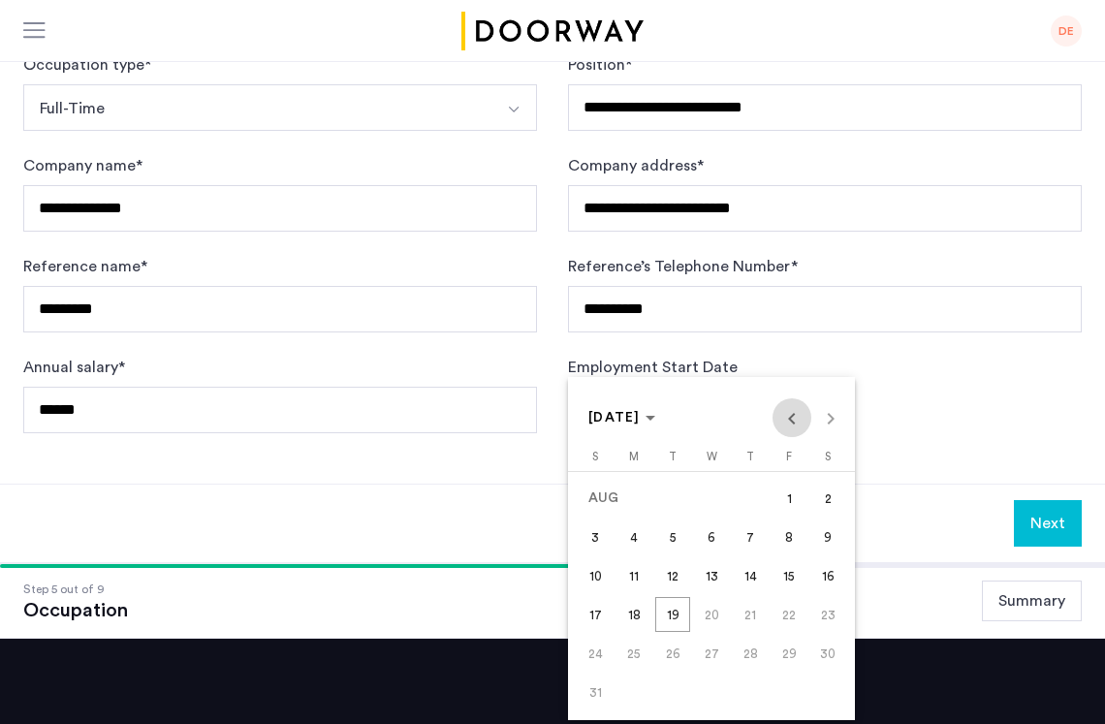
click at [791, 415] on span "Previous month" at bounding box center [791, 417] width 39 height 39
click at [655, 421] on icon "Choose month and year" at bounding box center [650, 418] width 10 height 5
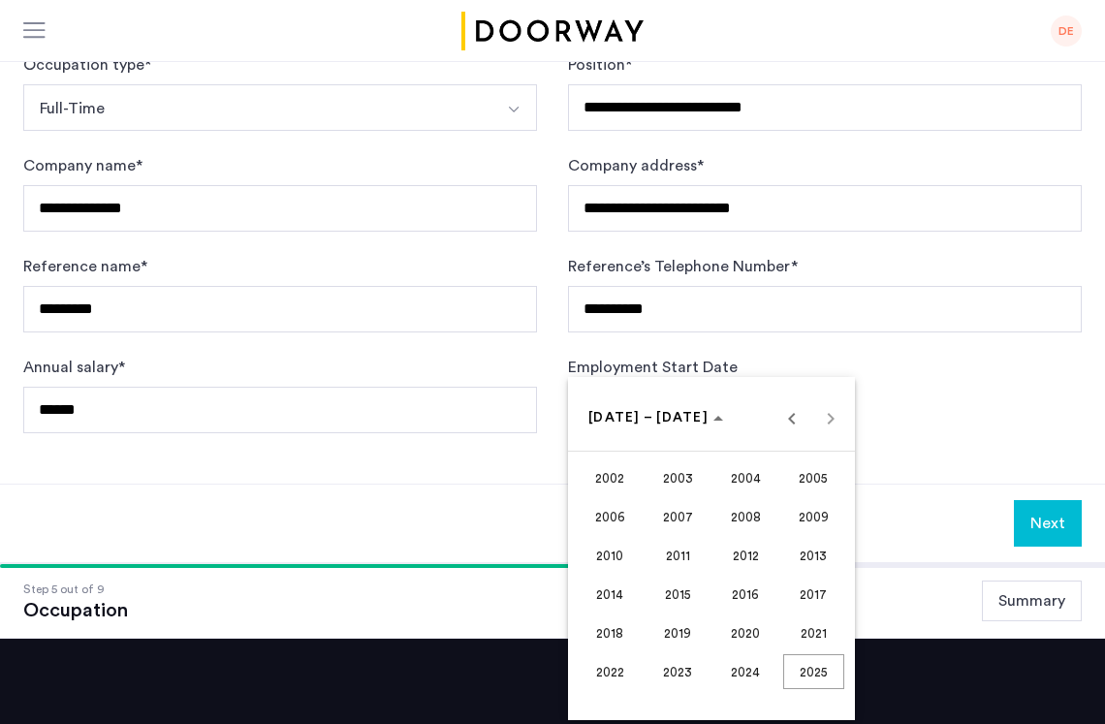
click at [681, 668] on span "2023" at bounding box center [677, 671] width 61 height 35
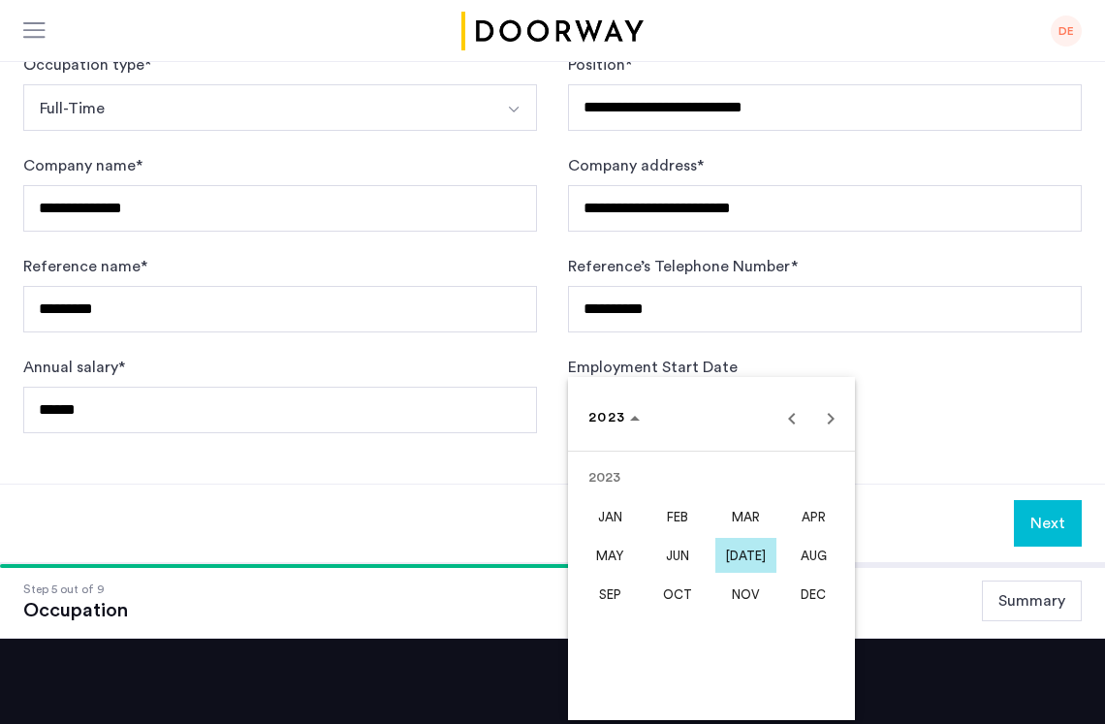
click at [678, 585] on span "OCT" at bounding box center [677, 594] width 61 height 35
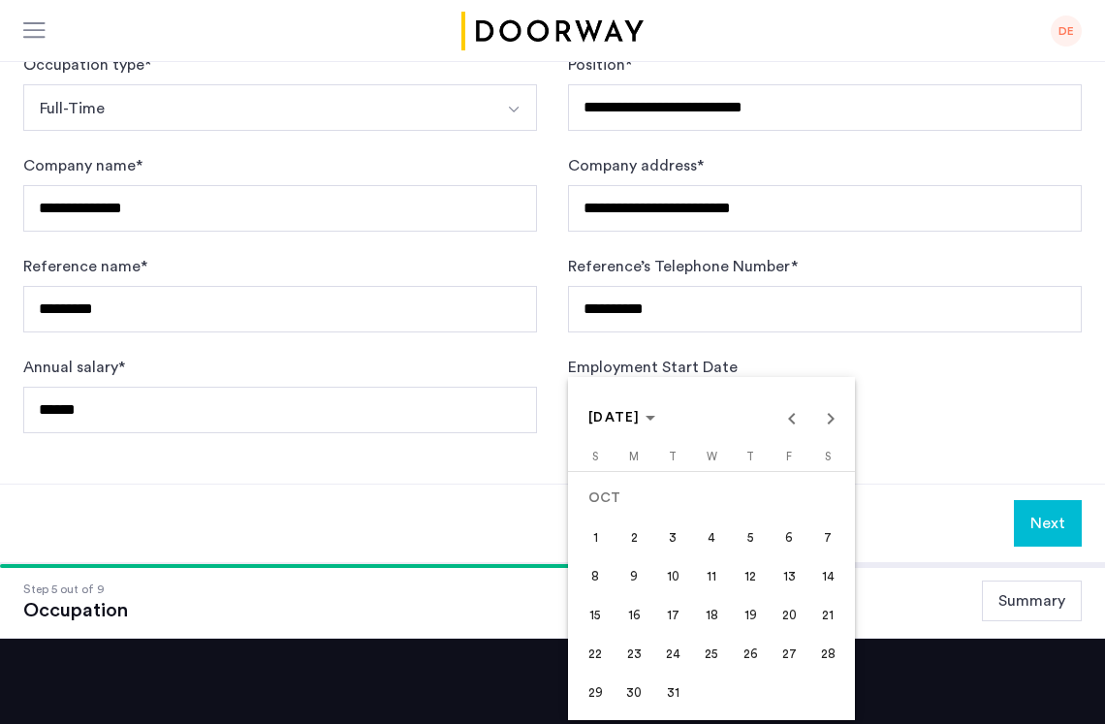
click at [646, 580] on span "9" at bounding box center [633, 575] width 35 height 35
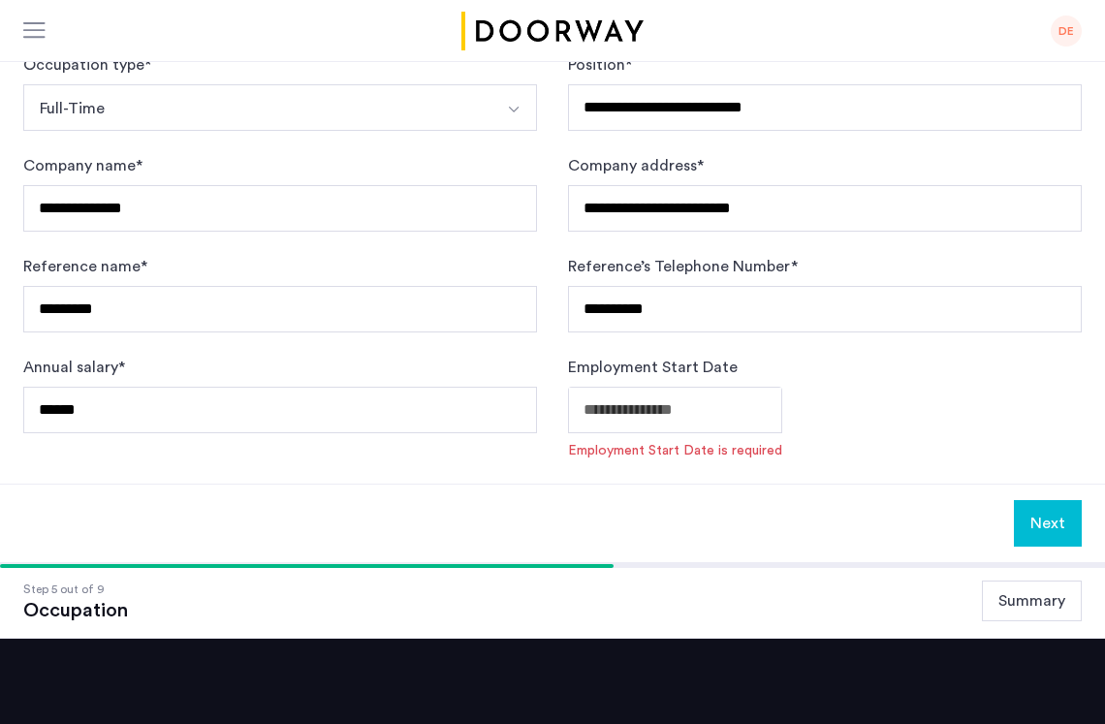
type input "**********"
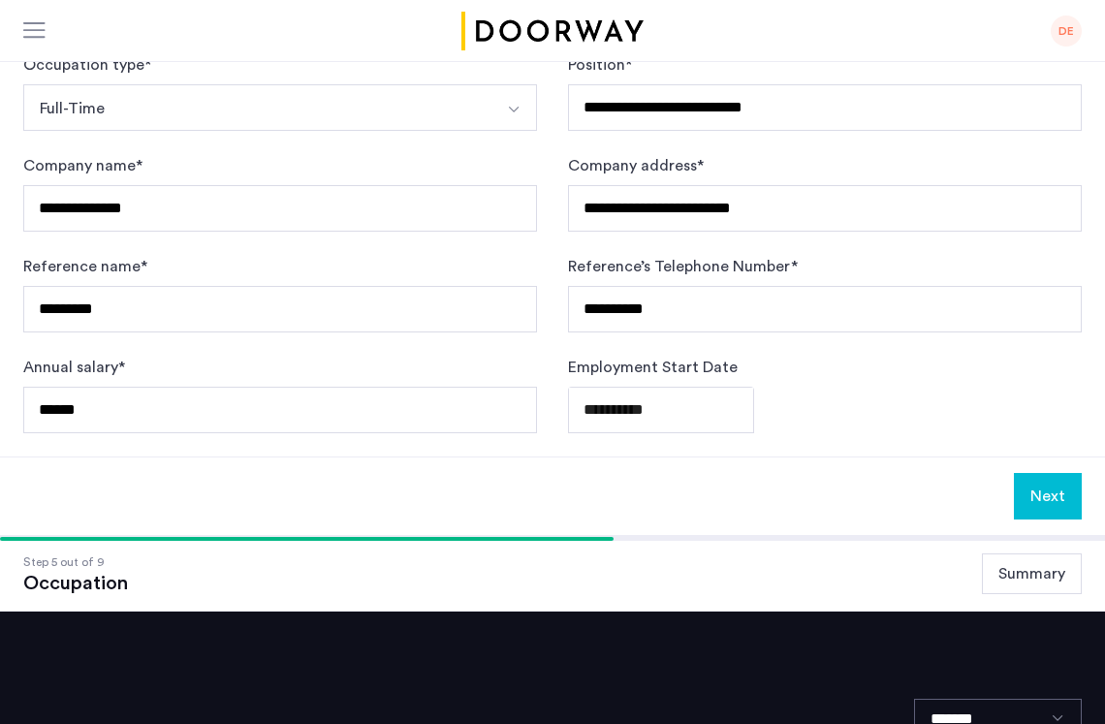
click at [1059, 473] on button "Next" at bounding box center [1048, 496] width 68 height 47
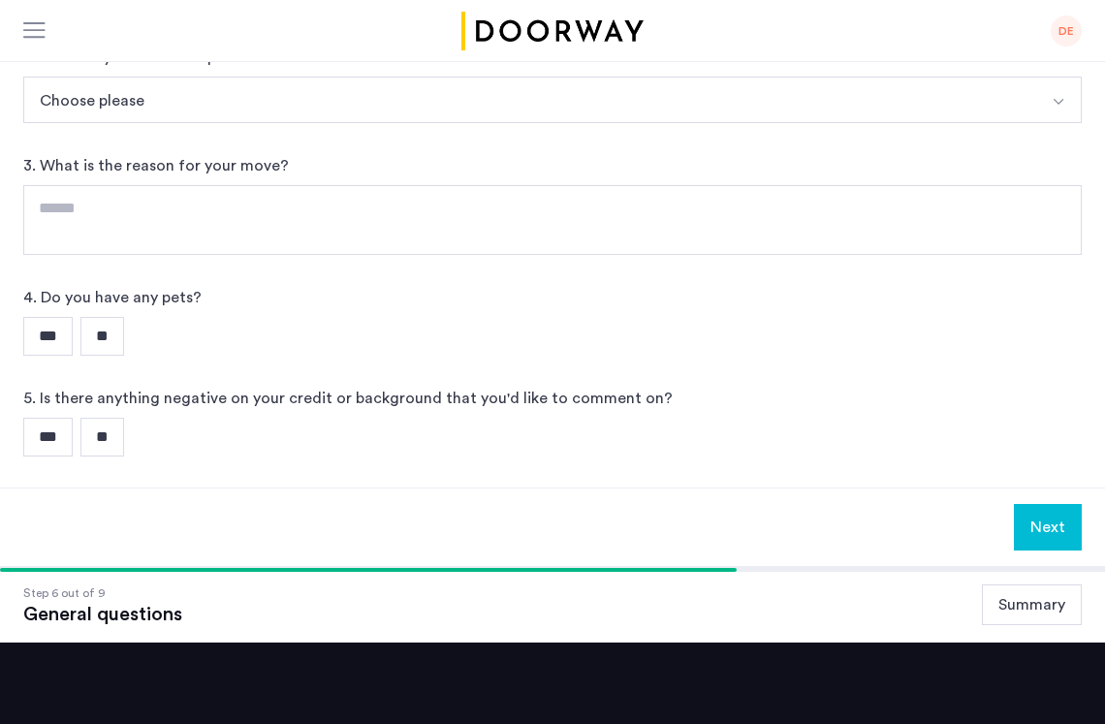
scroll to position [0, 0]
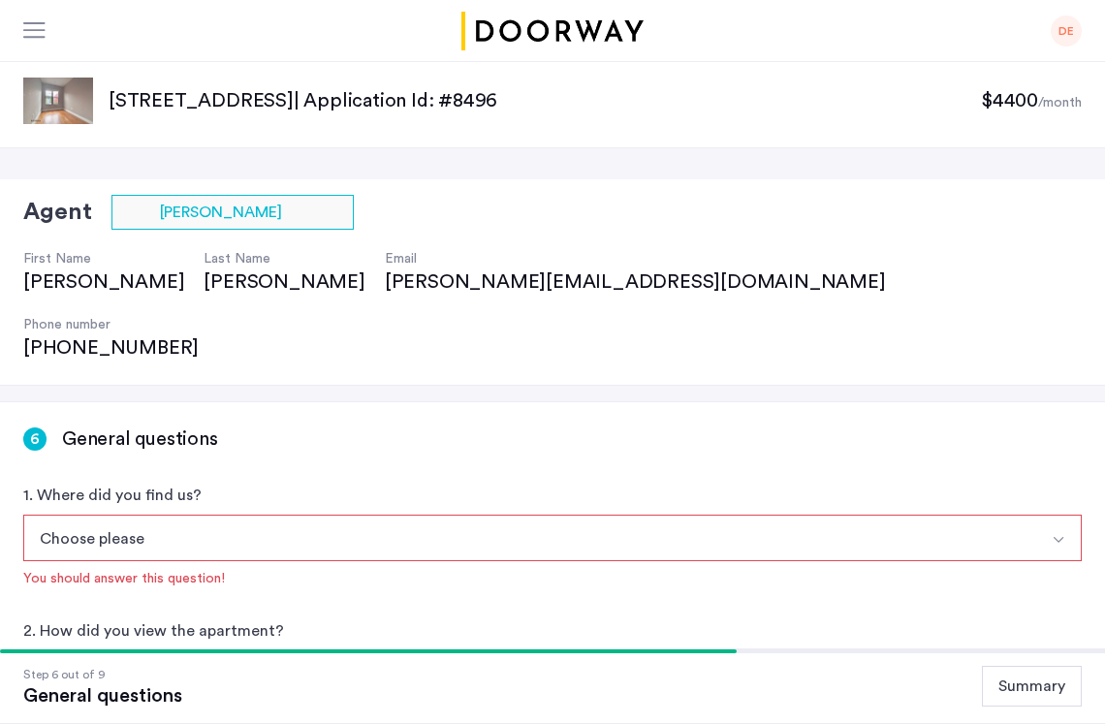
click at [235, 515] on button "Choose please" at bounding box center [529, 538] width 1013 height 47
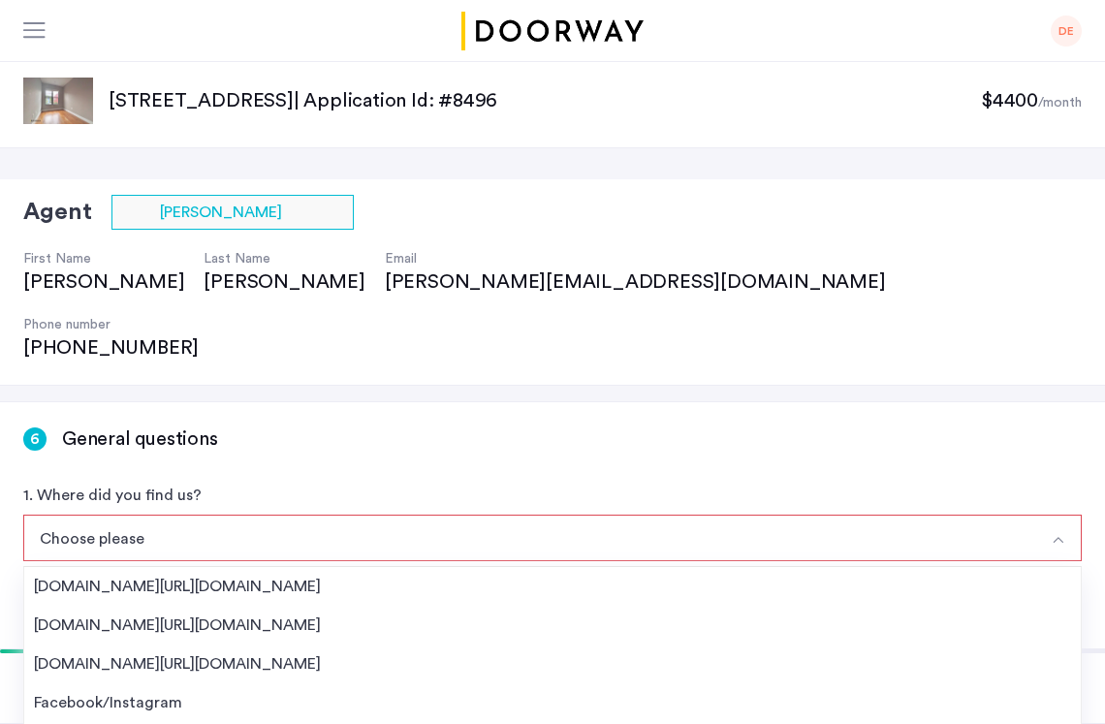
scroll to position [332, 0]
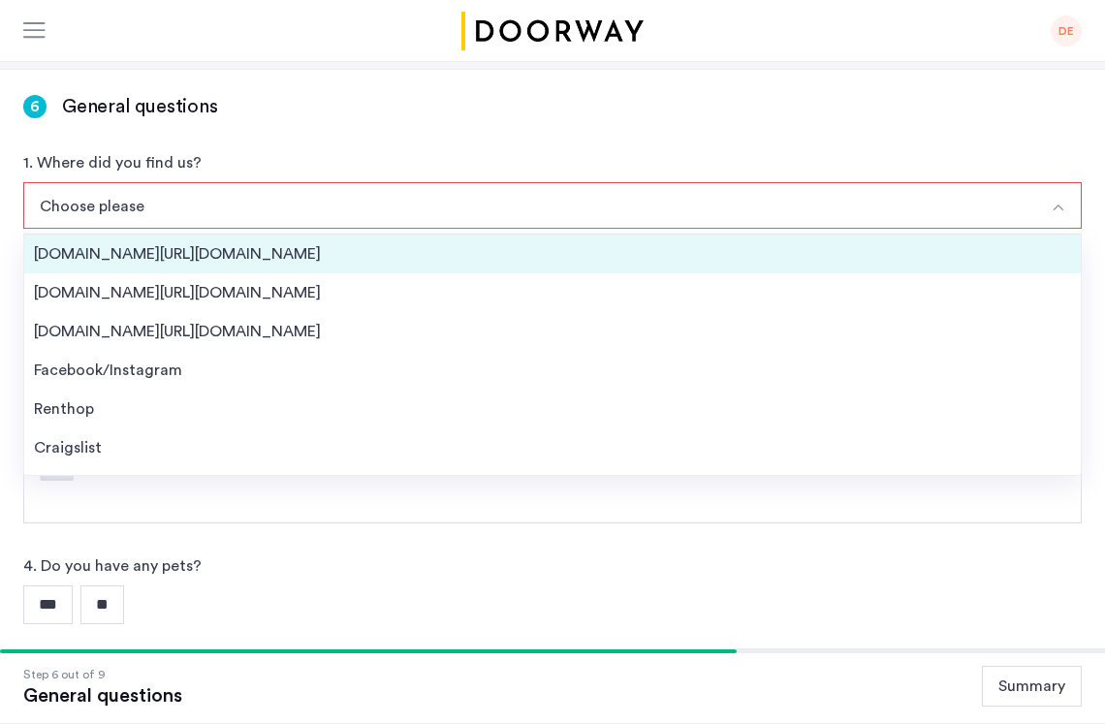
click at [243, 242] on div "[DOMAIN_NAME][URL][DOMAIN_NAME]" at bounding box center [552, 253] width 1037 height 23
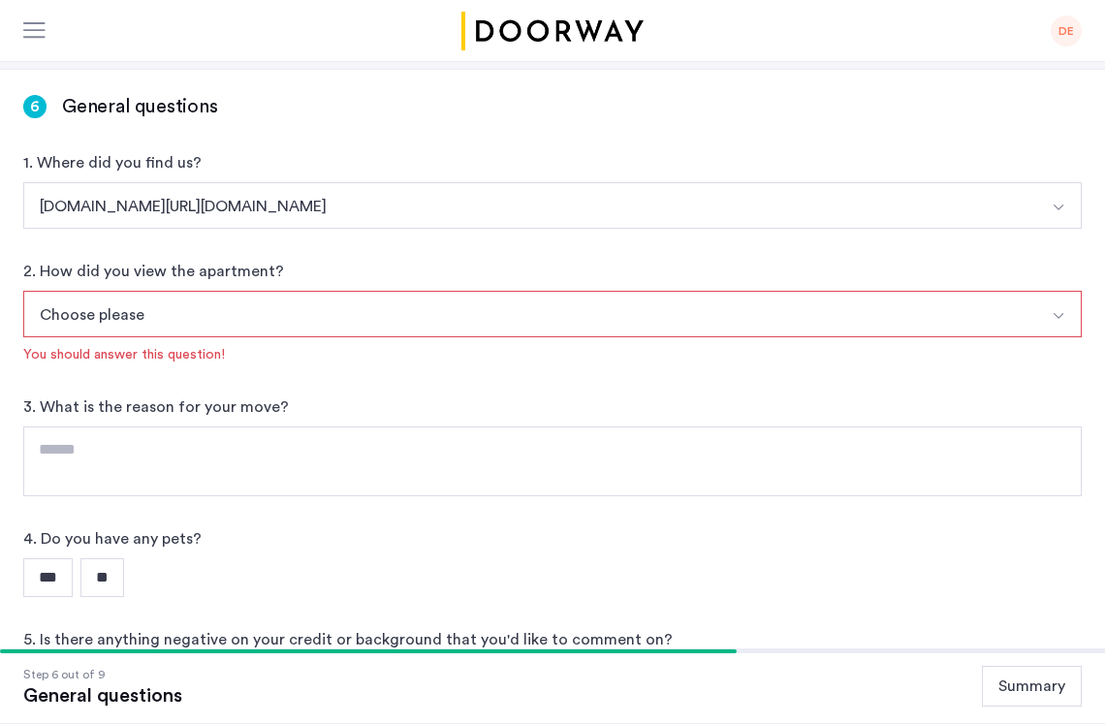
click at [216, 291] on button "Choose please" at bounding box center [529, 314] width 1013 height 47
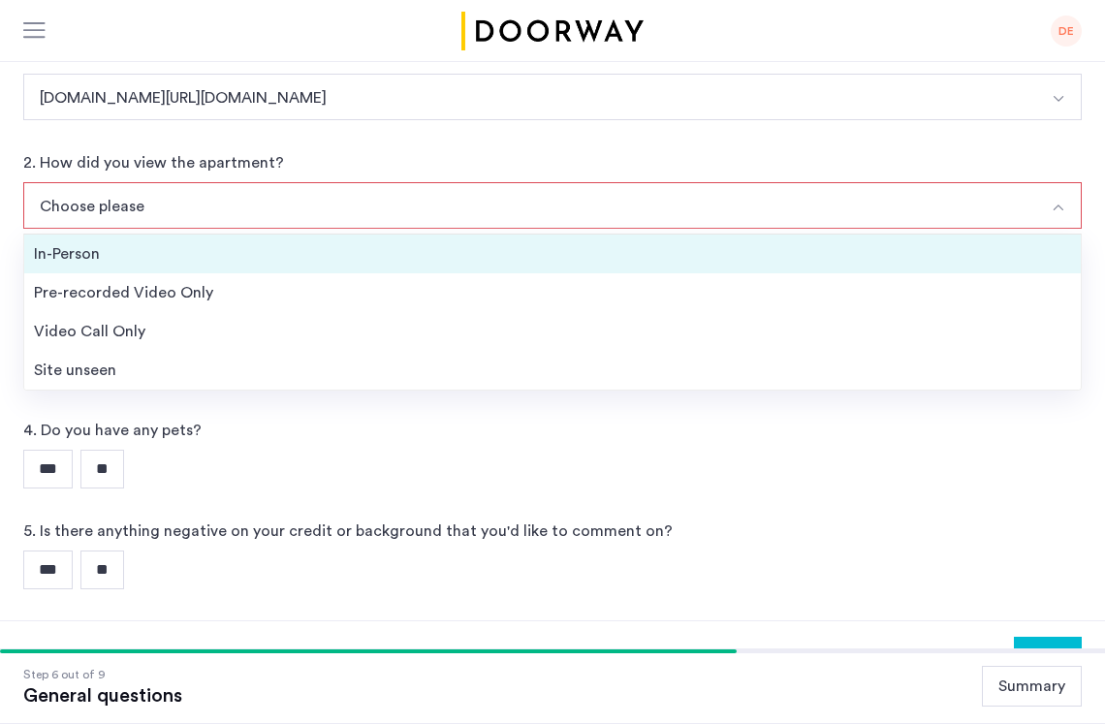
click at [189, 242] on div "In-Person" at bounding box center [552, 253] width 1037 height 23
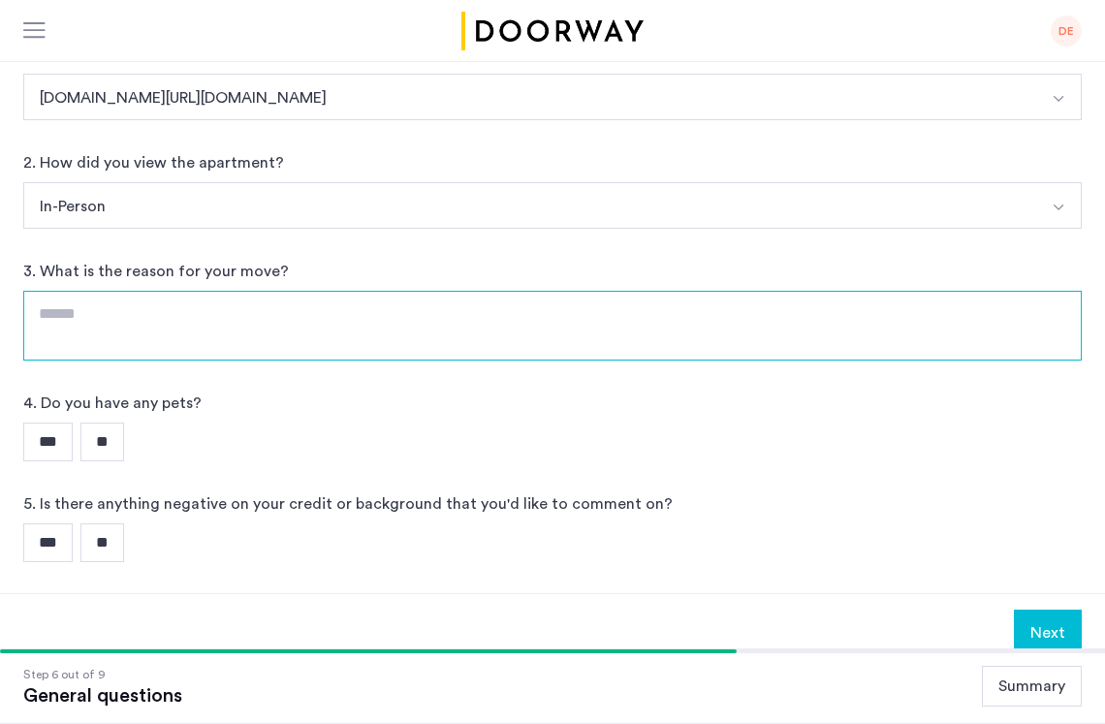
click at [173, 291] on textarea at bounding box center [552, 326] width 1058 height 70
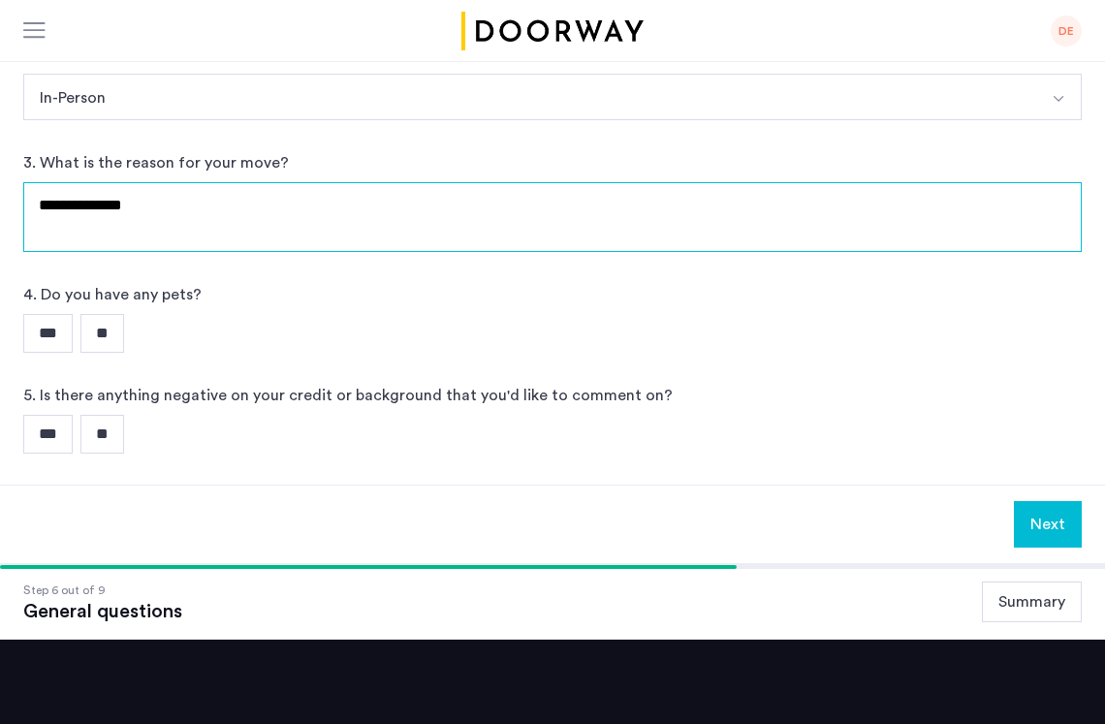
type textarea "**********"
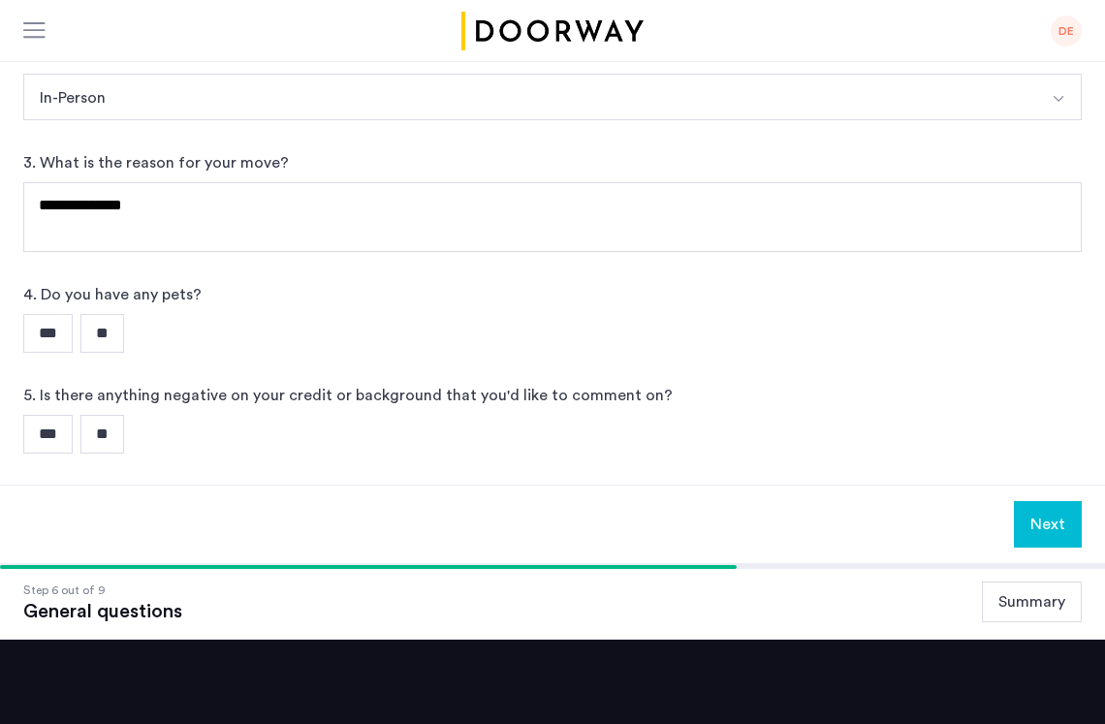
click at [100, 314] on input "**" at bounding box center [102, 333] width 44 height 39
click at [115, 415] on input "**" at bounding box center [102, 434] width 44 height 39
click at [1054, 501] on button "Next" at bounding box center [1048, 524] width 68 height 47
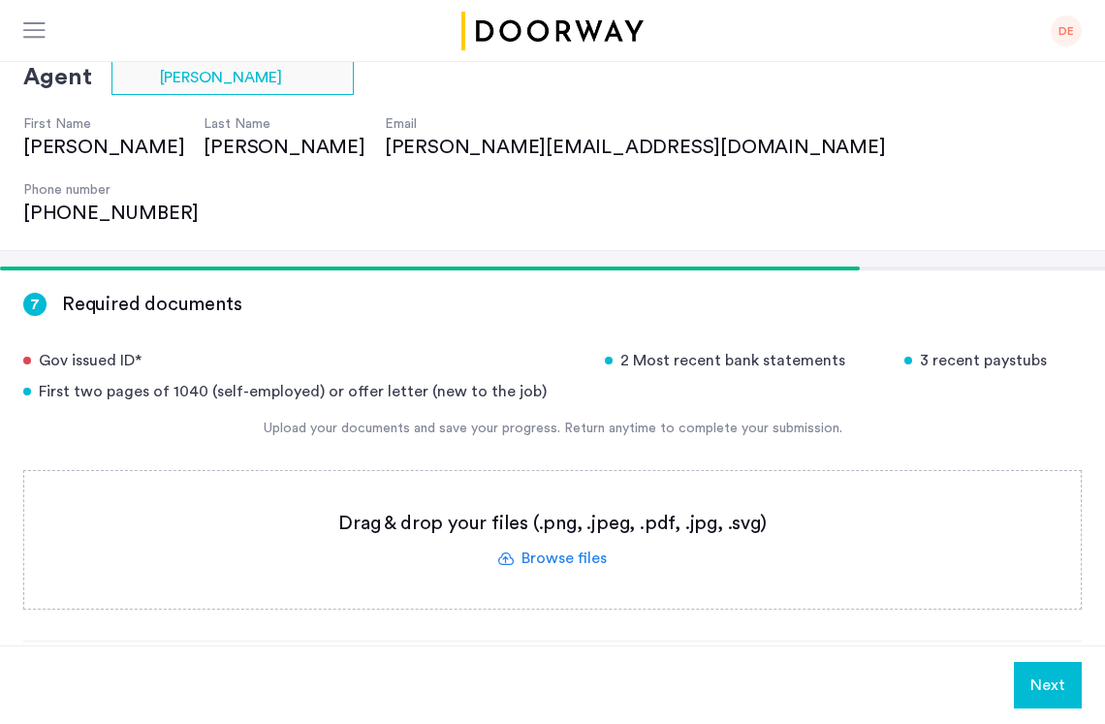
scroll to position [132, 0]
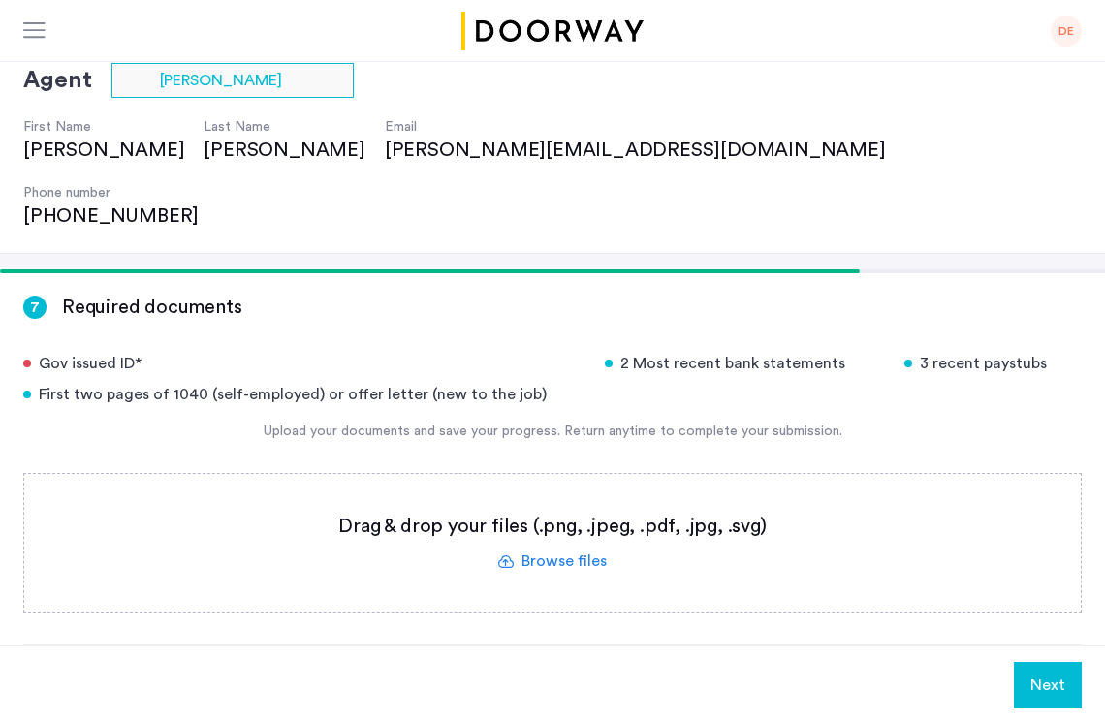
click at [954, 107] on div "Agent Select agent × [PERSON_NAME] First Name [PERSON_NAME] Last Name [PERSON_N…" at bounding box center [552, 150] width 1105 height 206
drag, startPoint x: 954, startPoint y: 2, endPoint x: 861, endPoint y: 121, distance: 151.2
click at [861, 121] on div "Agent Select agent × [PERSON_NAME] First Name [PERSON_NAME] Last Name [PERSON_N…" at bounding box center [552, 150] width 1105 height 206
click at [110, 352] on div "Gov issued ID*" at bounding box center [302, 363] width 558 height 23
click at [641, 352] on div "Gov issued ID* 2 Most recent bank statements 3 recent paystubs First two pages …" at bounding box center [552, 379] width 1058 height 54
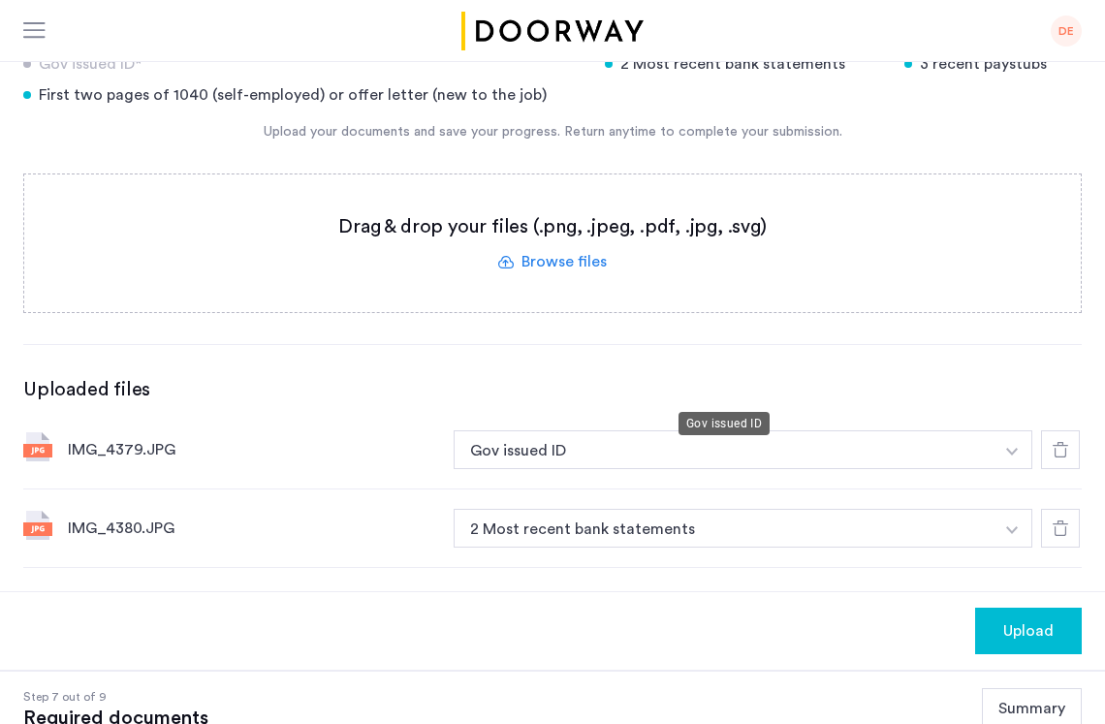
scroll to position [425, 0]
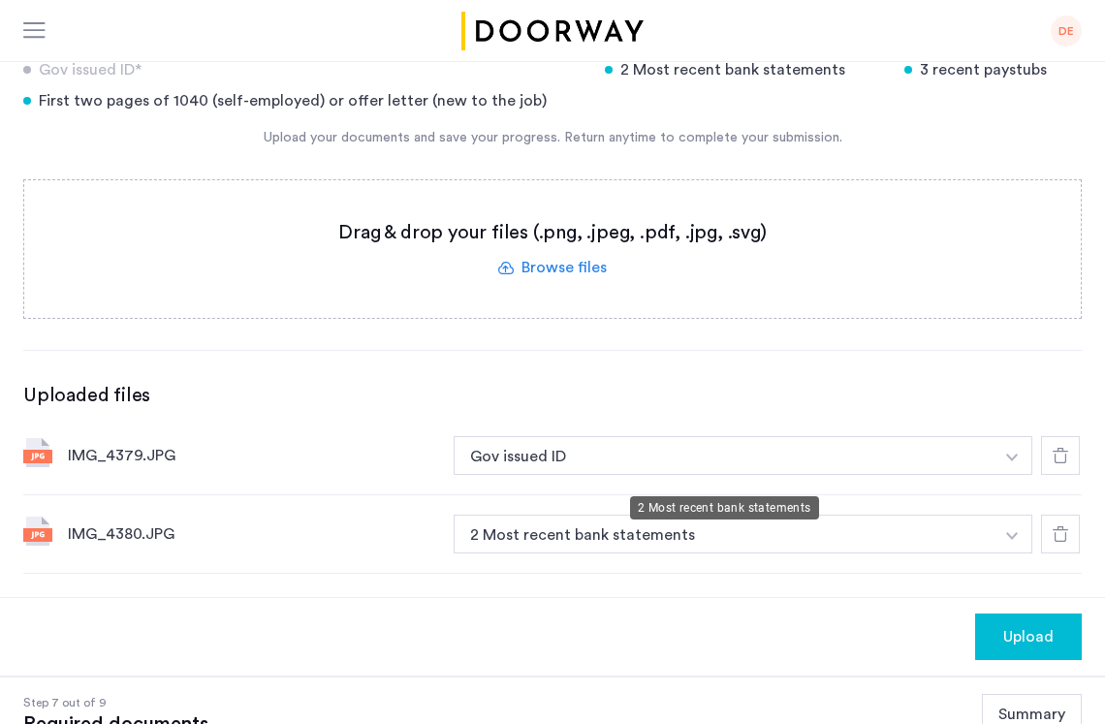
click at [582, 515] on button "2 Most recent bank statements" at bounding box center [724, 534] width 540 height 39
click at [599, 515] on button "2 Most recent bank statements" at bounding box center [724, 534] width 540 height 39
click at [1014, 461] on img "button" at bounding box center [1012, 458] width 12 height 8
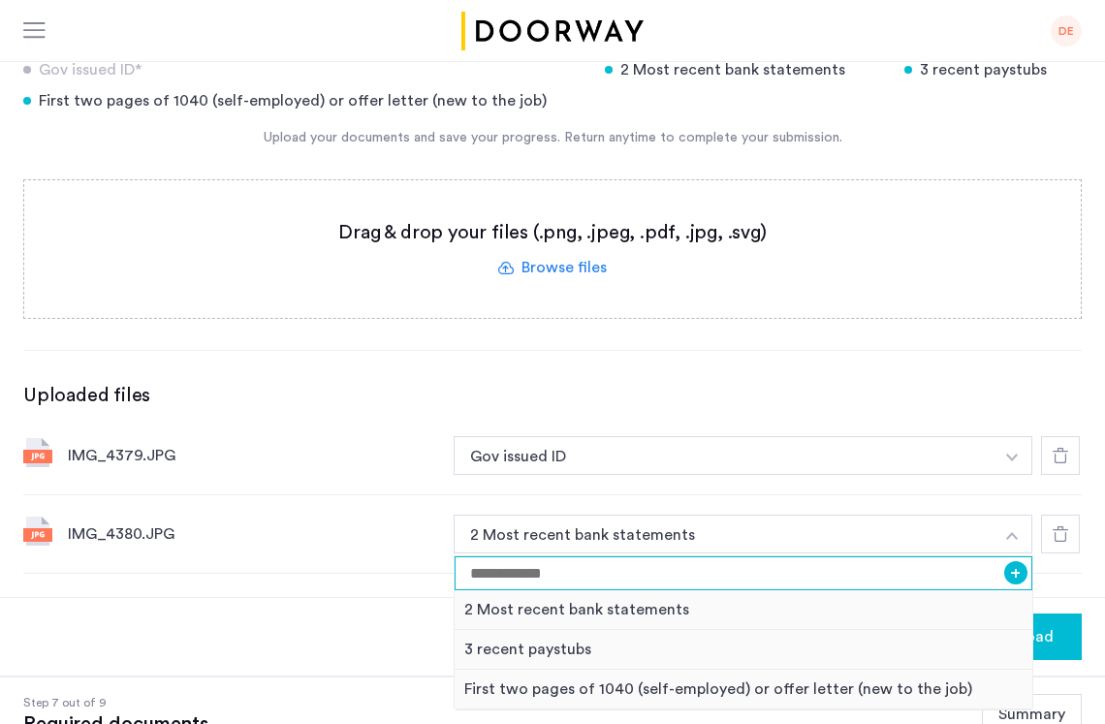
click at [671, 556] on input at bounding box center [744, 573] width 578 height 34
type input "******"
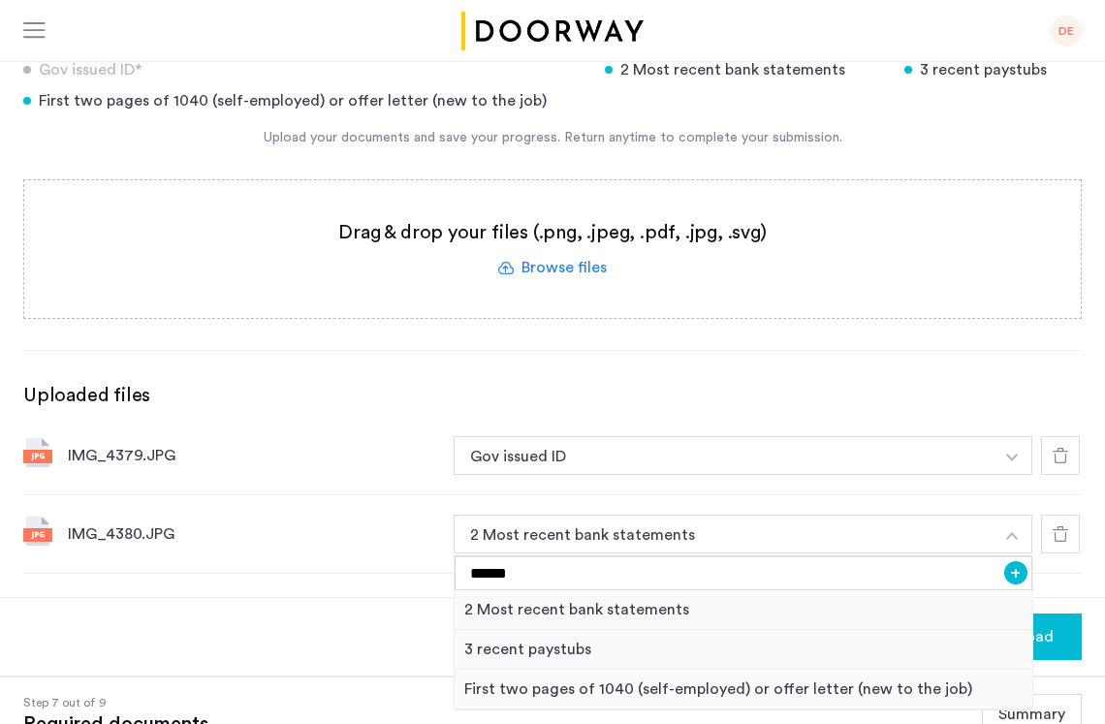
click at [1065, 526] on icon at bounding box center [1061, 534] width 16 height 16
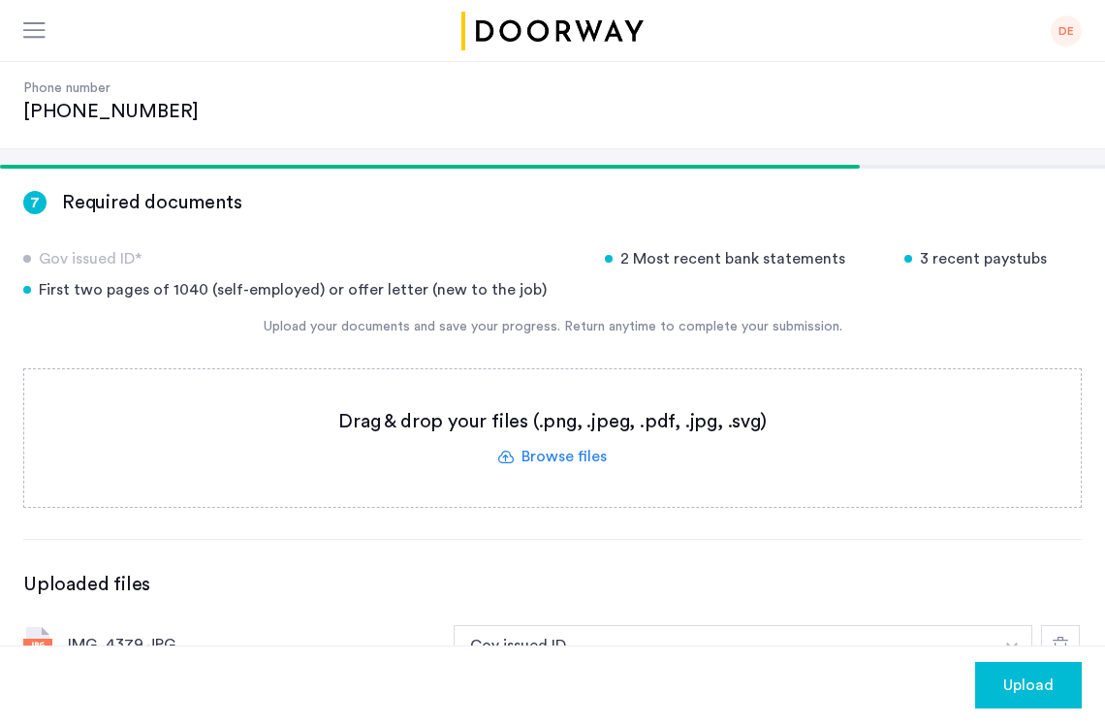
scroll to position [239, 0]
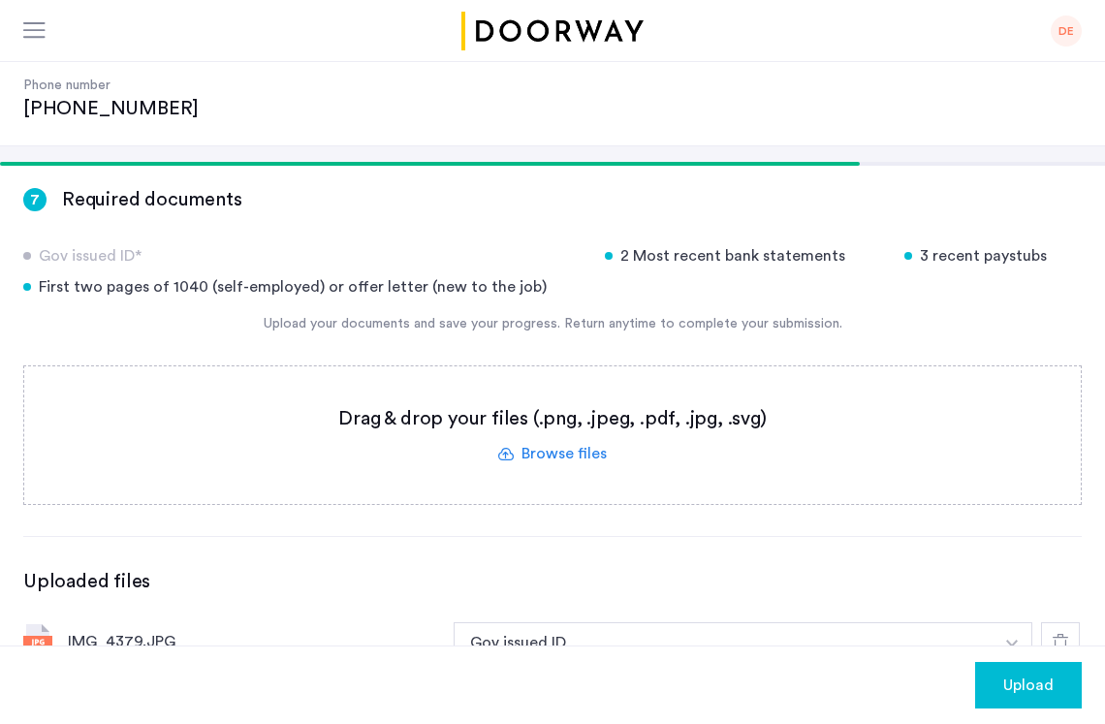
click at [555, 384] on label at bounding box center [552, 435] width 1056 height 138
click at [0, 0] on input "file" at bounding box center [0, 0] width 0 height 0
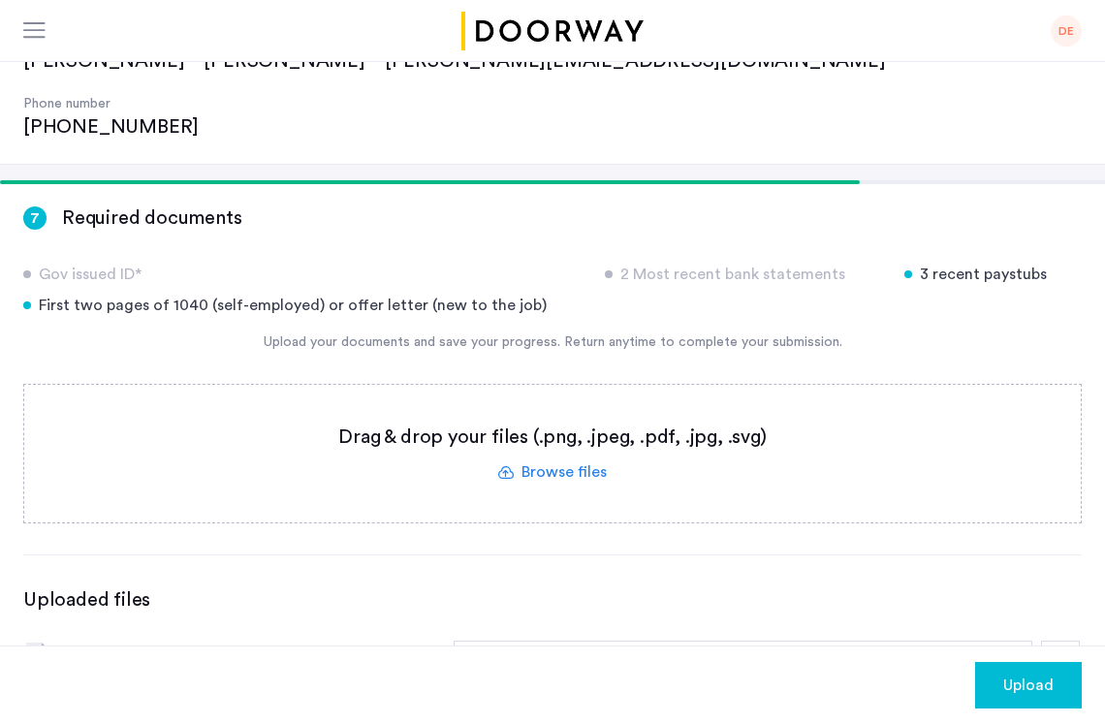
scroll to position [220, 0]
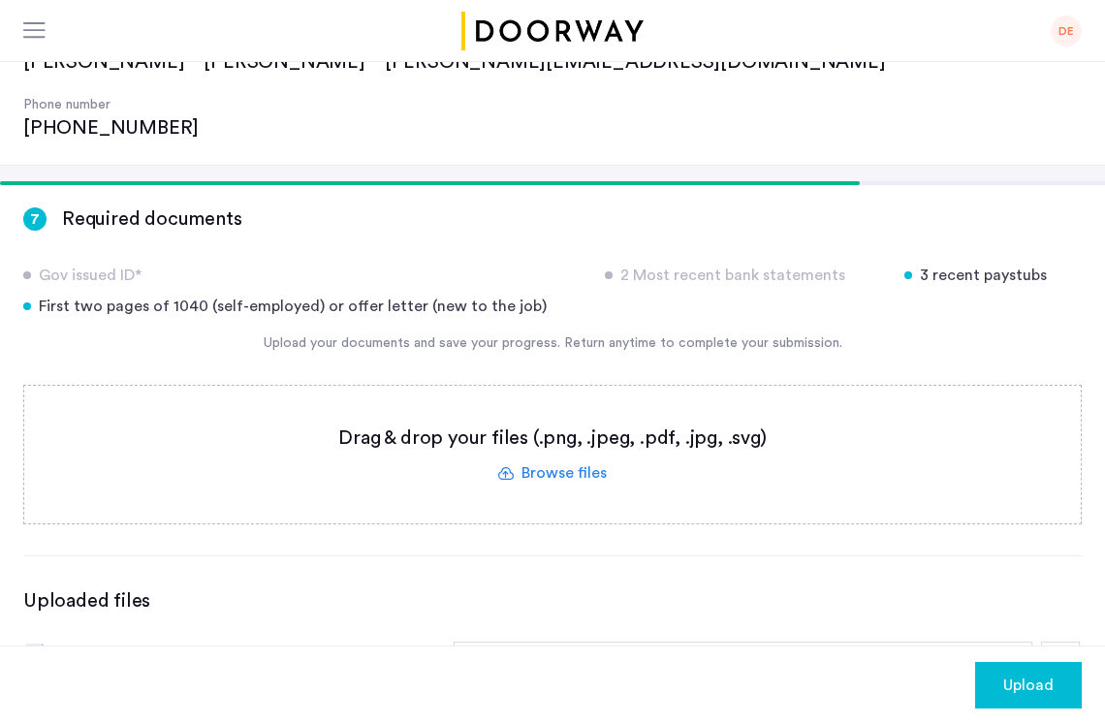
click at [904, 264] on div "3 recent paystubs" at bounding box center [992, 275] width 177 height 23
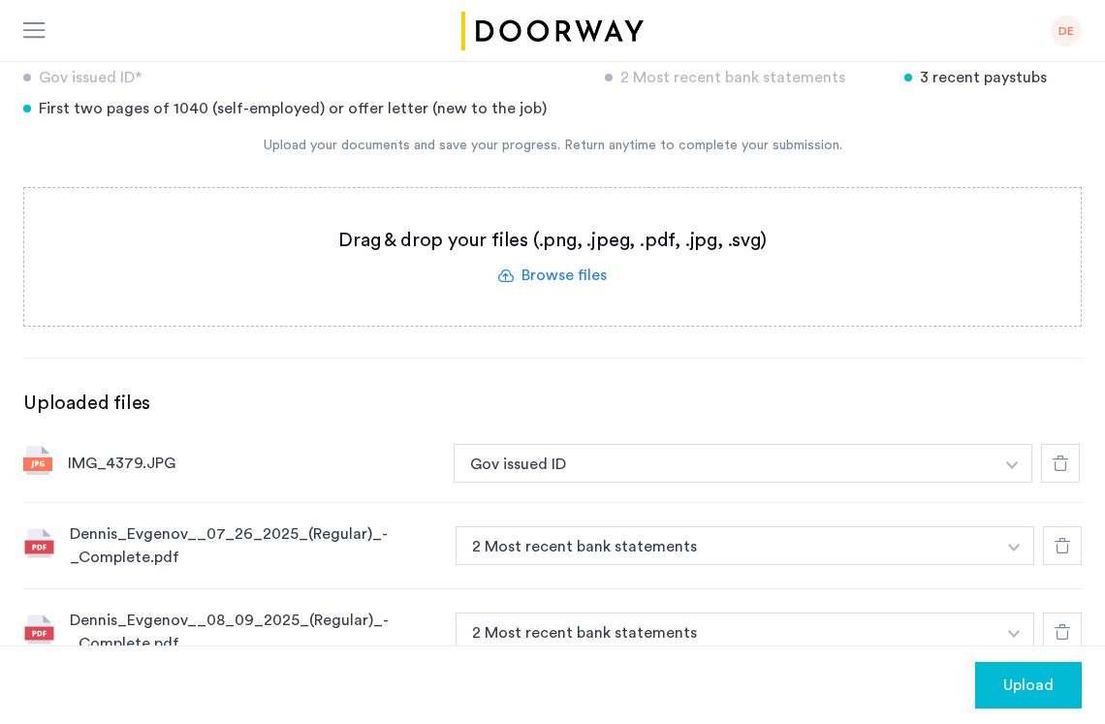
scroll to position [432, 0]
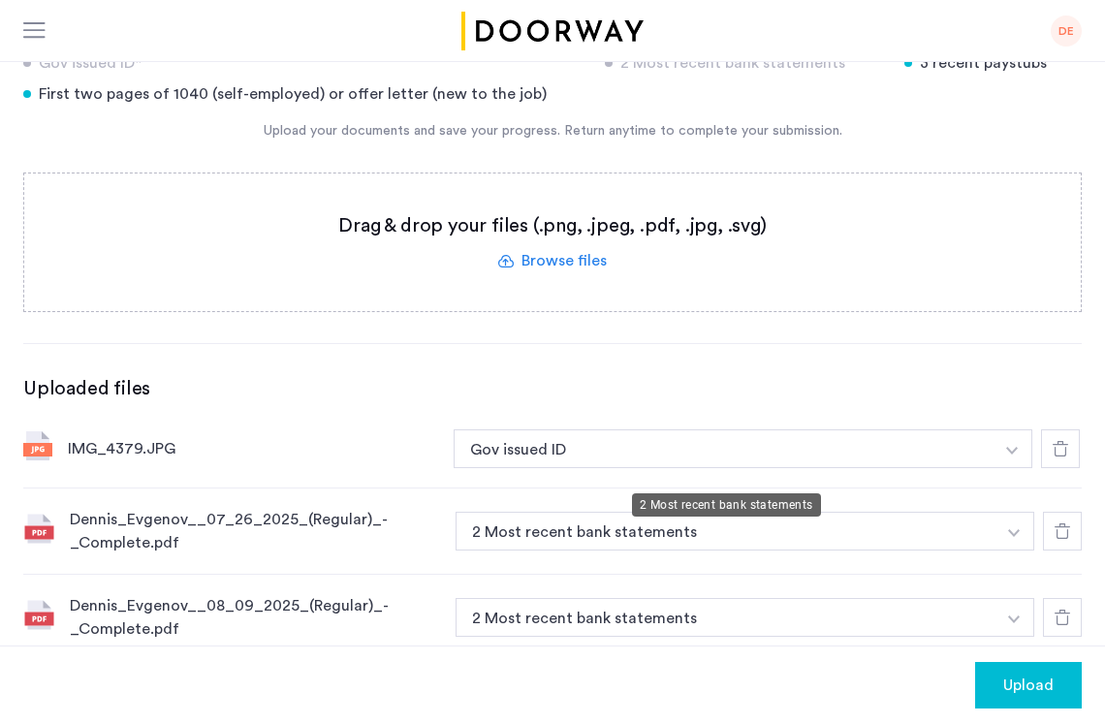
click at [590, 512] on button "2 Most recent bank statements" at bounding box center [726, 531] width 540 height 39
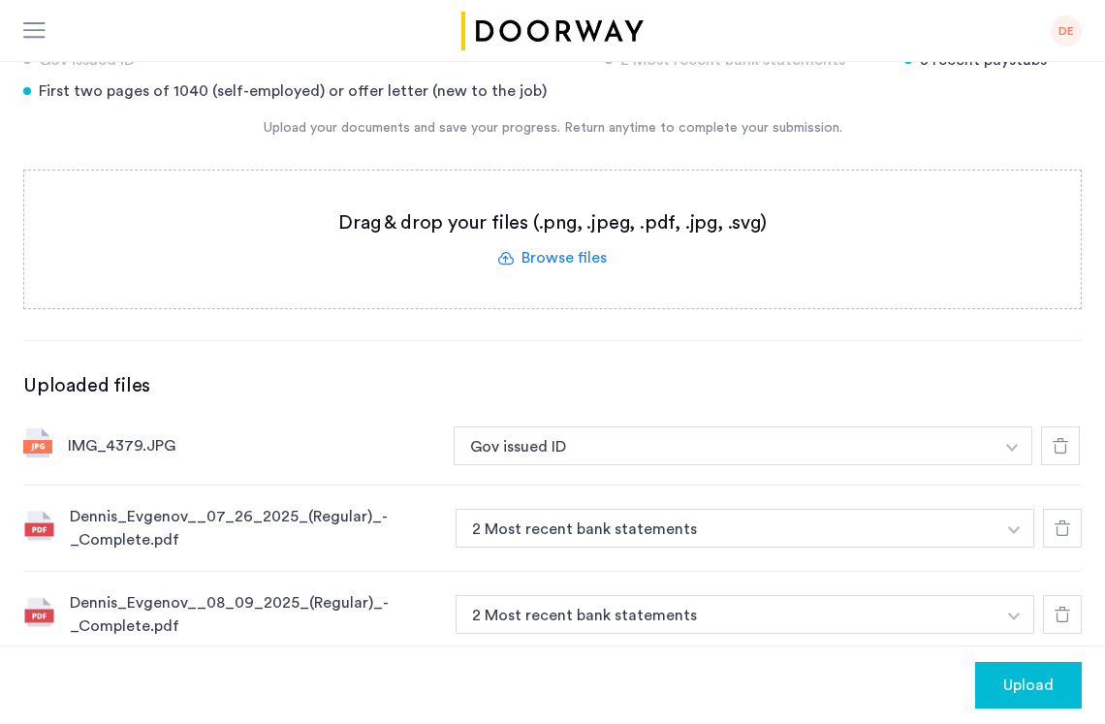
scroll to position [454, 0]
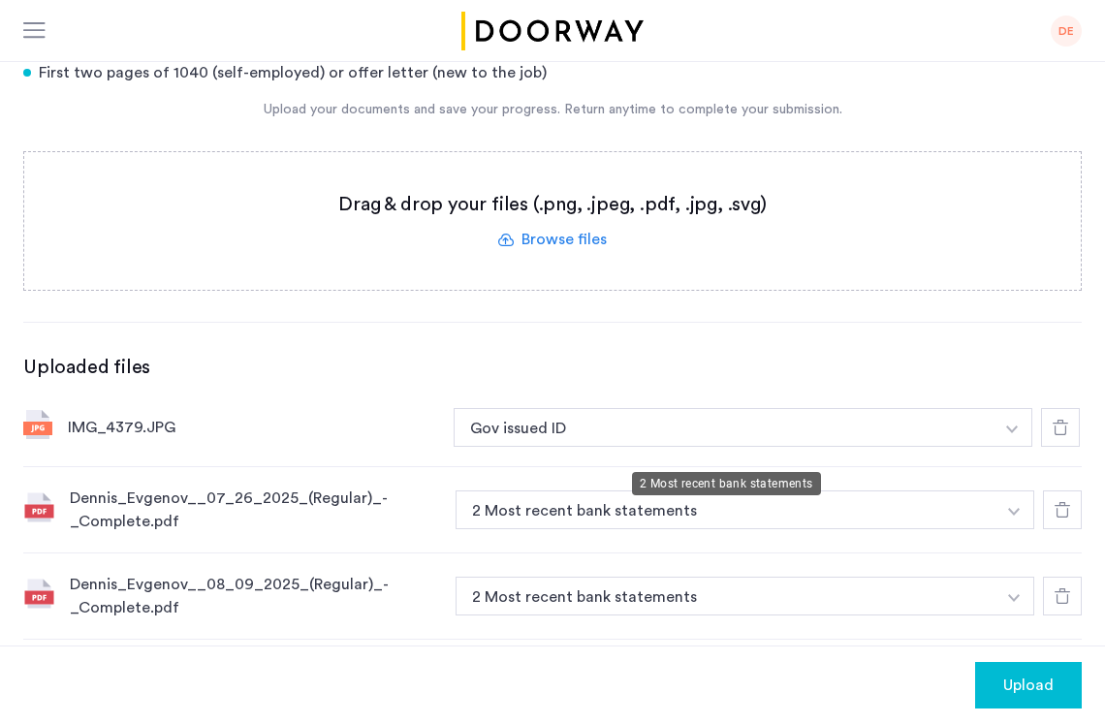
click at [559, 490] on button "2 Most recent bank statements" at bounding box center [726, 509] width 540 height 39
click at [532, 490] on button "2 Most recent bank statements" at bounding box center [726, 509] width 540 height 39
click at [721, 183] on label at bounding box center [552, 221] width 1056 height 138
click at [0, 0] on input "file" at bounding box center [0, 0] width 0 height 0
click at [793, 473] on div "Dennis_Evgenov__07_26_2025_(Regular)_-_Complete.pdf 2 Most recent bank statemen…" at bounding box center [552, 510] width 1058 height 86
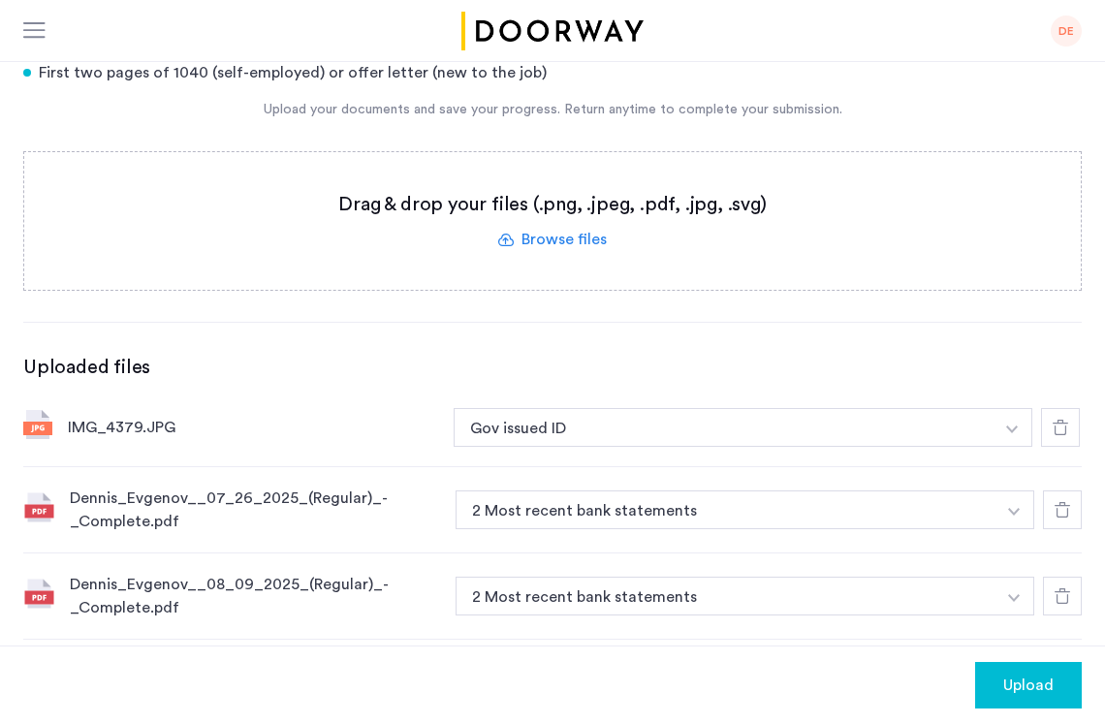
click at [1022, 447] on button "button" at bounding box center [1012, 427] width 40 height 39
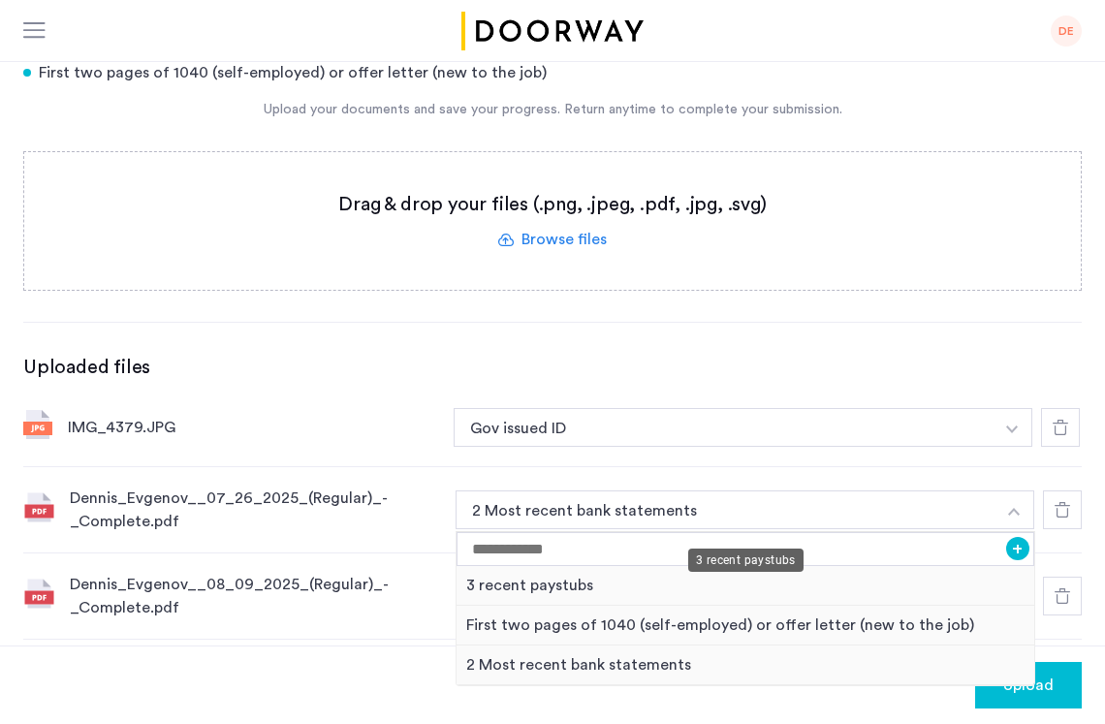
click at [695, 566] on div "3 recent paystubs" at bounding box center [745, 586] width 578 height 40
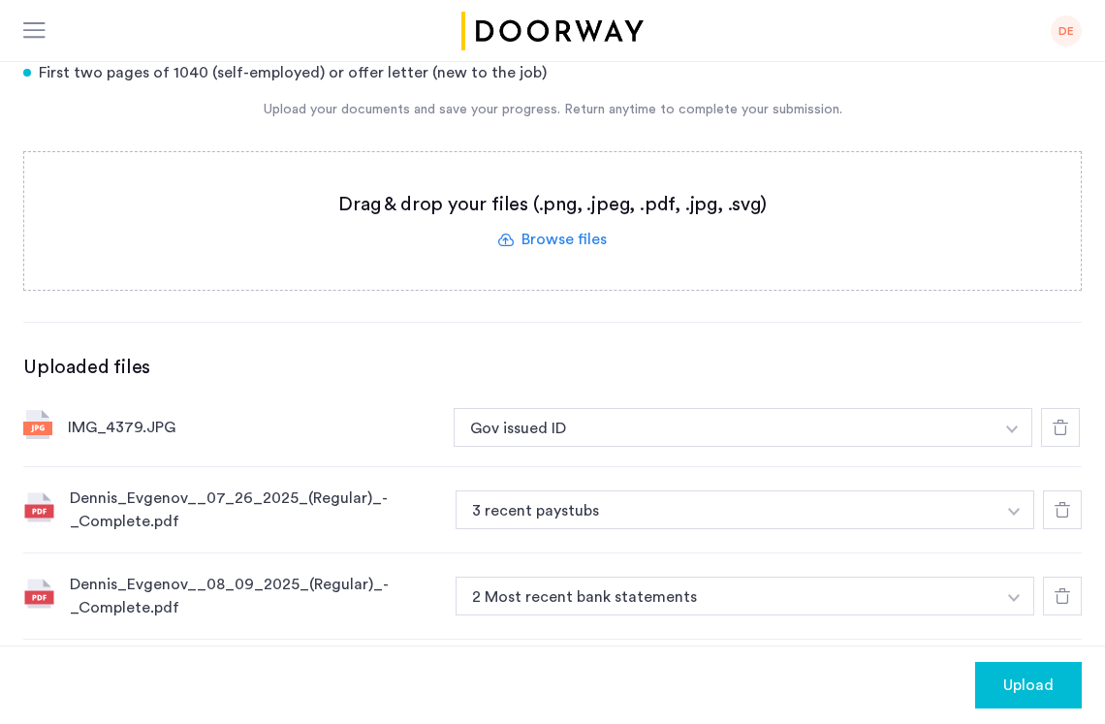
click at [1012, 447] on button "button" at bounding box center [1012, 427] width 40 height 39
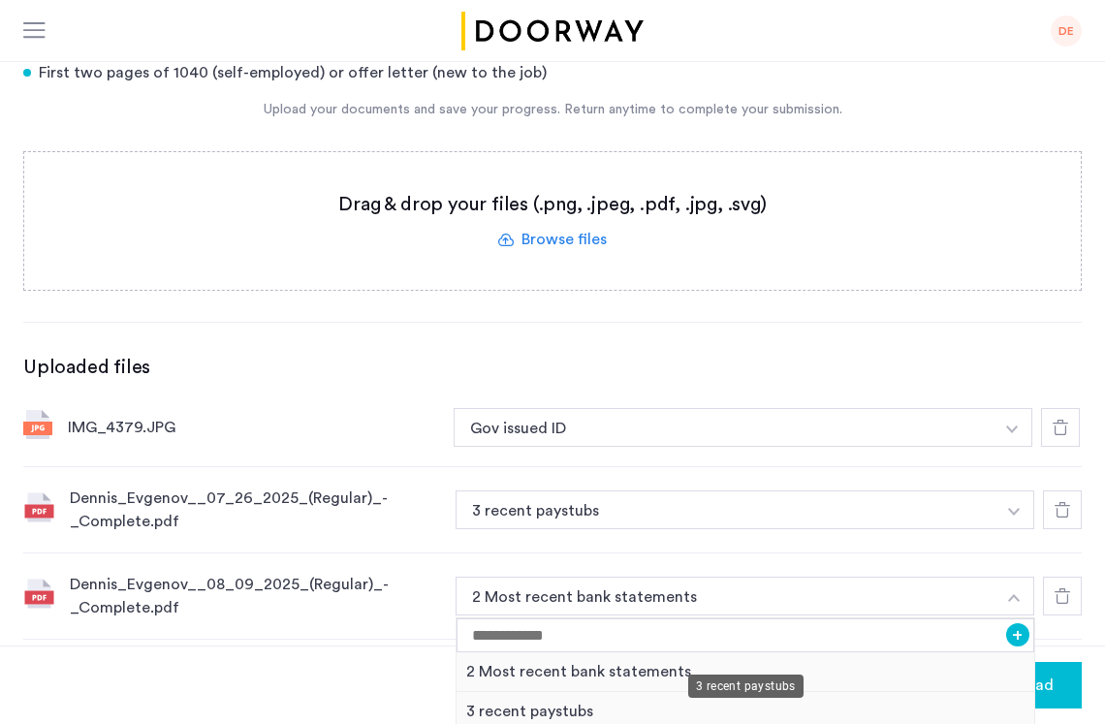
click at [630, 692] on div "3 recent paystubs" at bounding box center [745, 712] width 578 height 40
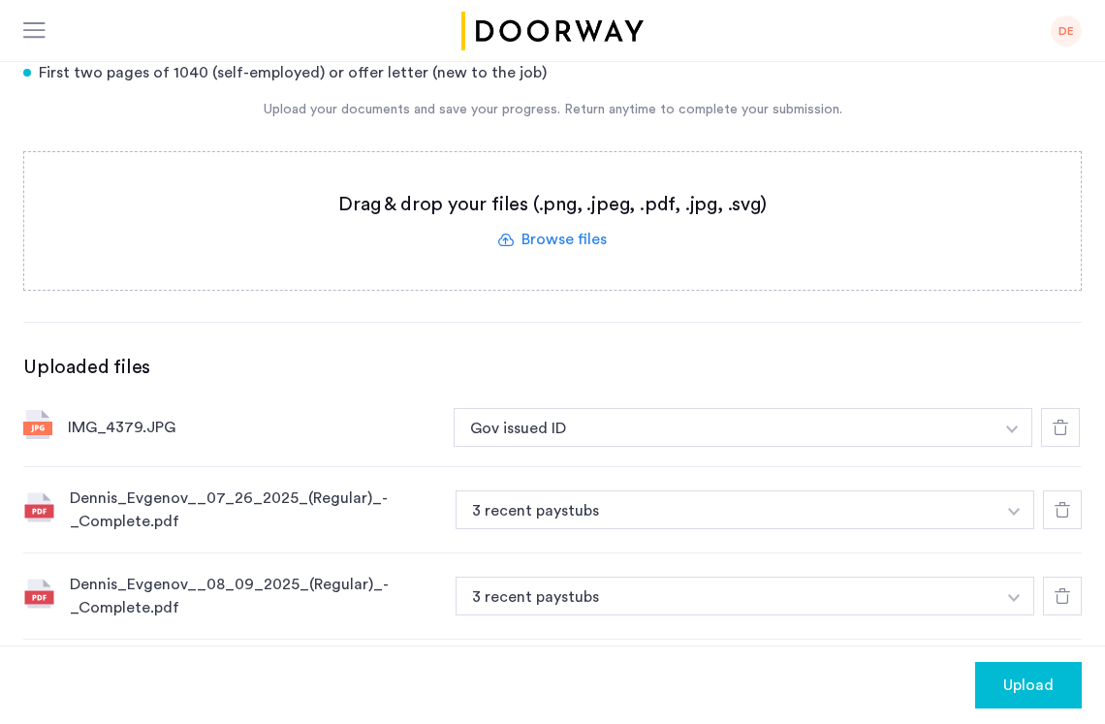
click at [577, 175] on label at bounding box center [552, 221] width 1056 height 138
click at [0, 0] on input "file" at bounding box center [0, 0] width 0 height 0
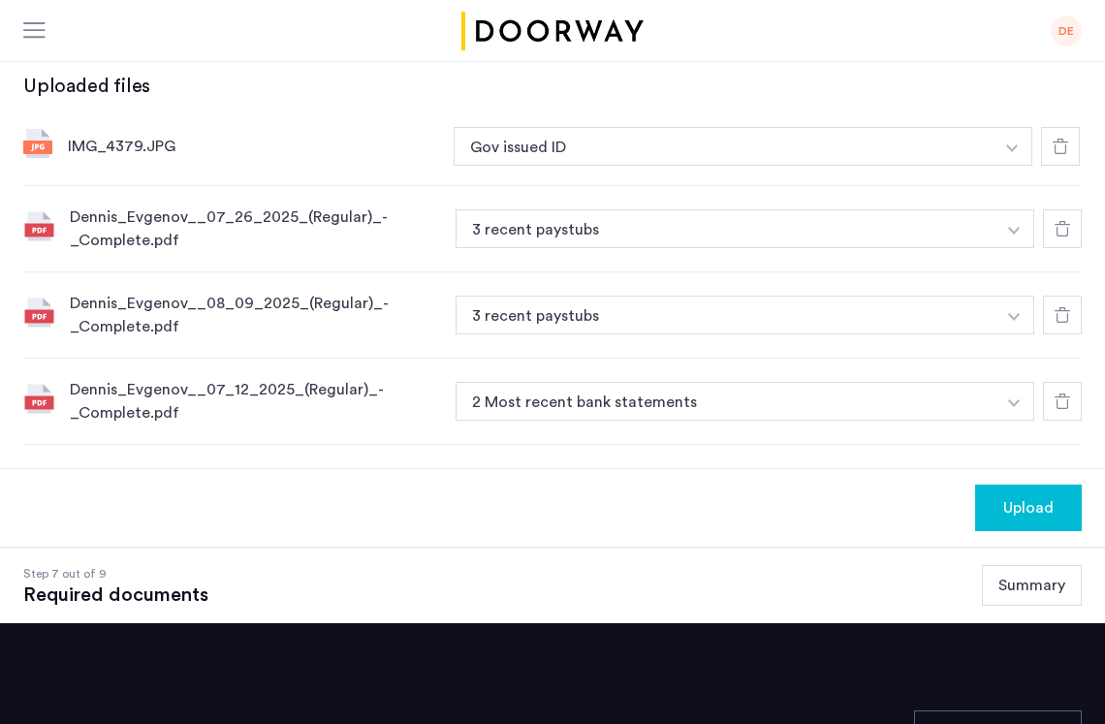
scroll to position [691, 0]
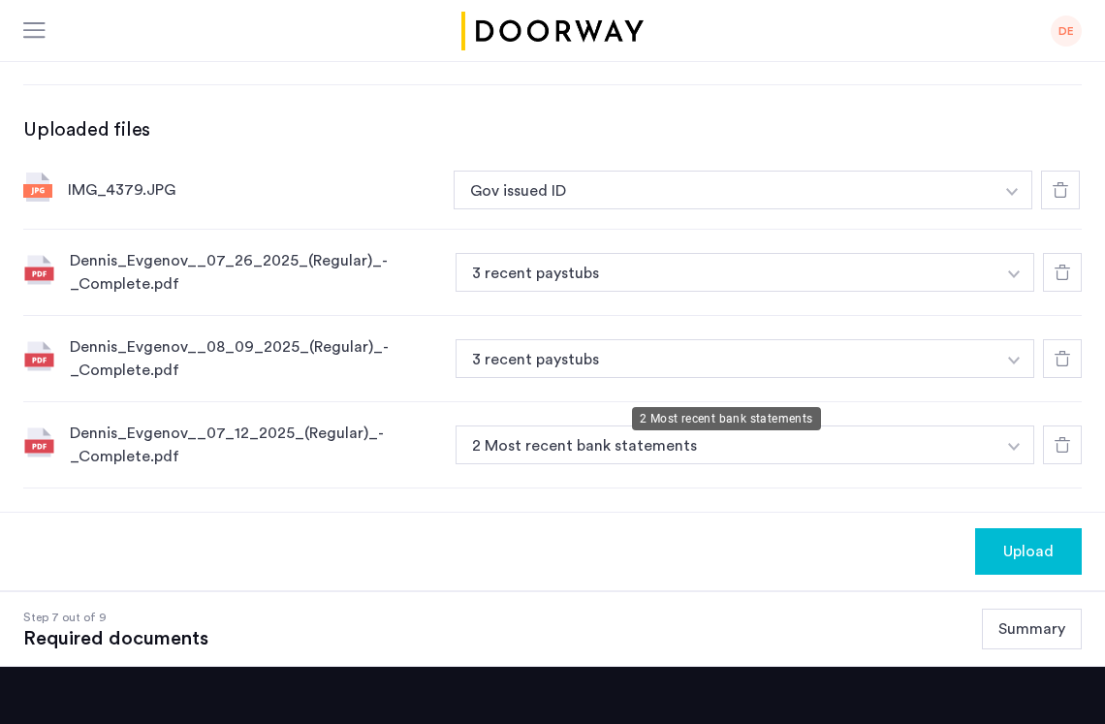
click at [638, 425] on button "2 Most recent bank statements" at bounding box center [726, 444] width 540 height 39
click at [600, 425] on button "2 Most recent bank statements" at bounding box center [726, 444] width 540 height 39
click at [1013, 196] on img "button" at bounding box center [1012, 192] width 12 height 8
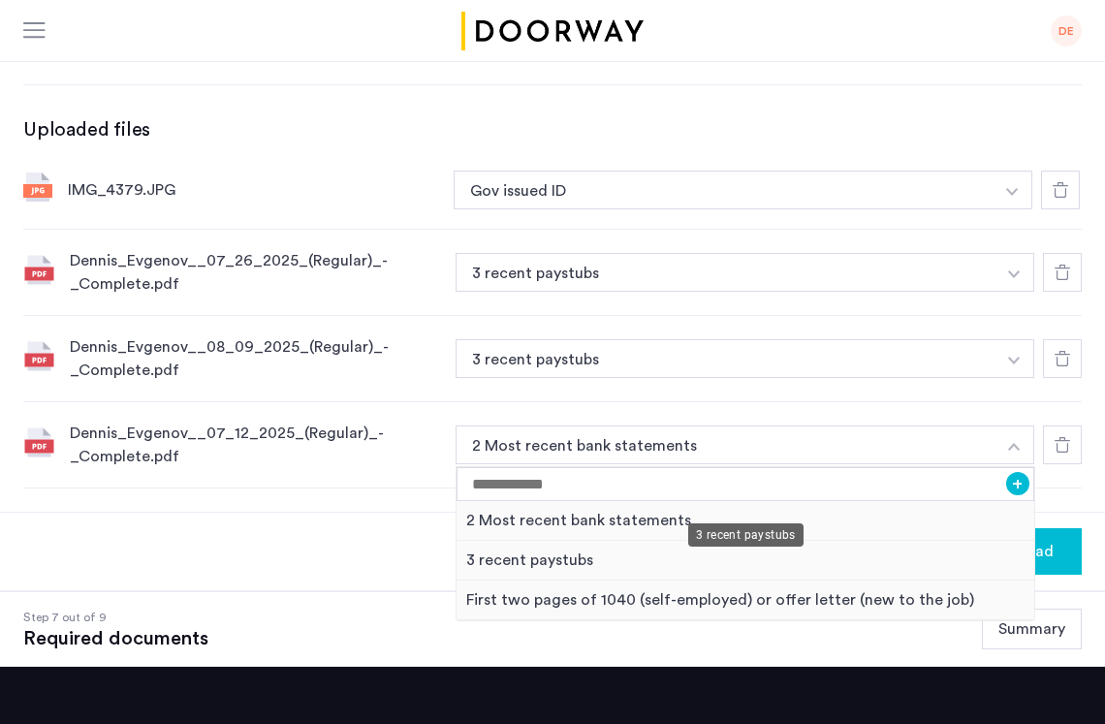
click at [680, 541] on div "3 recent paystubs" at bounding box center [745, 561] width 578 height 40
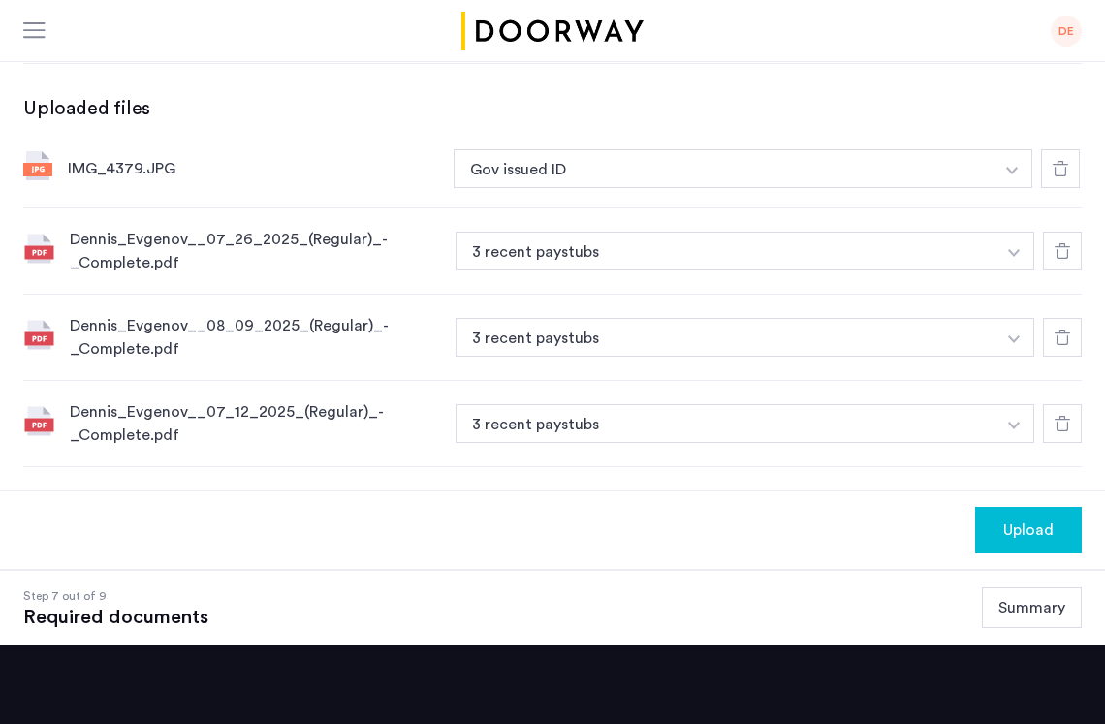
scroll to position [757, 0]
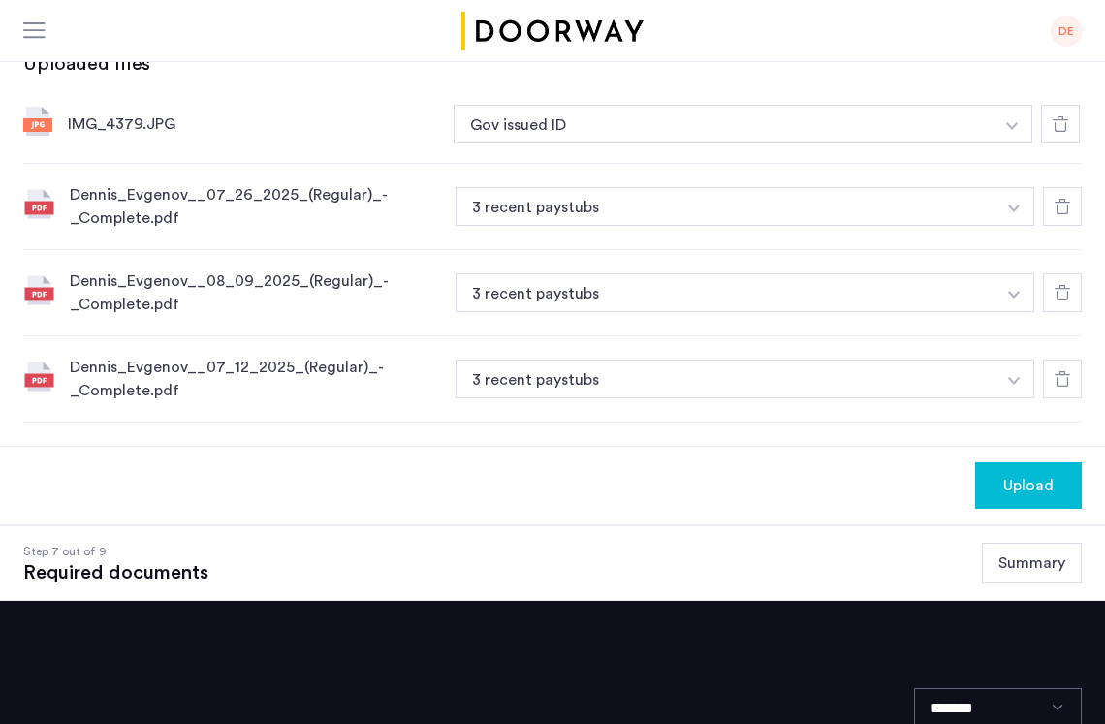
click at [1041, 474] on span "Upload" at bounding box center [1028, 485] width 50 height 23
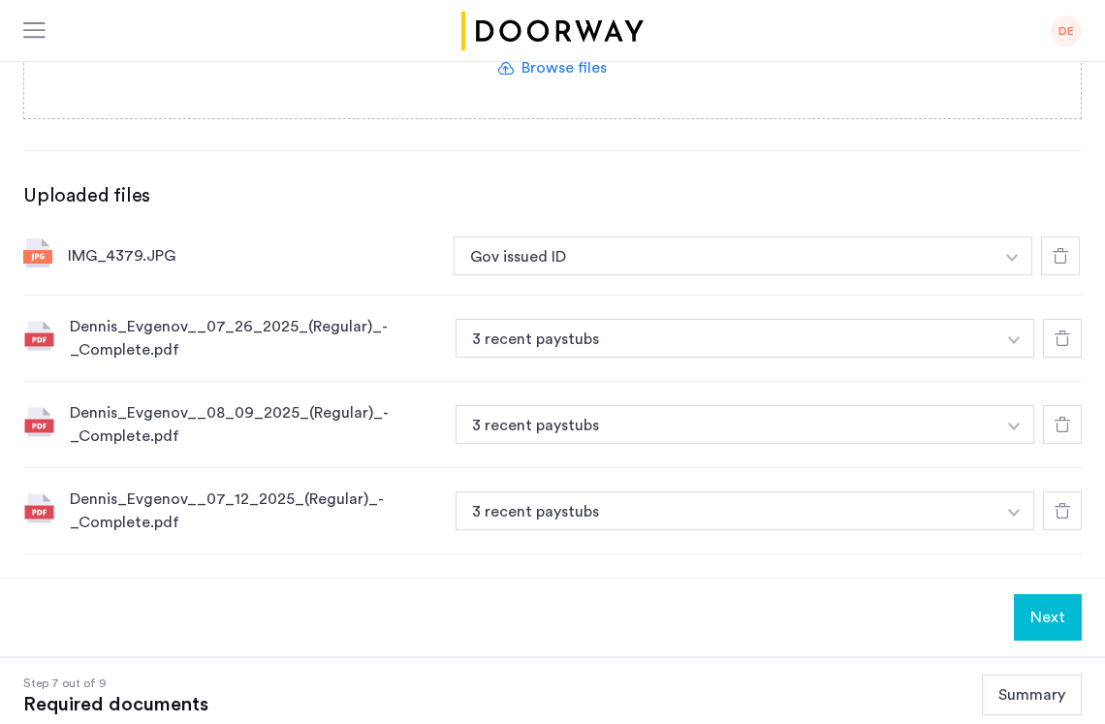
scroll to position [616, 0]
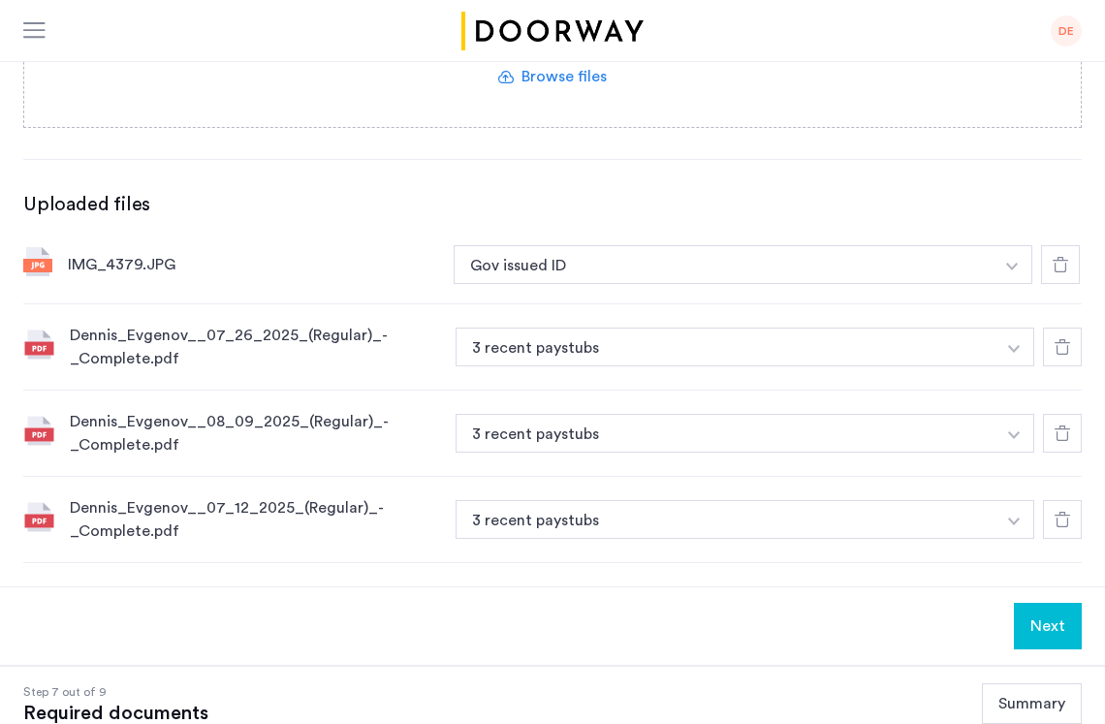
click at [1051, 603] on button "Next" at bounding box center [1048, 626] width 68 height 47
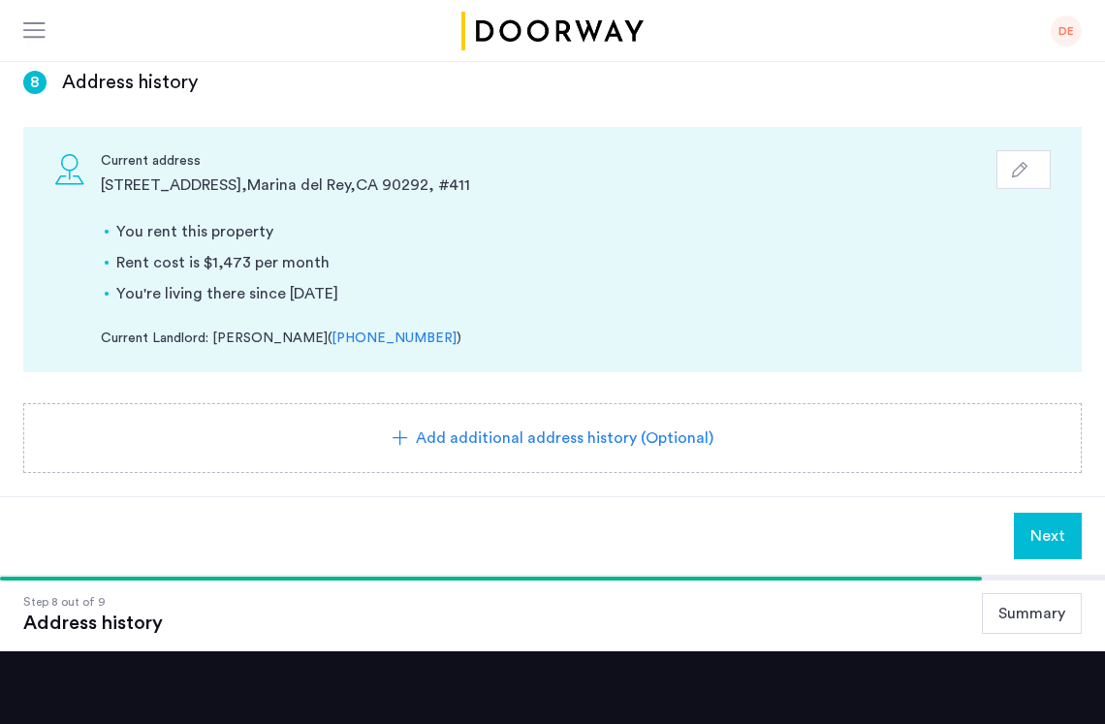
scroll to position [356, 0]
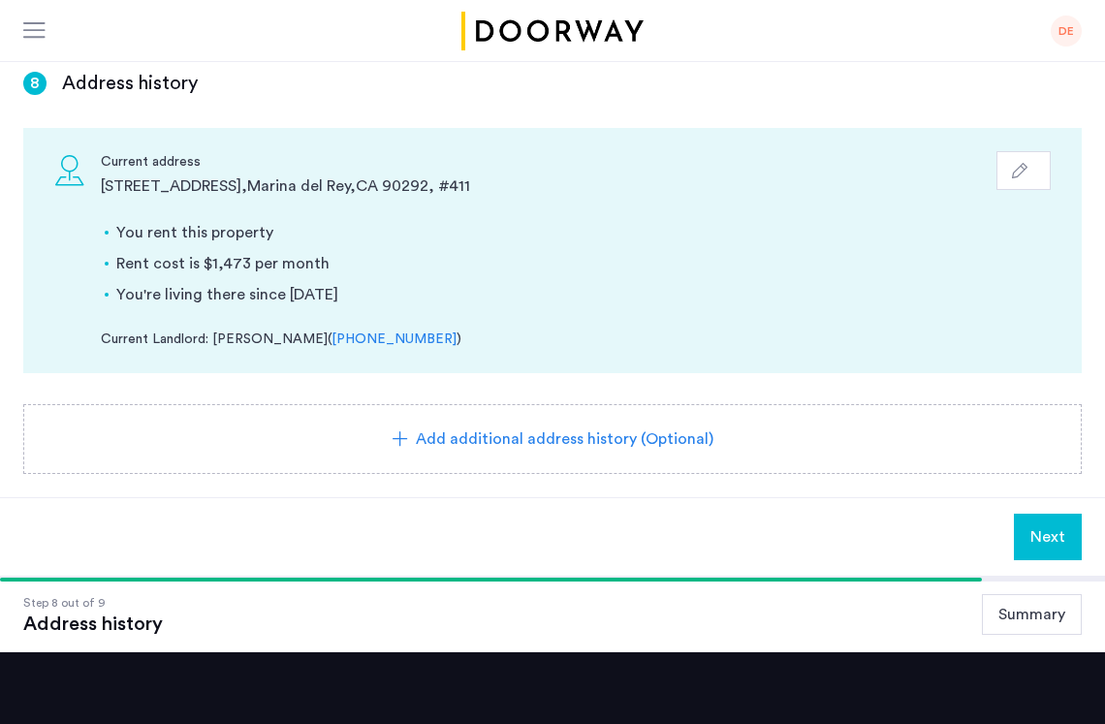
click at [1037, 525] on span "Next" at bounding box center [1047, 536] width 35 height 23
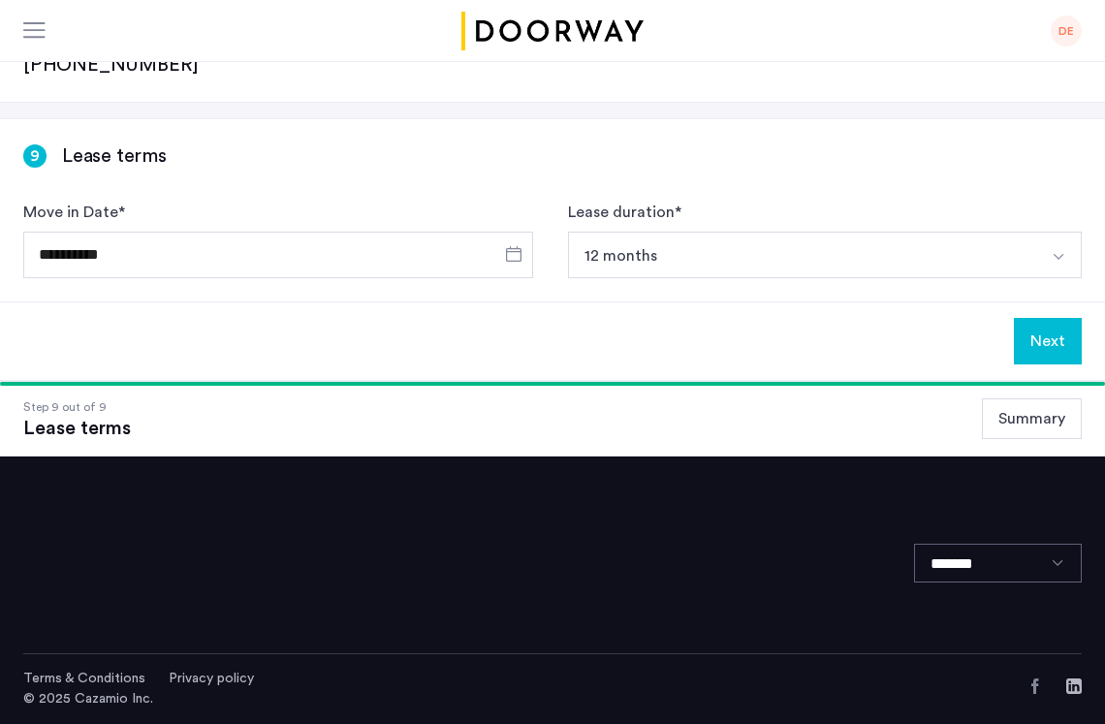
scroll to position [0, 0]
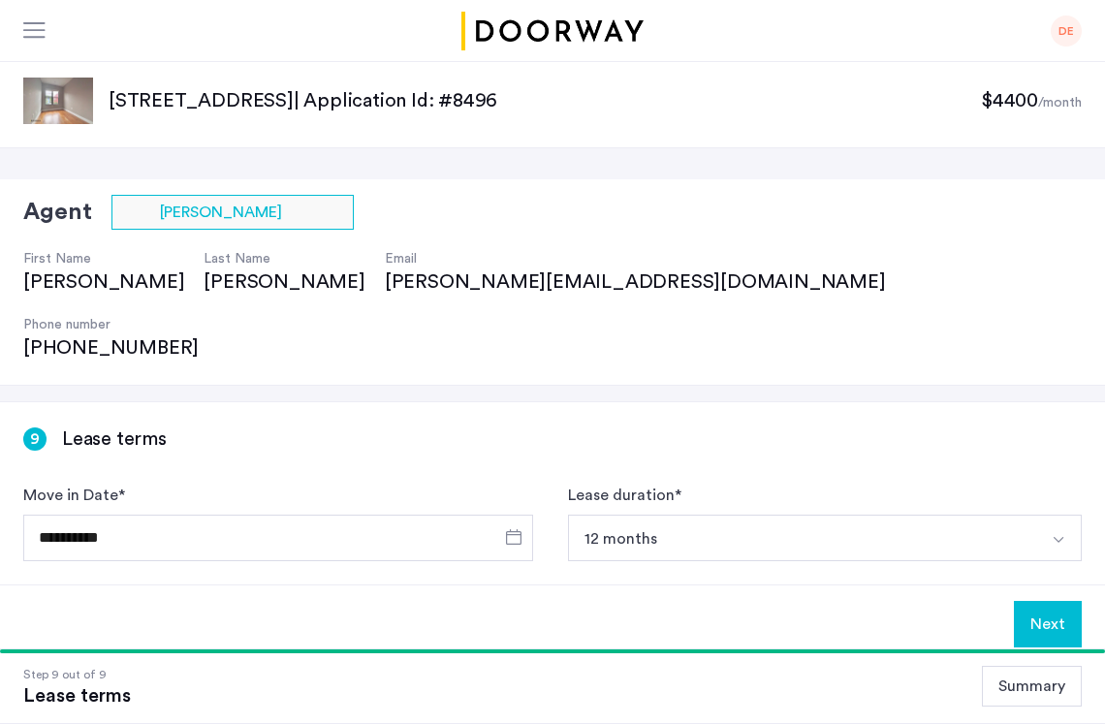
click at [731, 515] on button "12 months" at bounding box center [802, 538] width 468 height 47
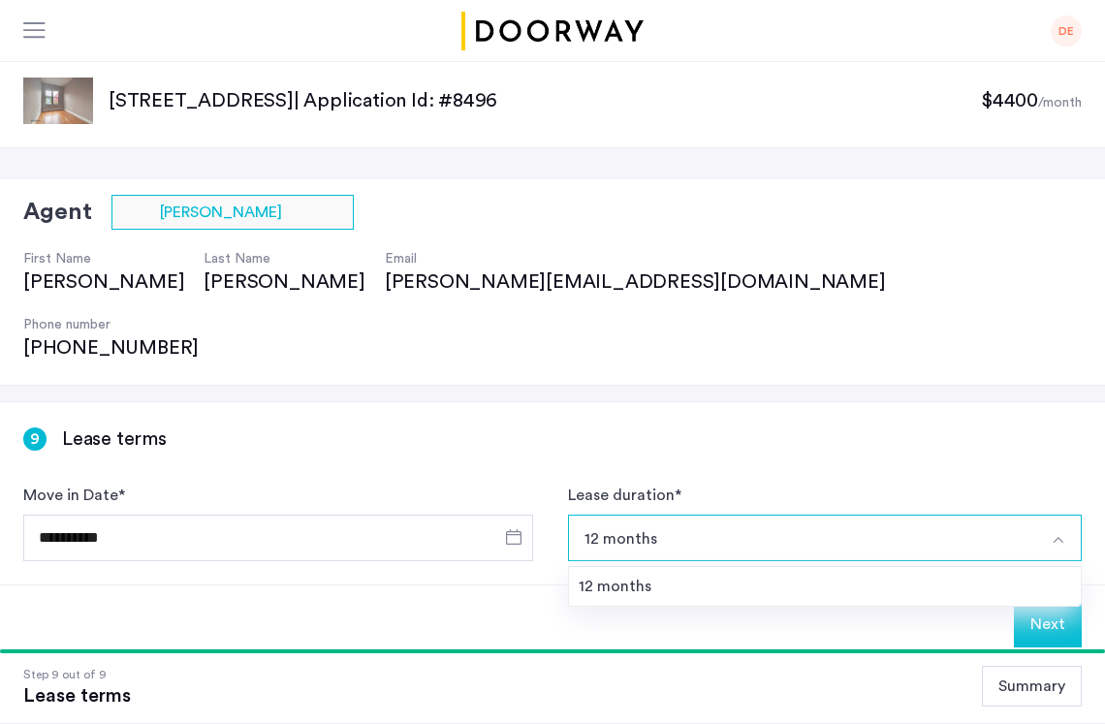
scroll to position [101, 0]
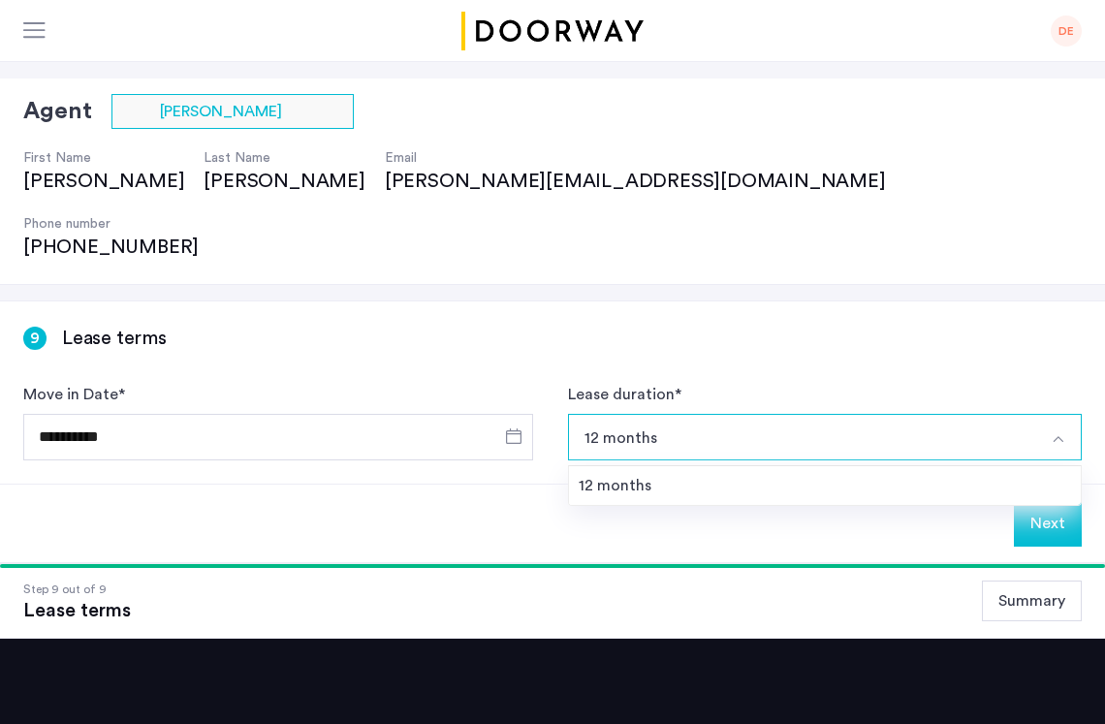
click at [731, 484] on div "Next" at bounding box center [552, 523] width 1105 height 79
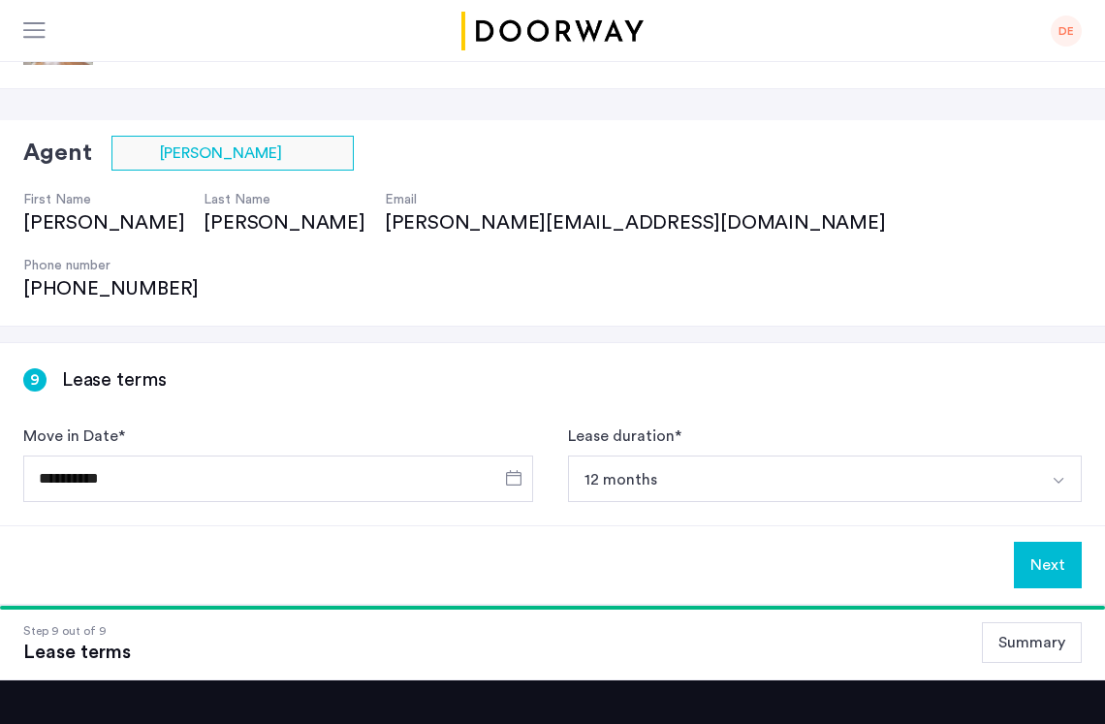
scroll to position [59, 0]
click at [1061, 542] on button "Next" at bounding box center [1048, 565] width 68 height 47
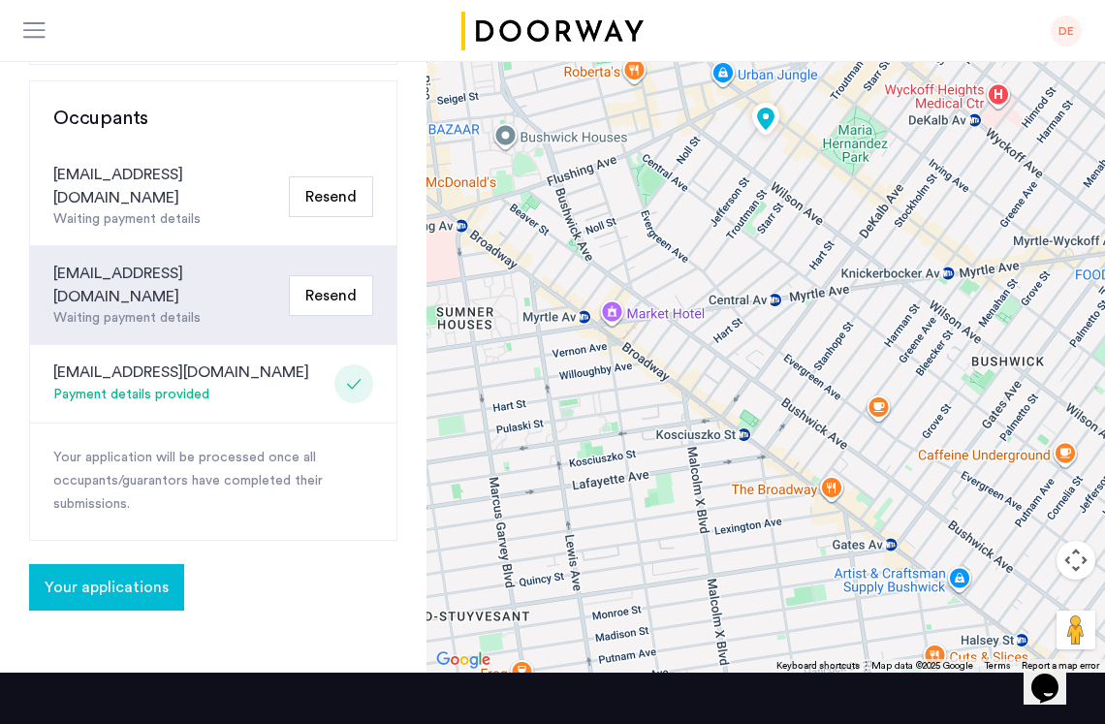
scroll to position [376, 0]
